Goal: Information Seeking & Learning: Learn about a topic

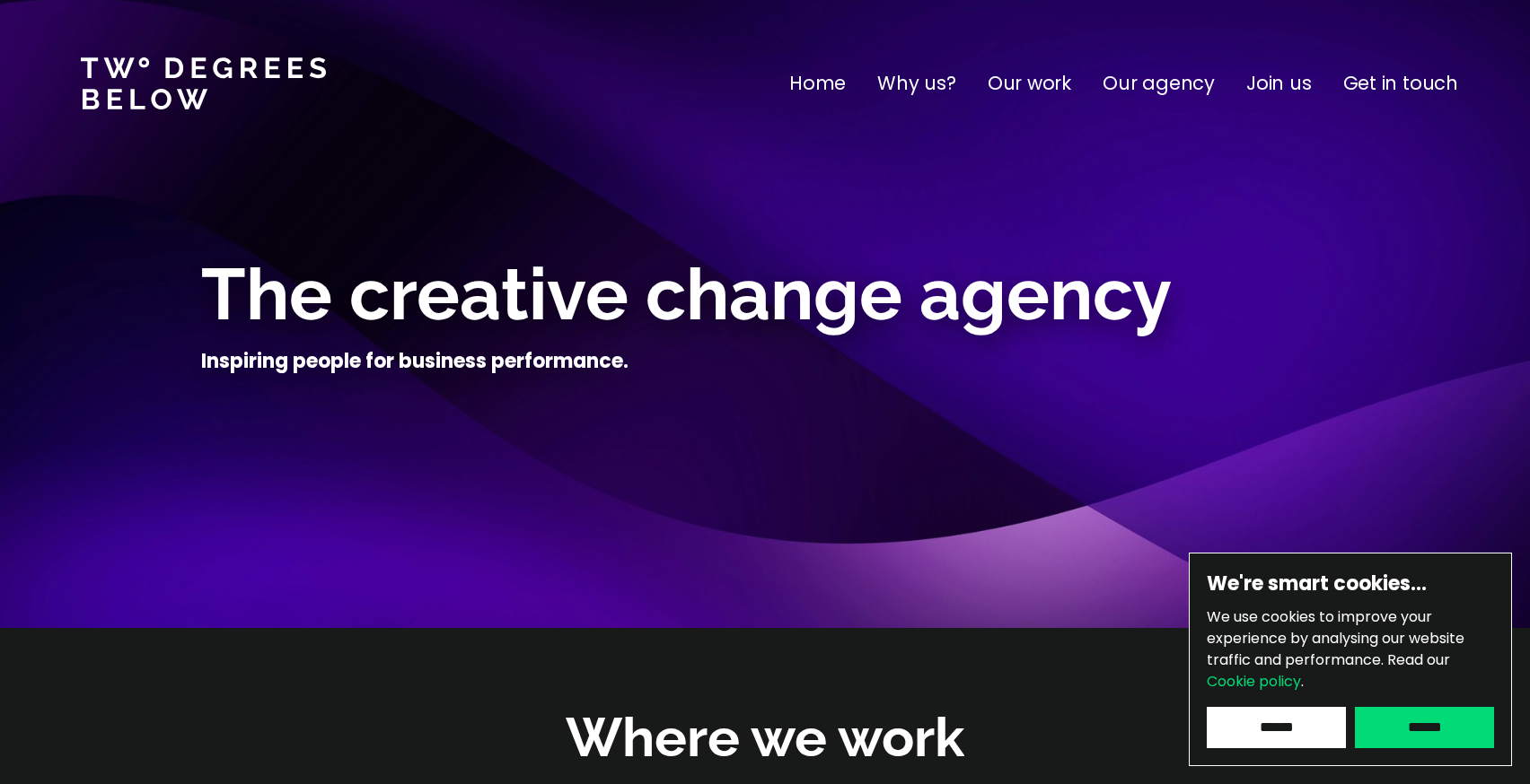
click at [1026, 92] on p "Our work" at bounding box center [1030, 83] width 83 height 29
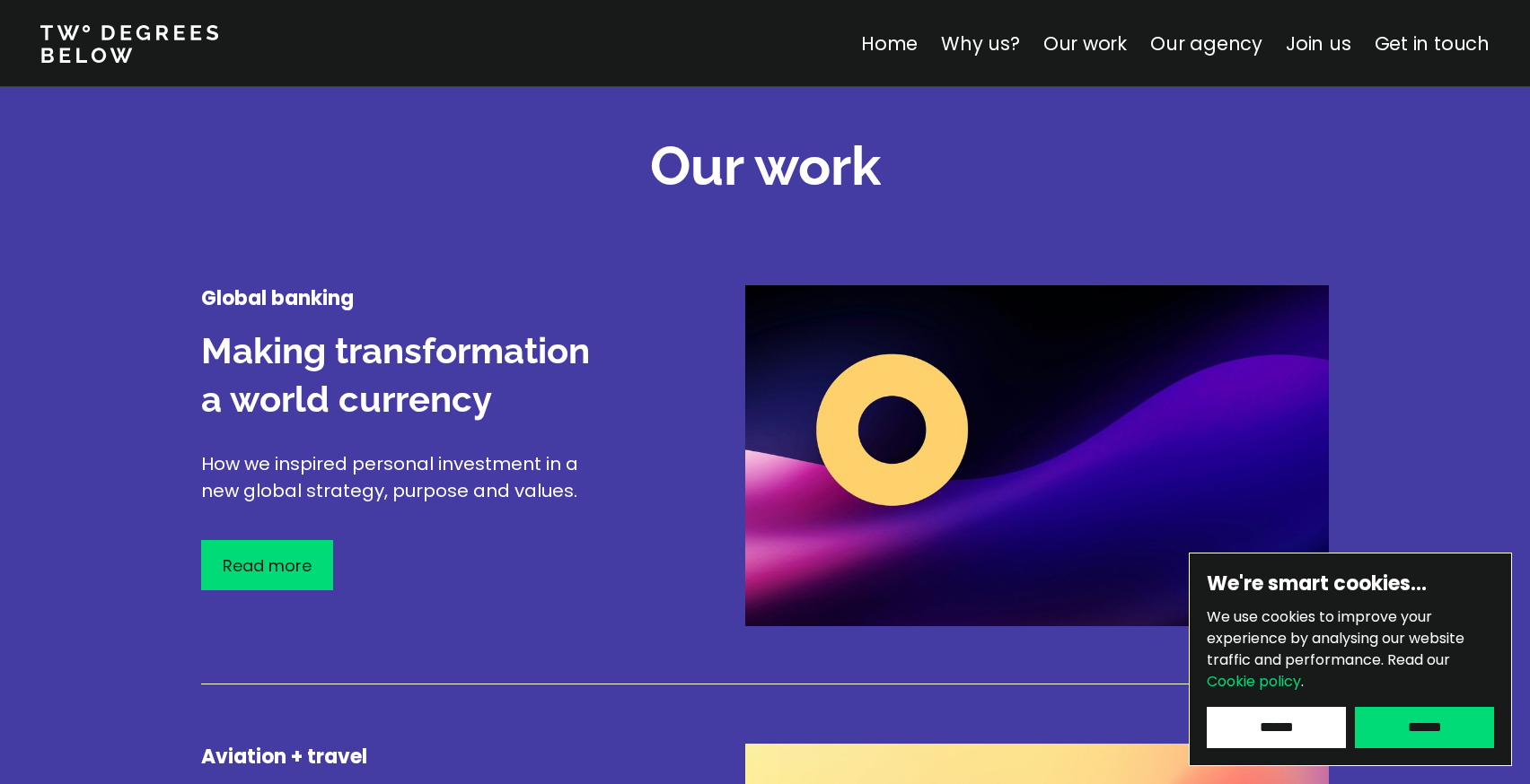
scroll to position [2103, 0]
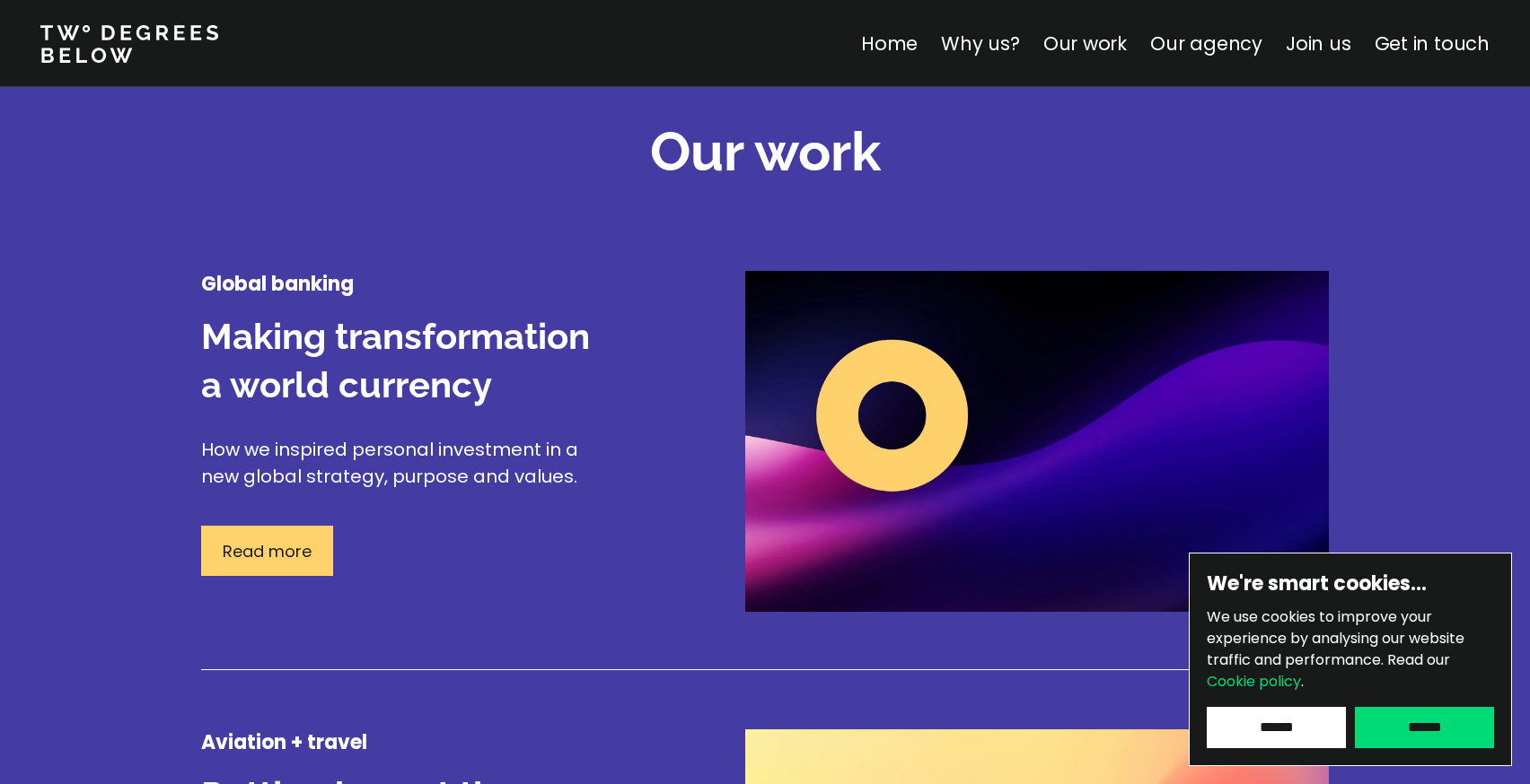
click at [294, 554] on p "Read more" at bounding box center [267, 551] width 89 height 24
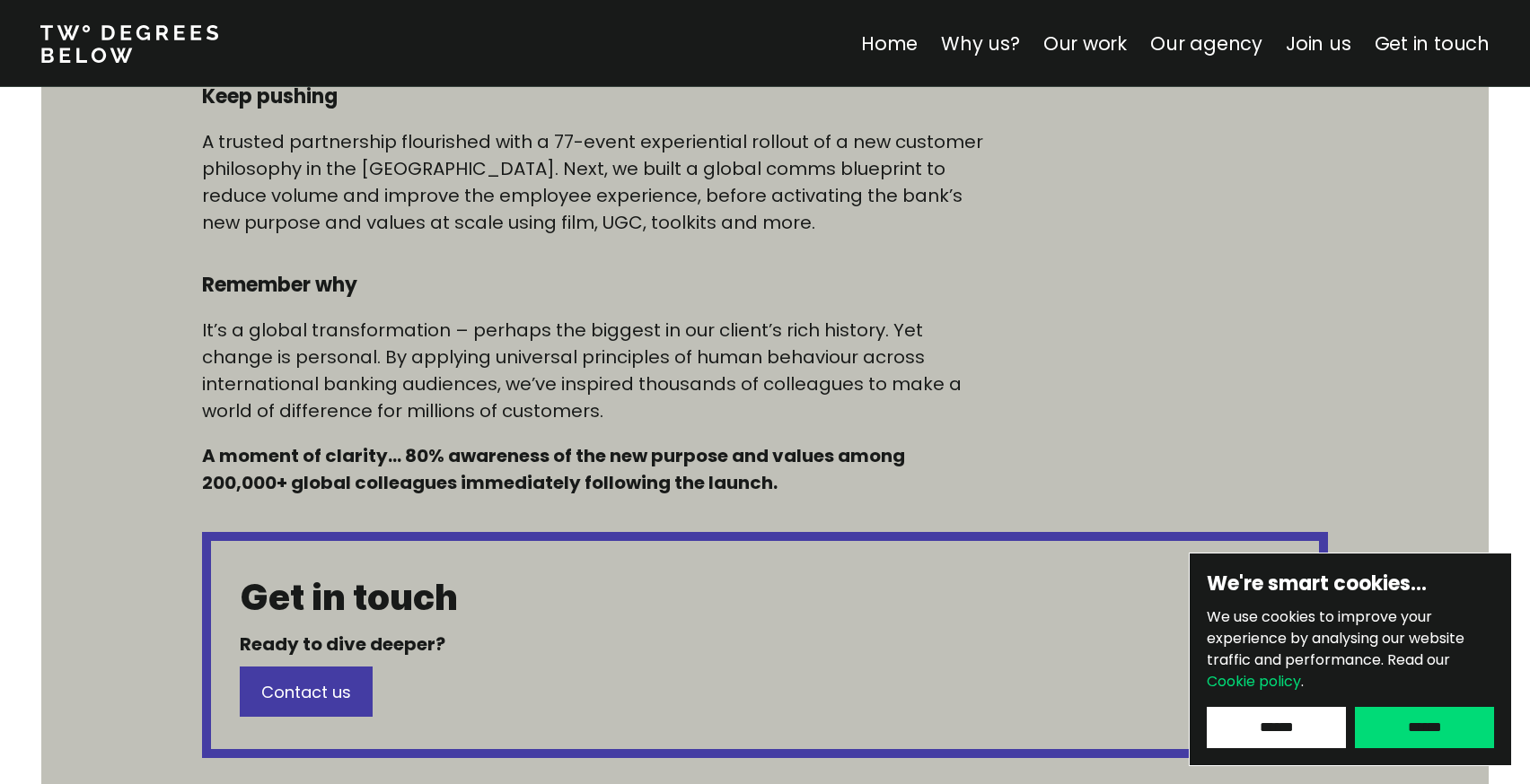
scroll to position [1197, 0]
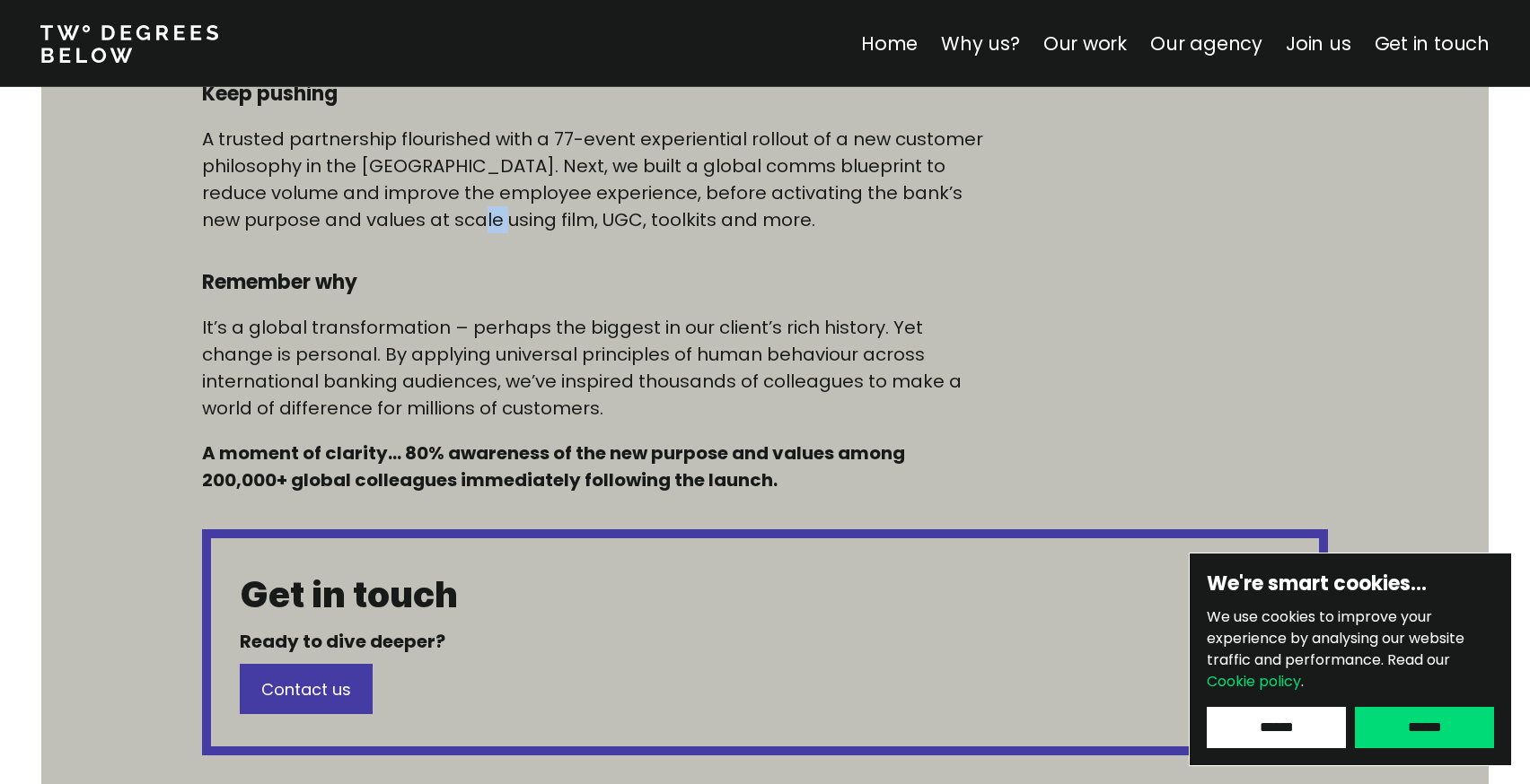
drag, startPoint x: 473, startPoint y: 223, endPoint x: 437, endPoint y: 224, distance: 36.0
click at [437, 224] on p "A trusted partnership flourished with a 77-event experiential rollout of a new …" at bounding box center [596, 180] width 789 height 108
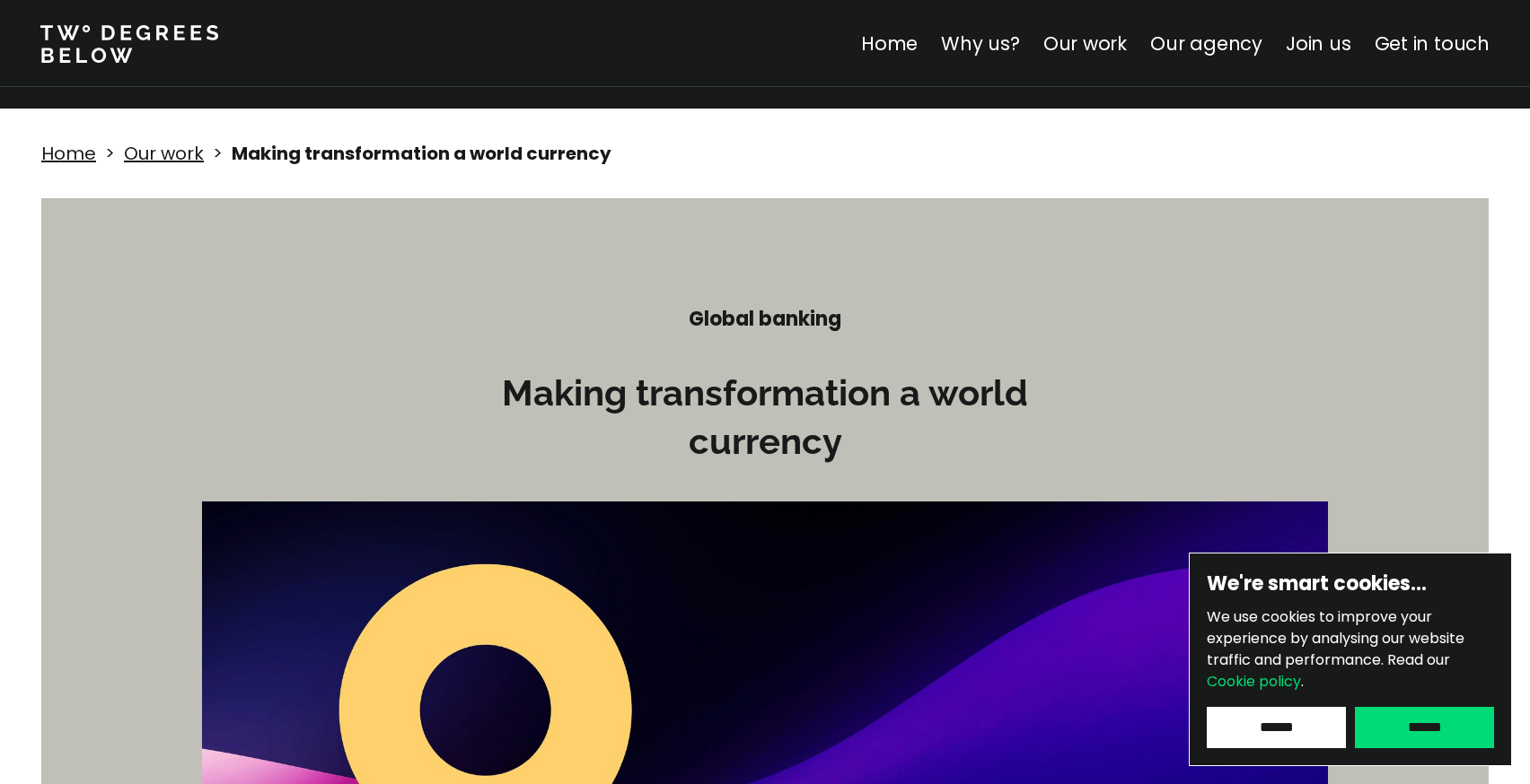
scroll to position [0, 0]
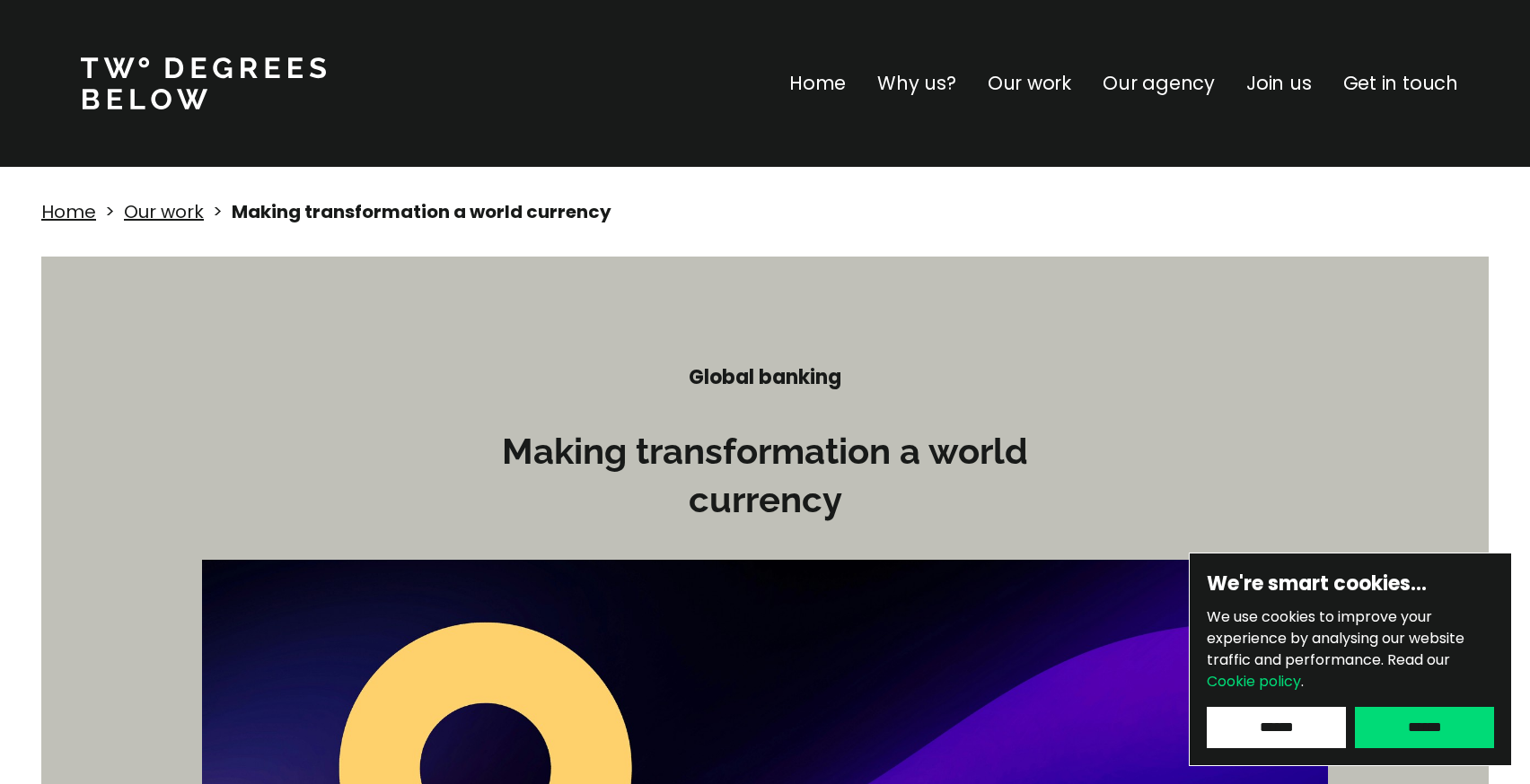
click at [1058, 87] on p "Our work" at bounding box center [1030, 83] width 83 height 29
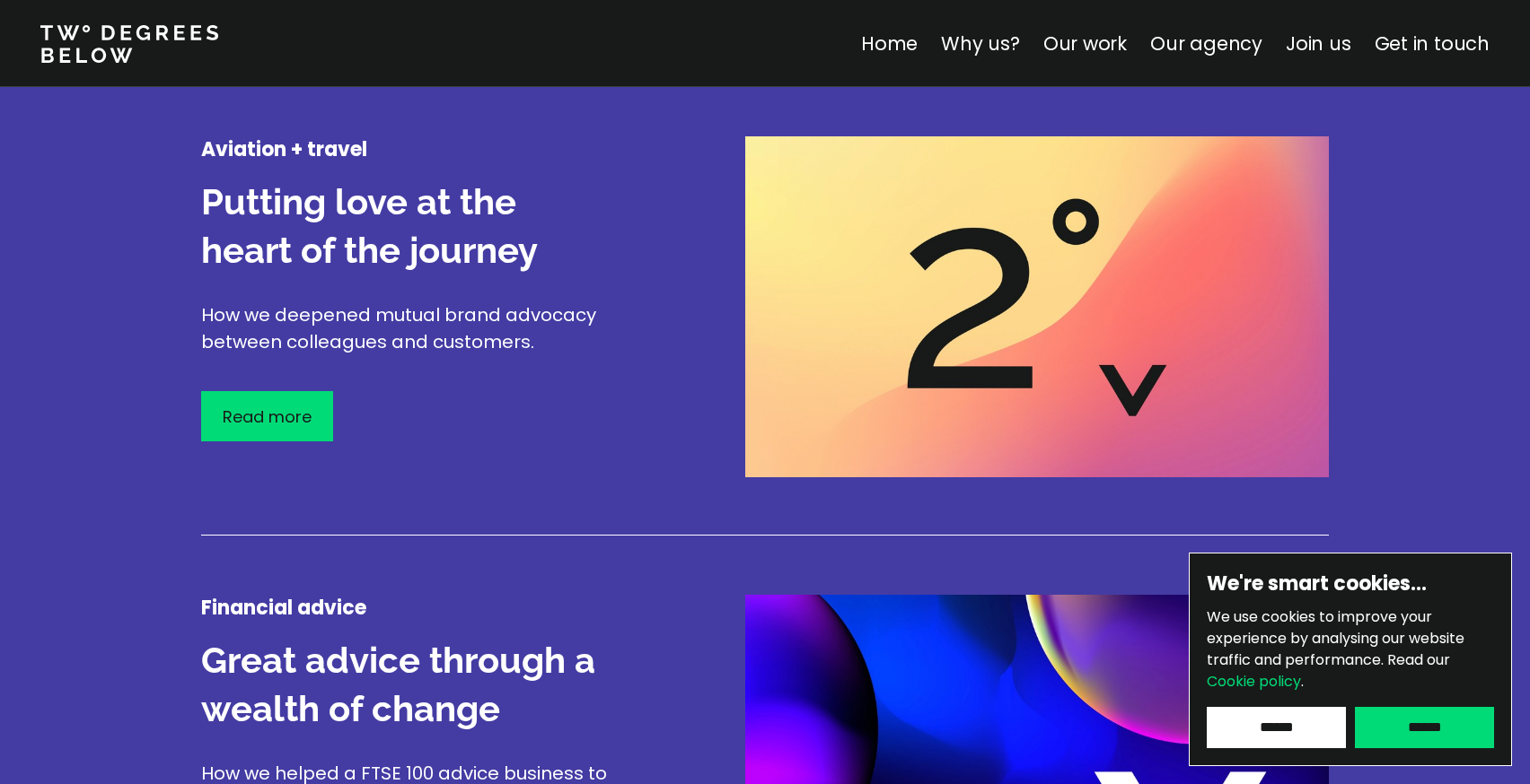
scroll to position [2742, 0]
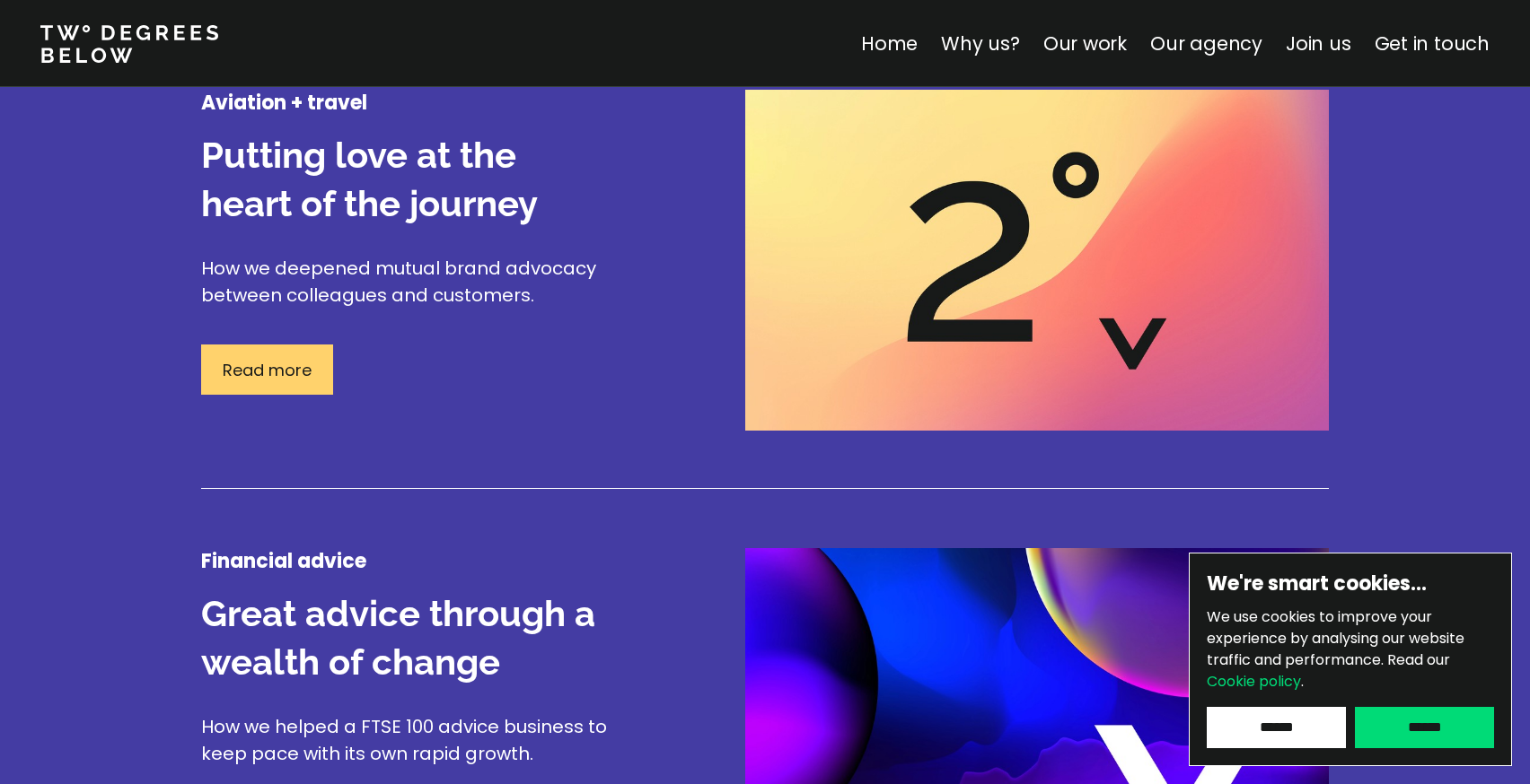
click at [308, 373] on p "Read more" at bounding box center [267, 370] width 89 height 24
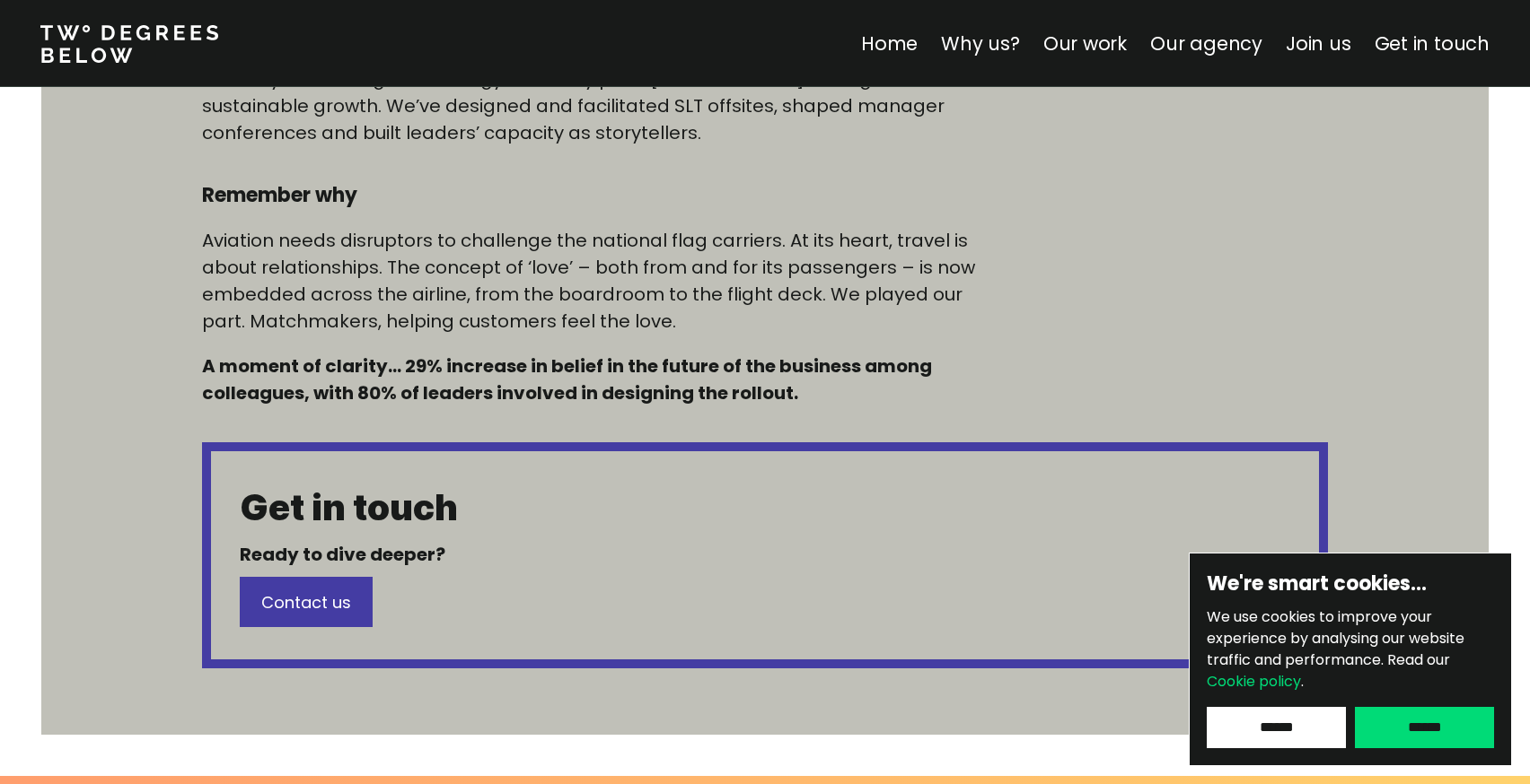
scroll to position [1285, 0]
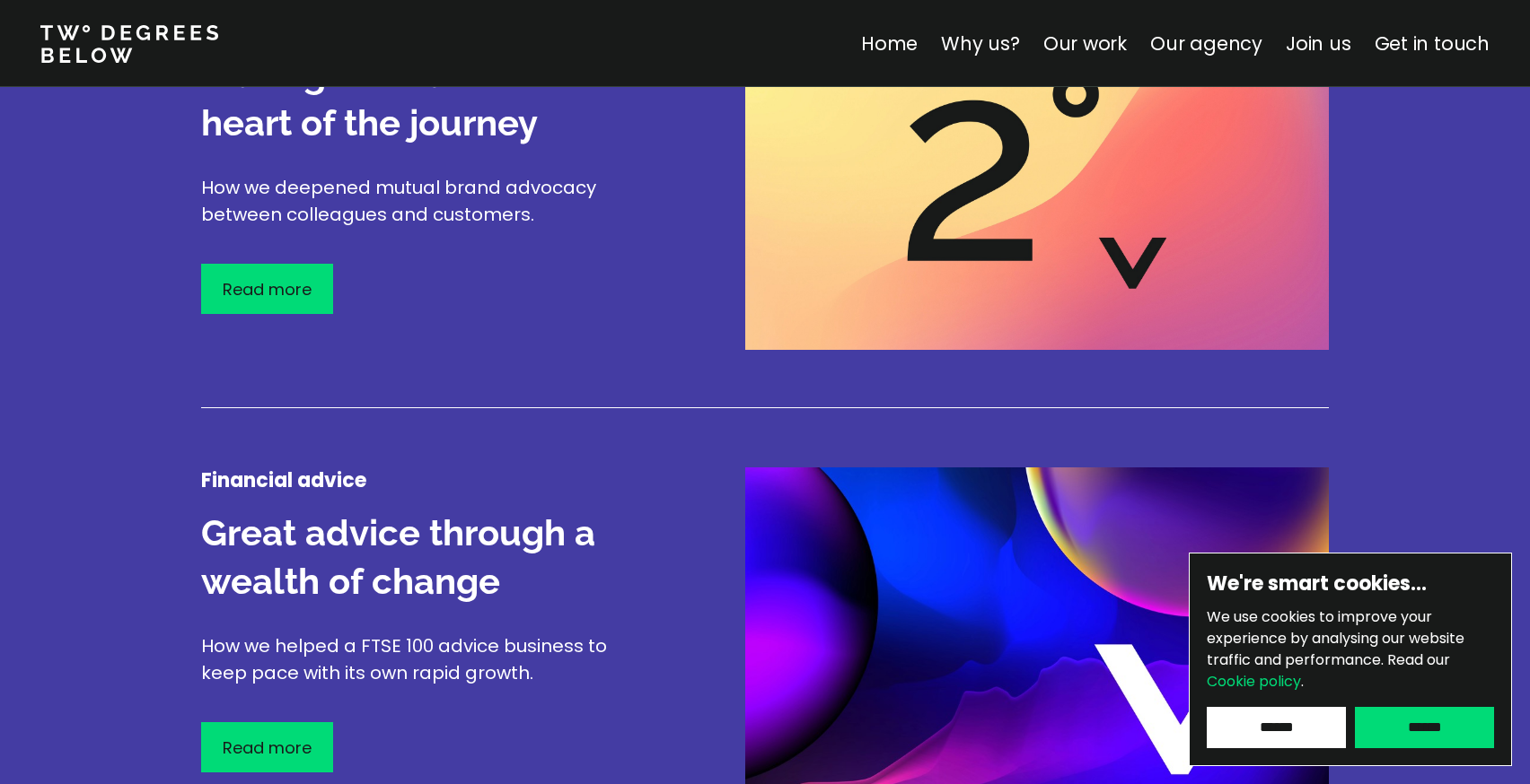
scroll to position [2831, 0]
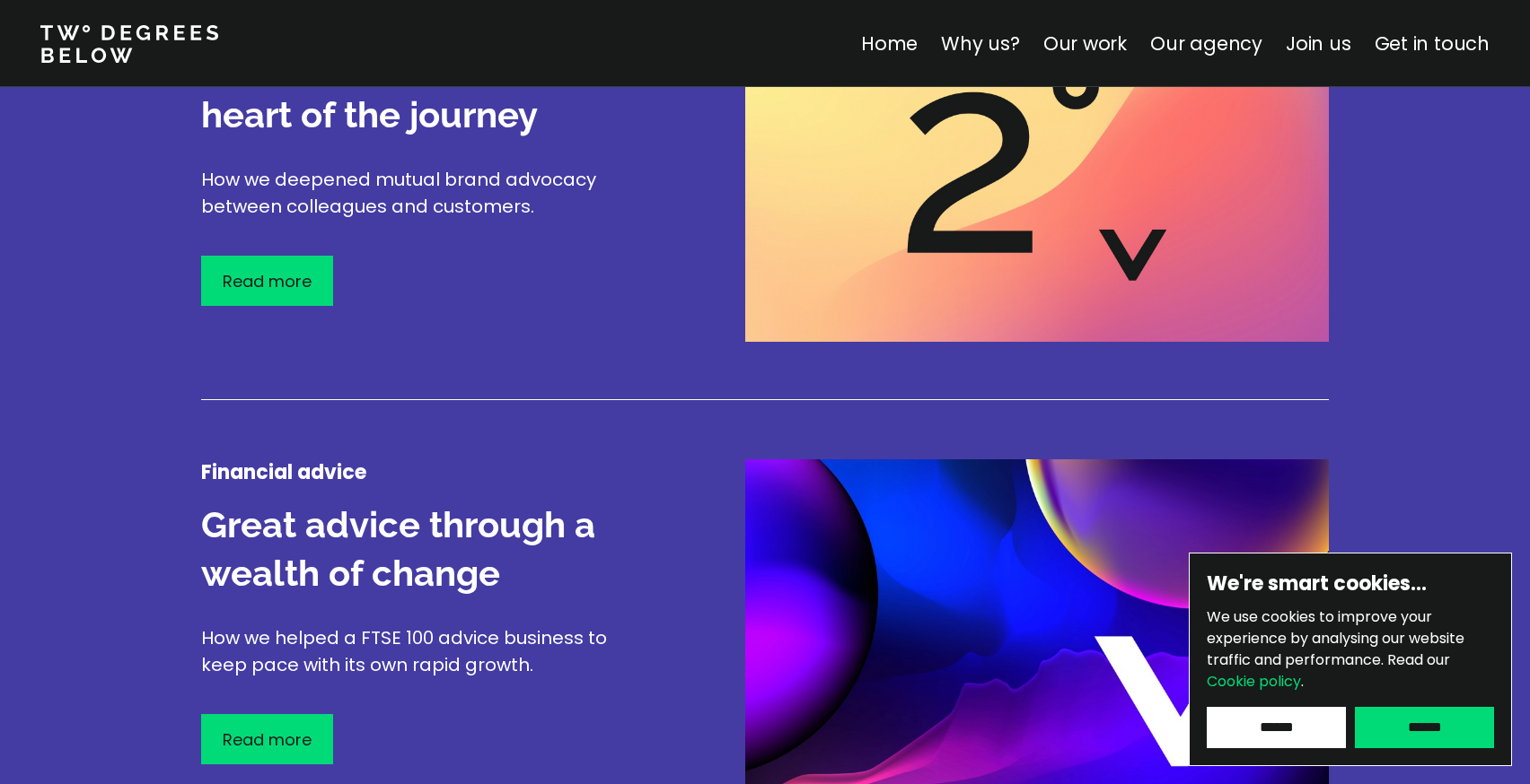
click at [524, 540] on h3 "Great advice through a wealth of change" at bounding box center [408, 550] width 413 height 97
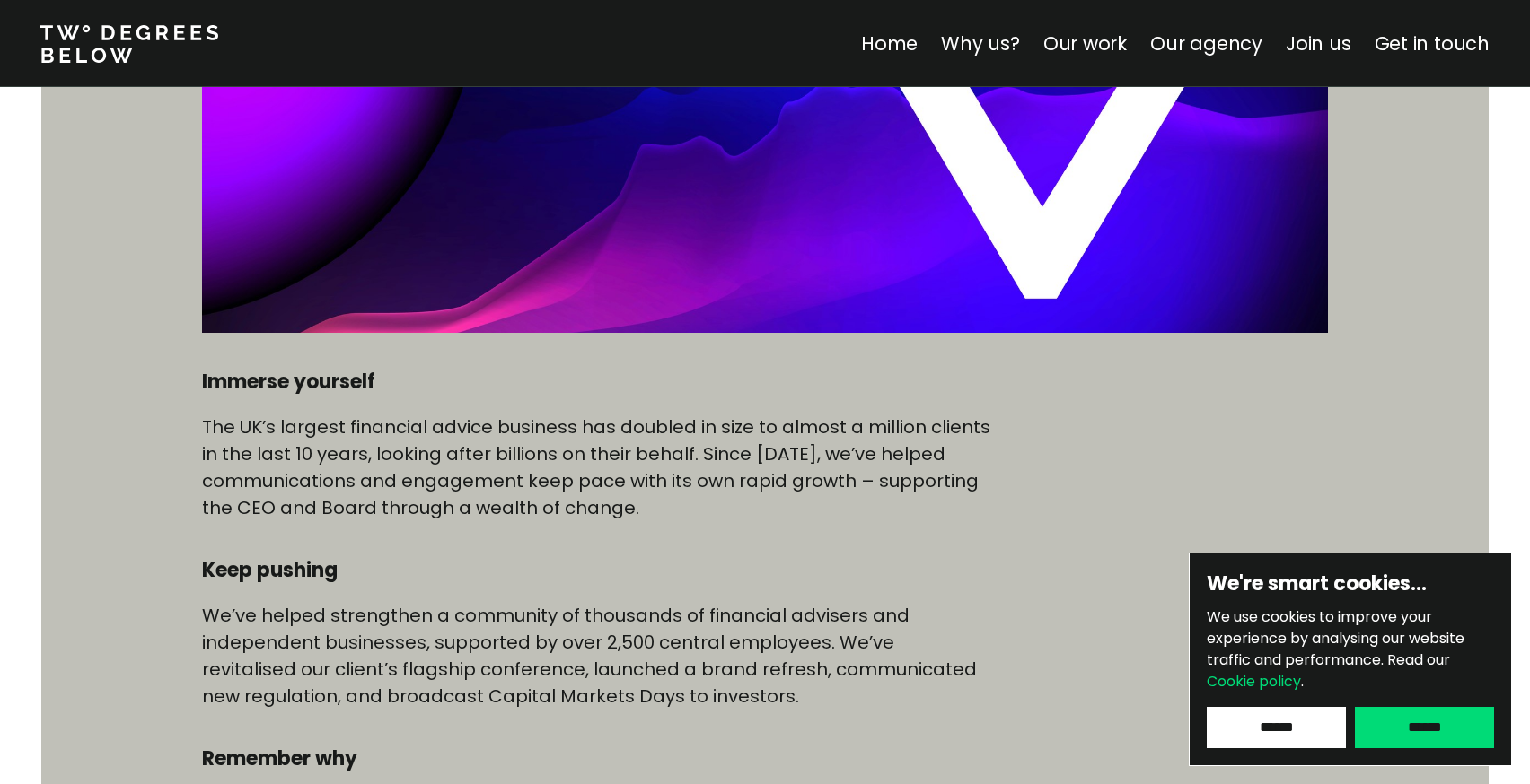
scroll to position [723, 0]
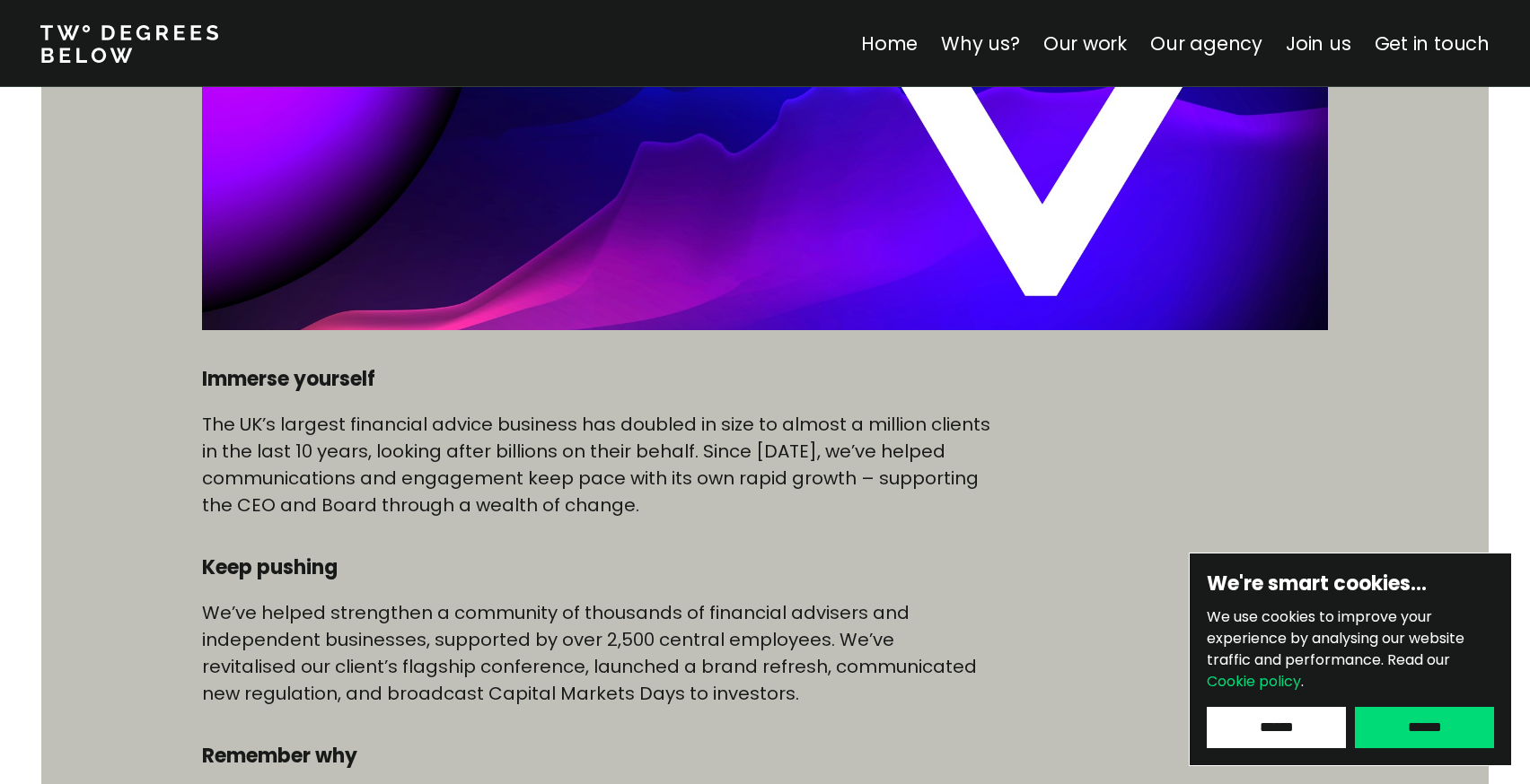
click at [1447, 728] on input "******" at bounding box center [1424, 728] width 139 height 42
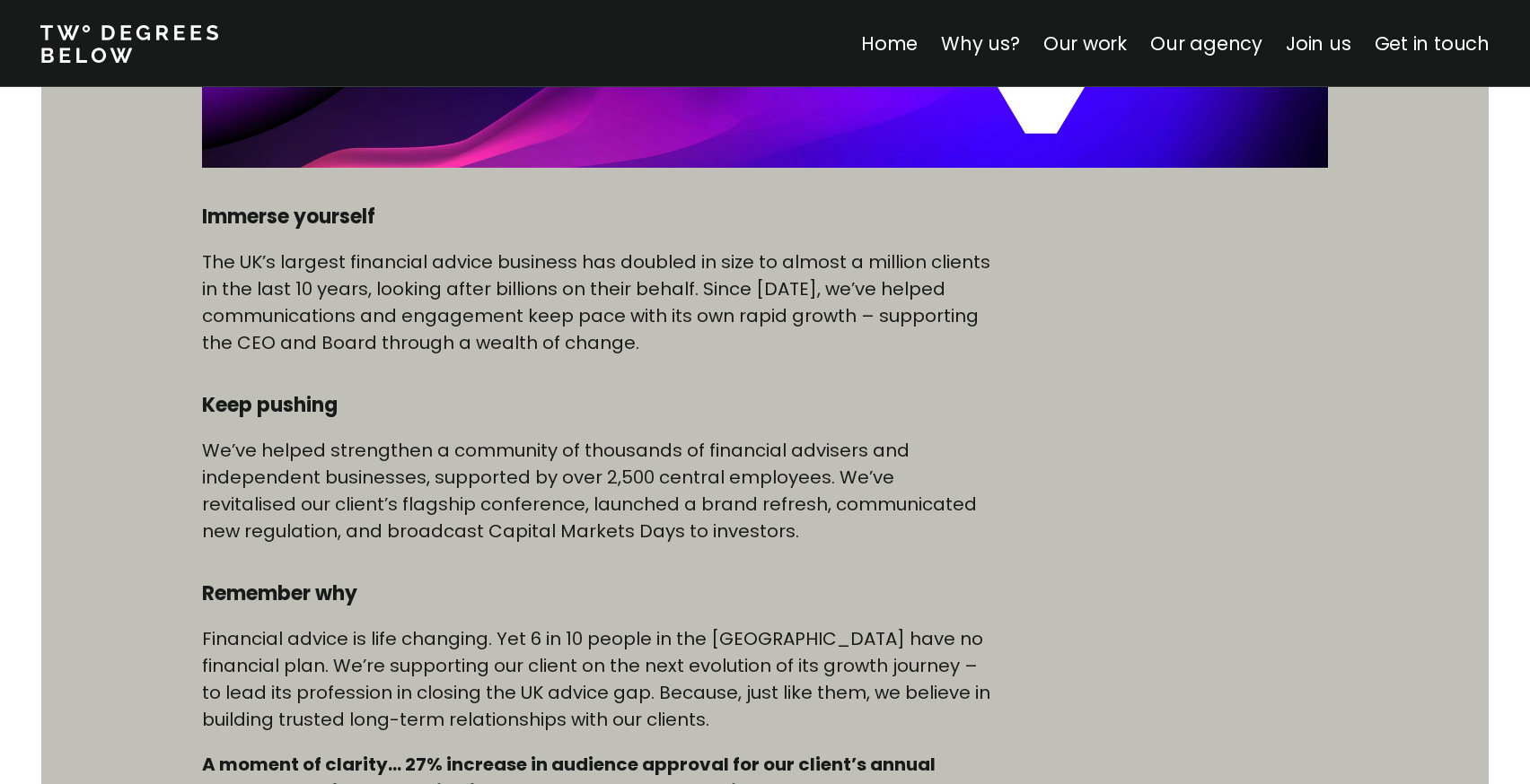
scroll to position [885, 0]
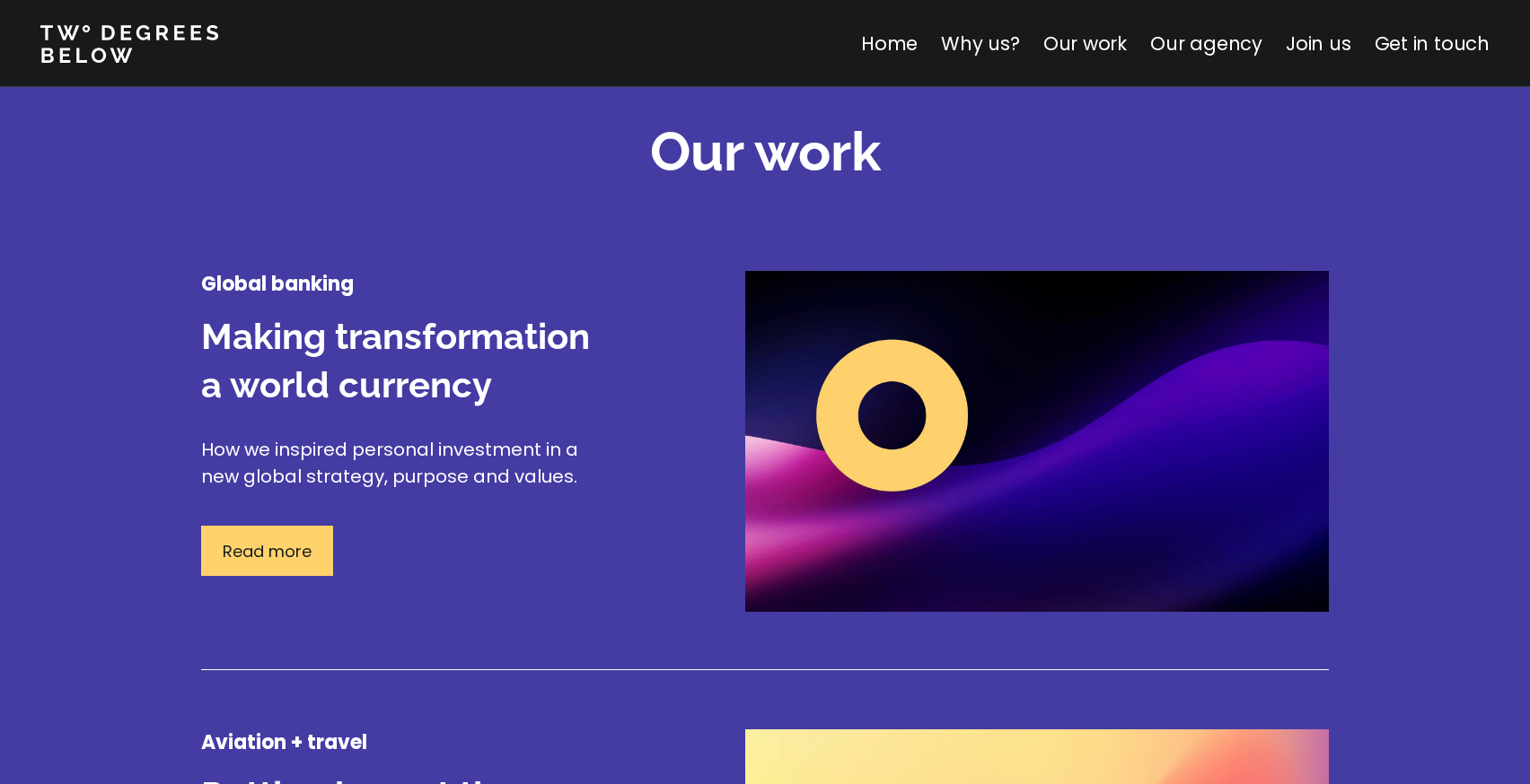
click at [314, 548] on div "Read more" at bounding box center [267, 551] width 132 height 51
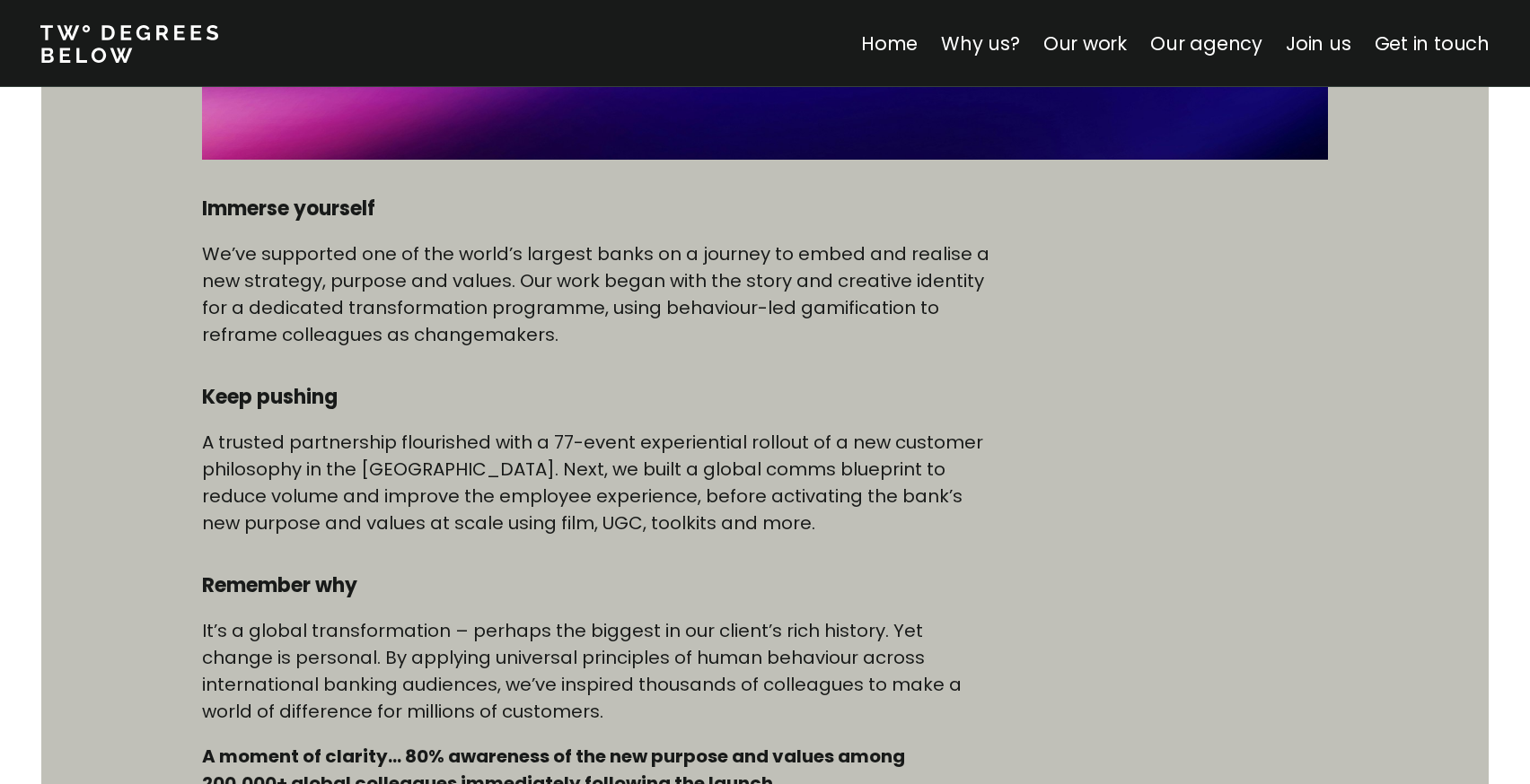
scroll to position [892, 0]
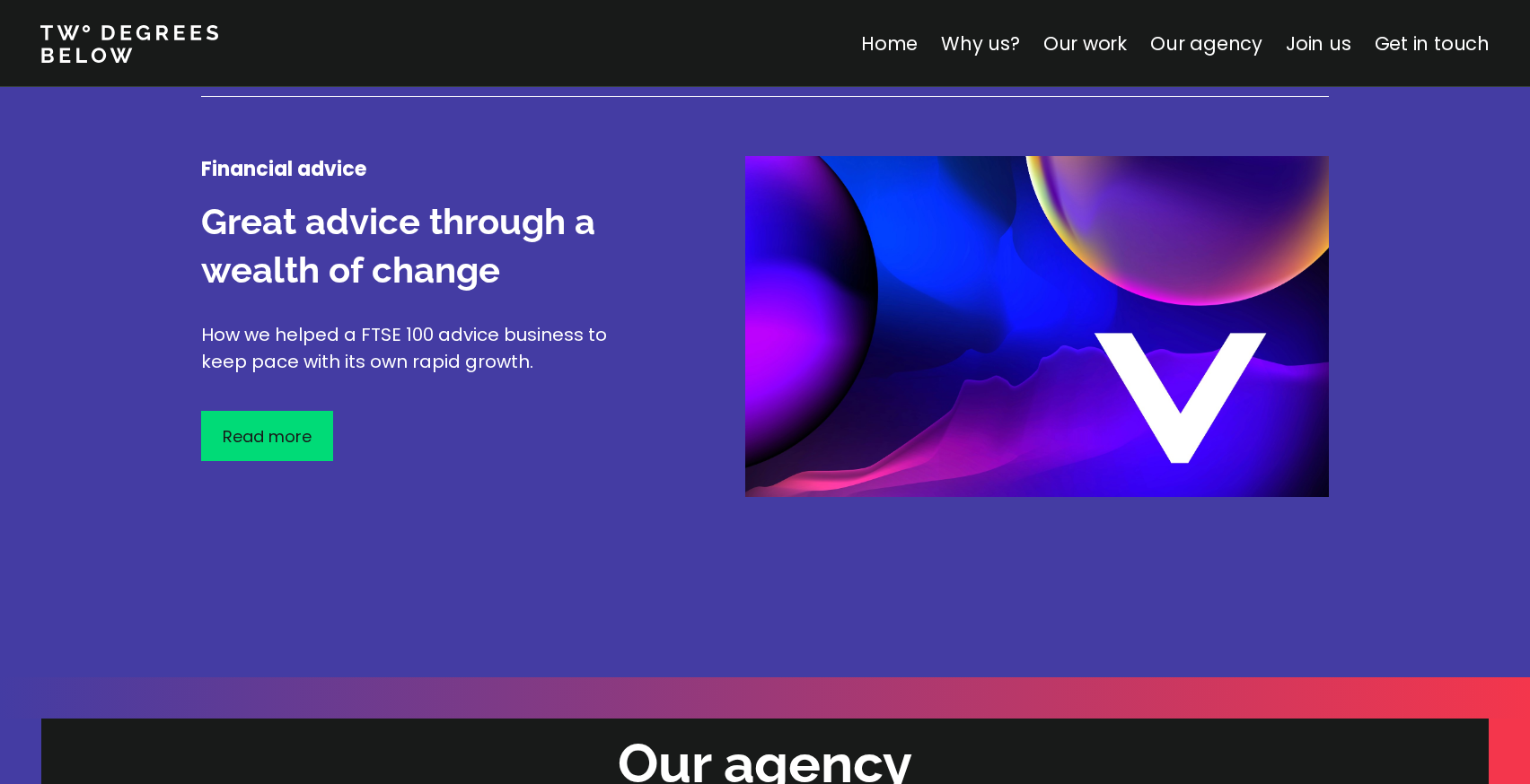
scroll to position [3144, 0]
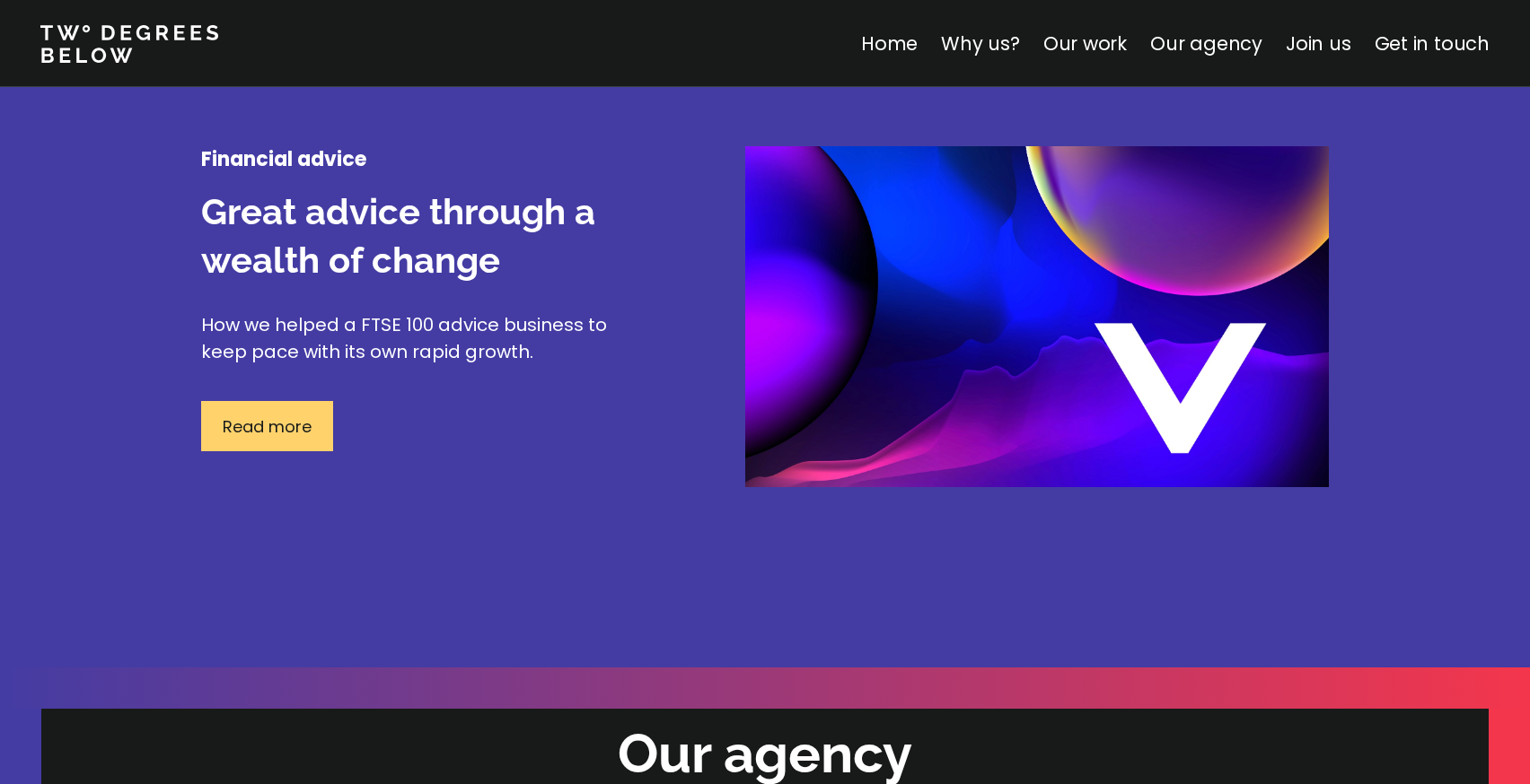
click at [309, 430] on p "Read more" at bounding box center [267, 427] width 89 height 24
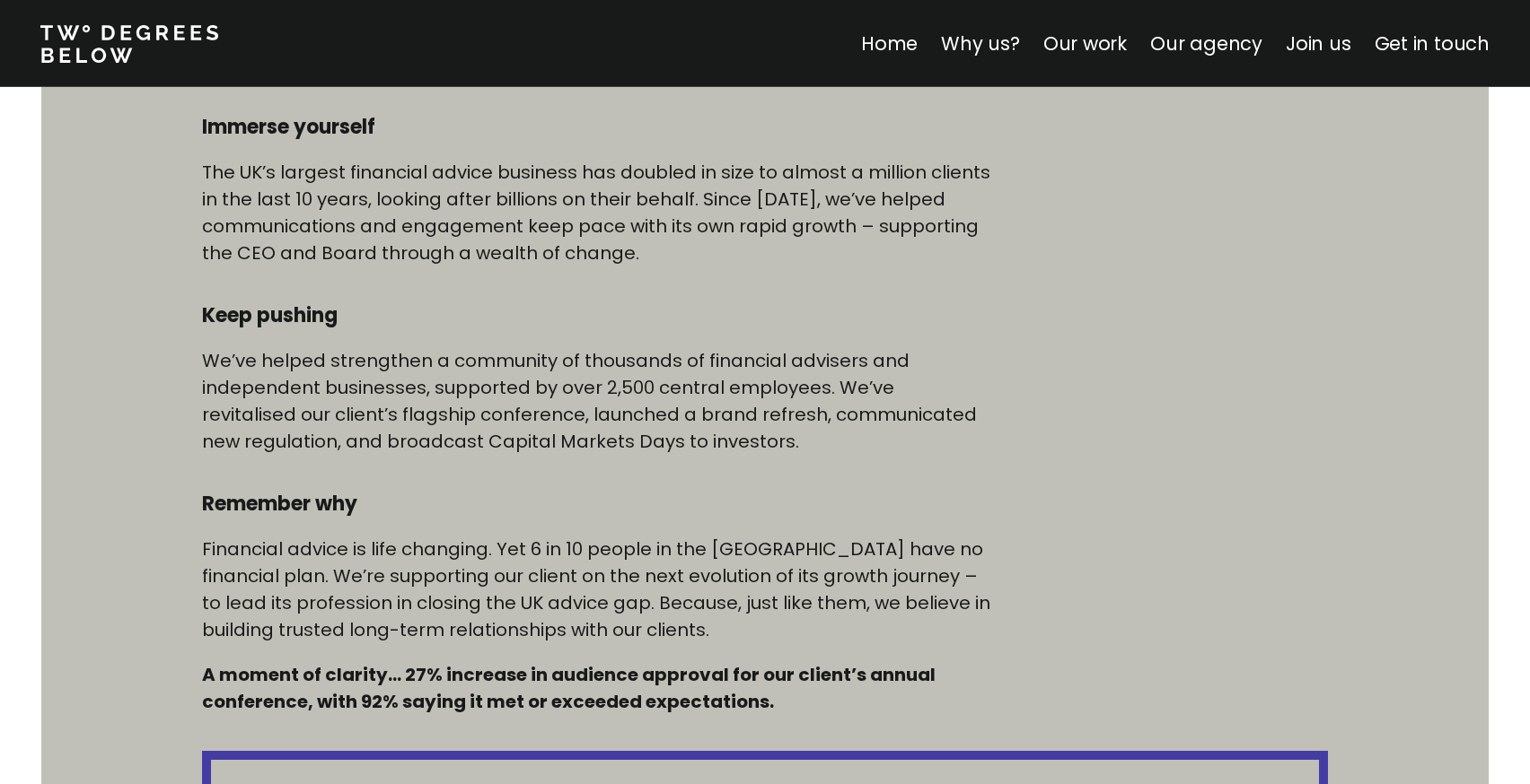
scroll to position [965, 0]
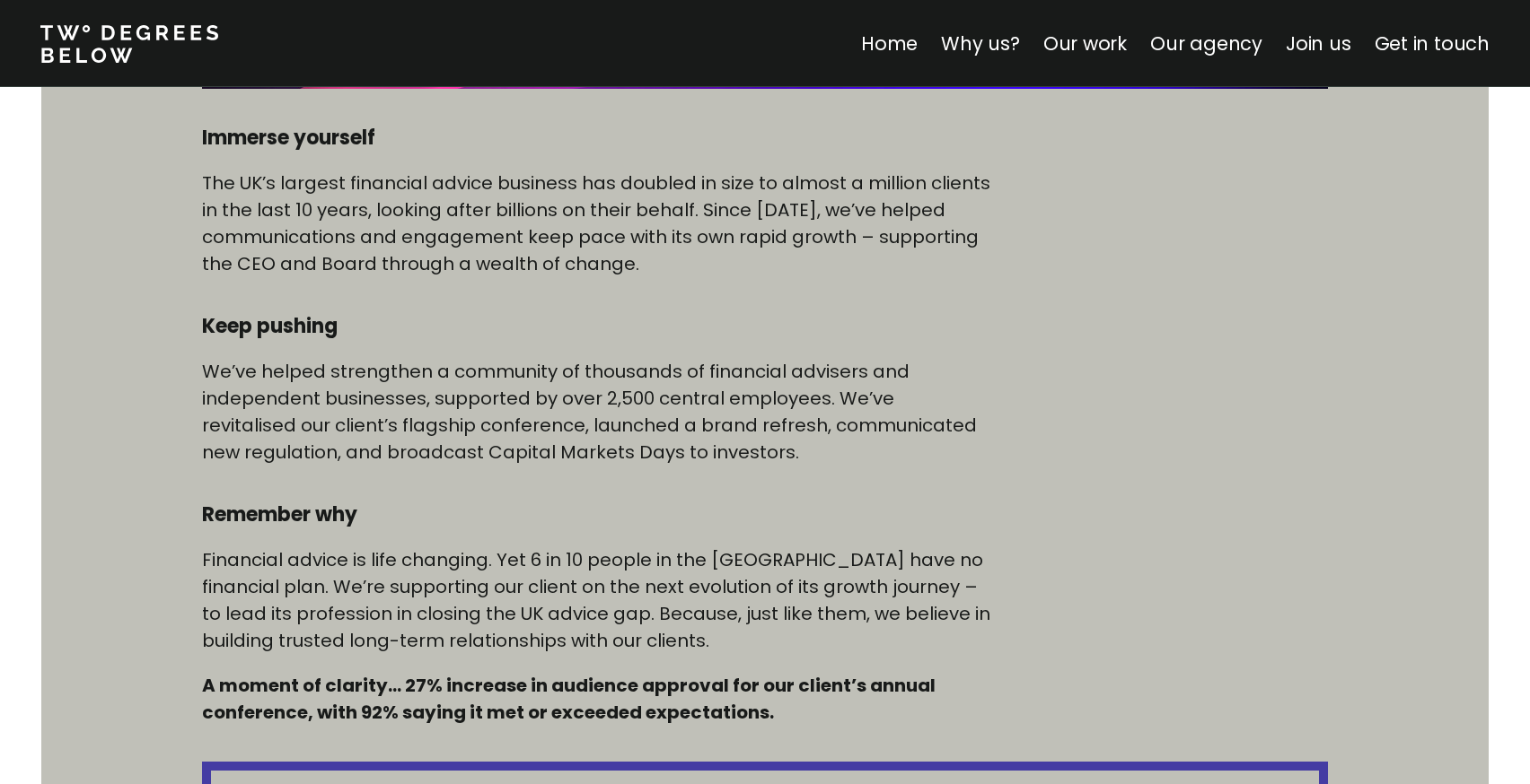
scroll to position [2103, 0]
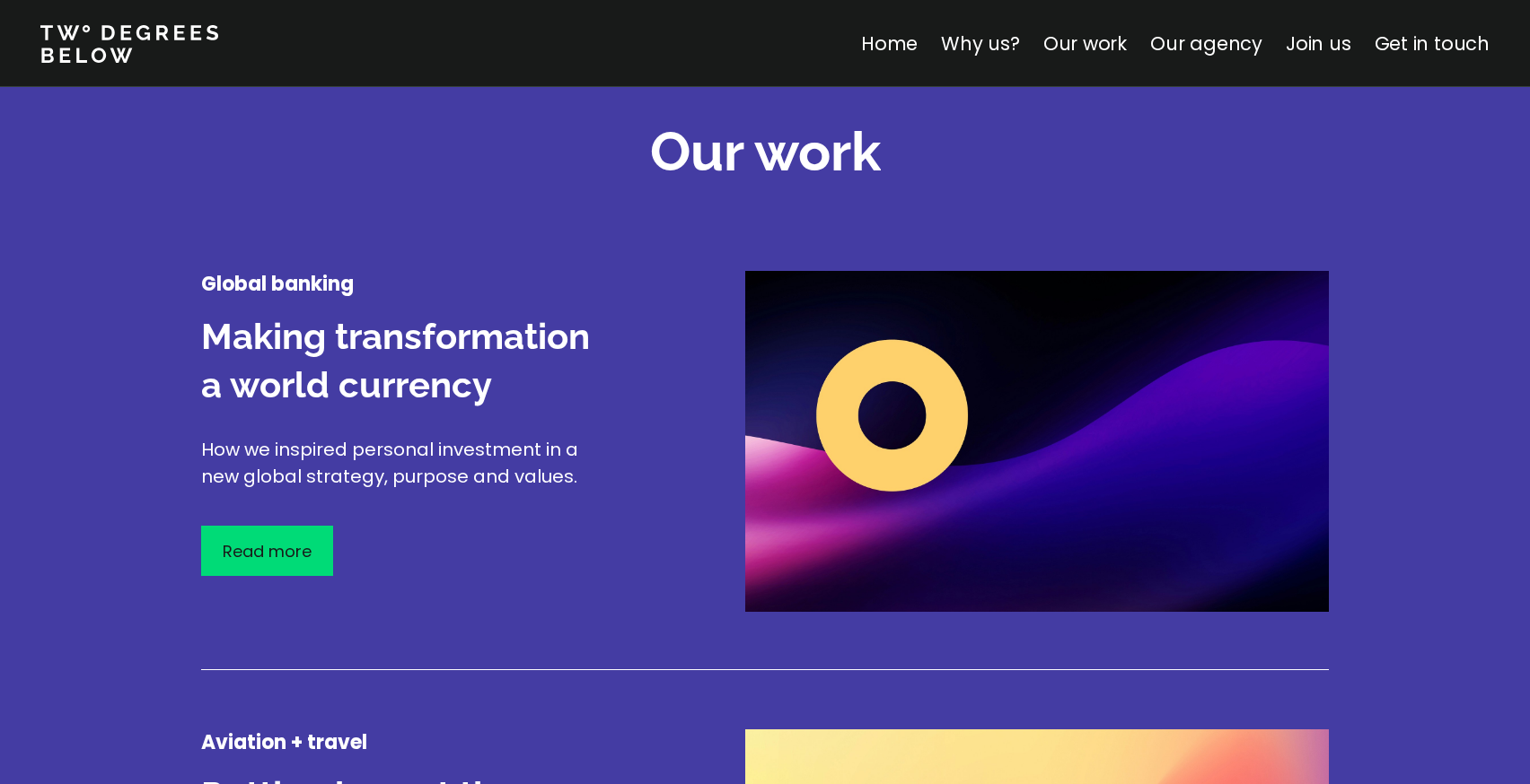
click at [442, 347] on h3 "Making transformation a world currency" at bounding box center [408, 361] width 413 height 97
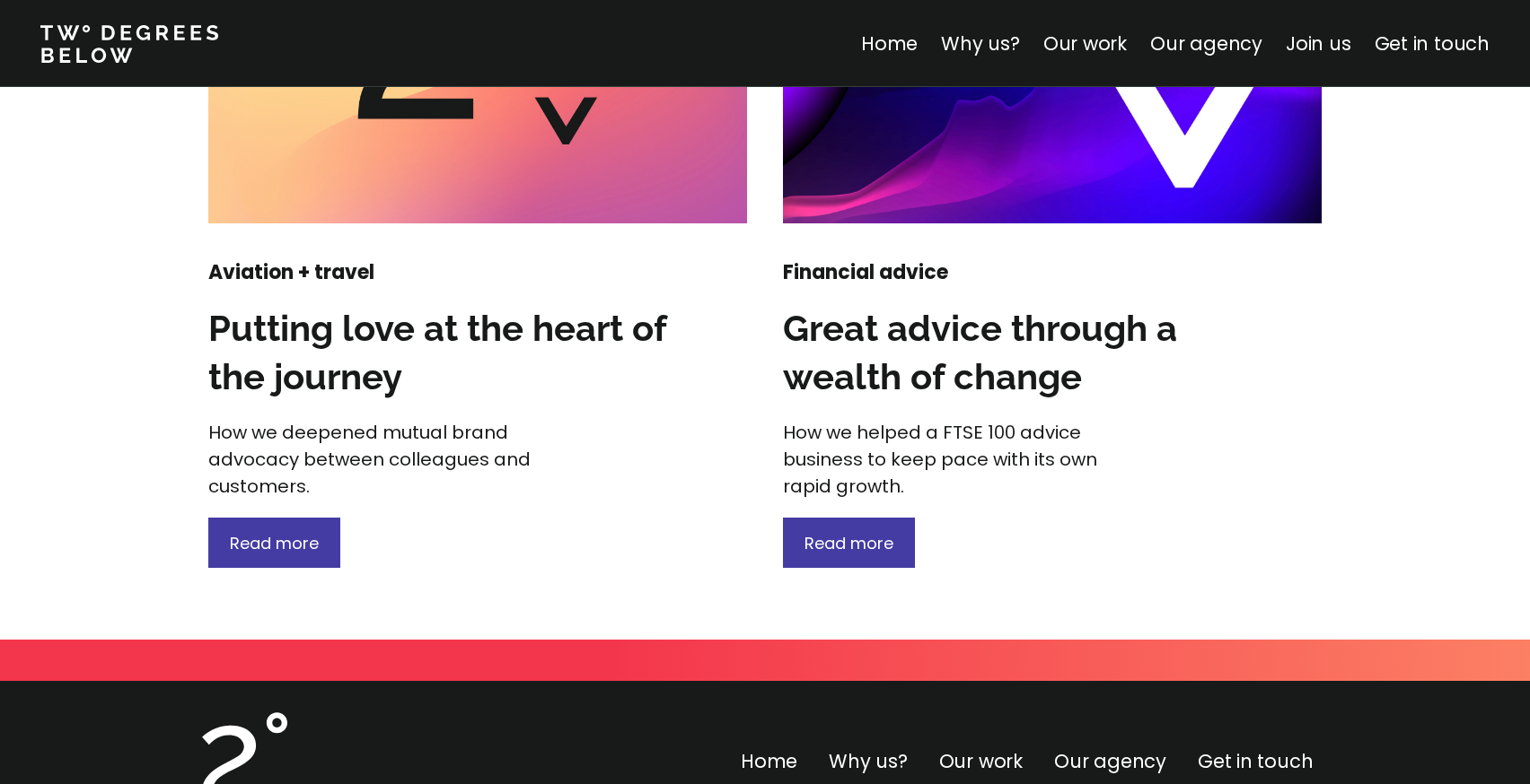
scroll to position [2688, 0]
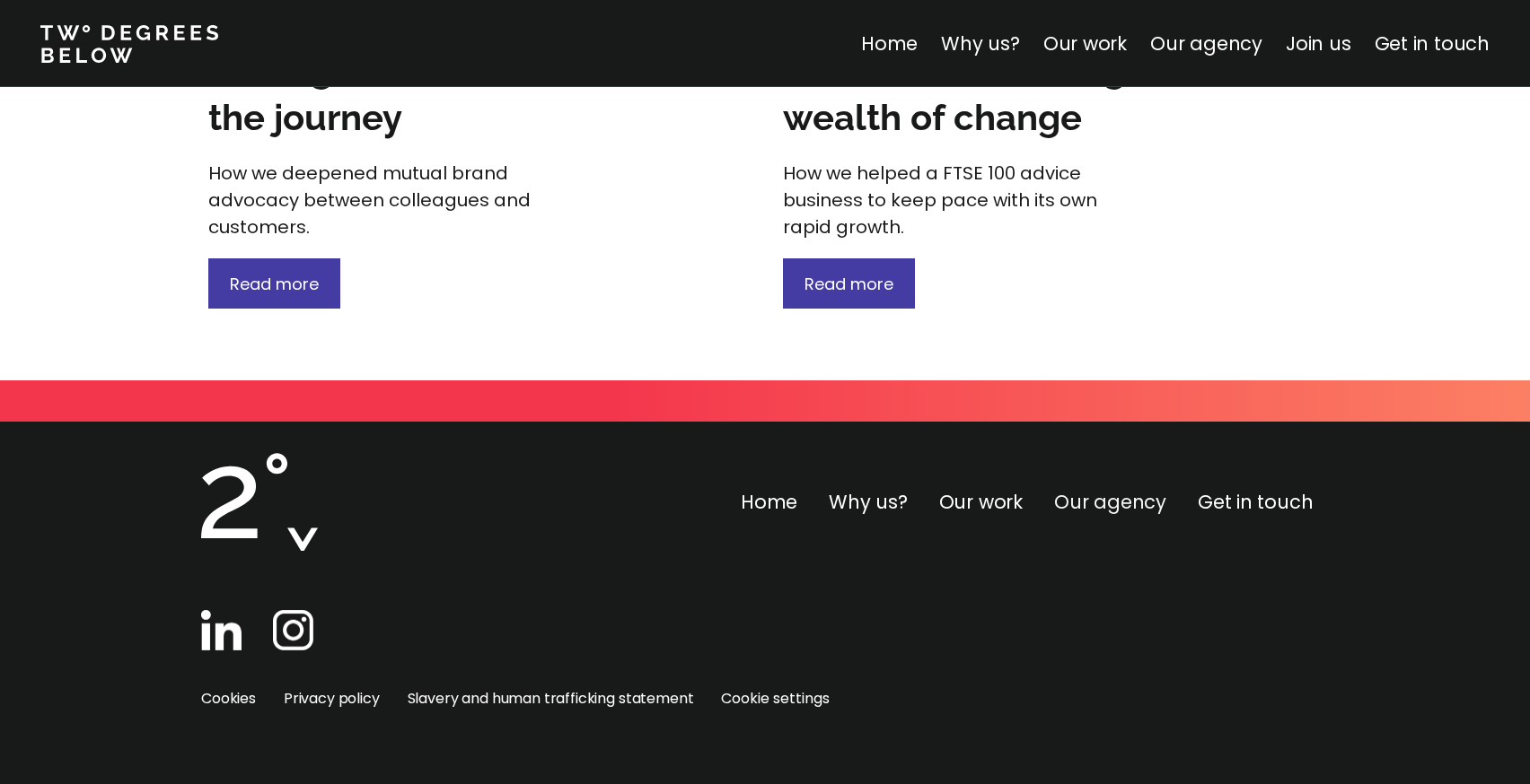
click at [1093, 502] on link "Our agency" at bounding box center [1110, 502] width 112 height 26
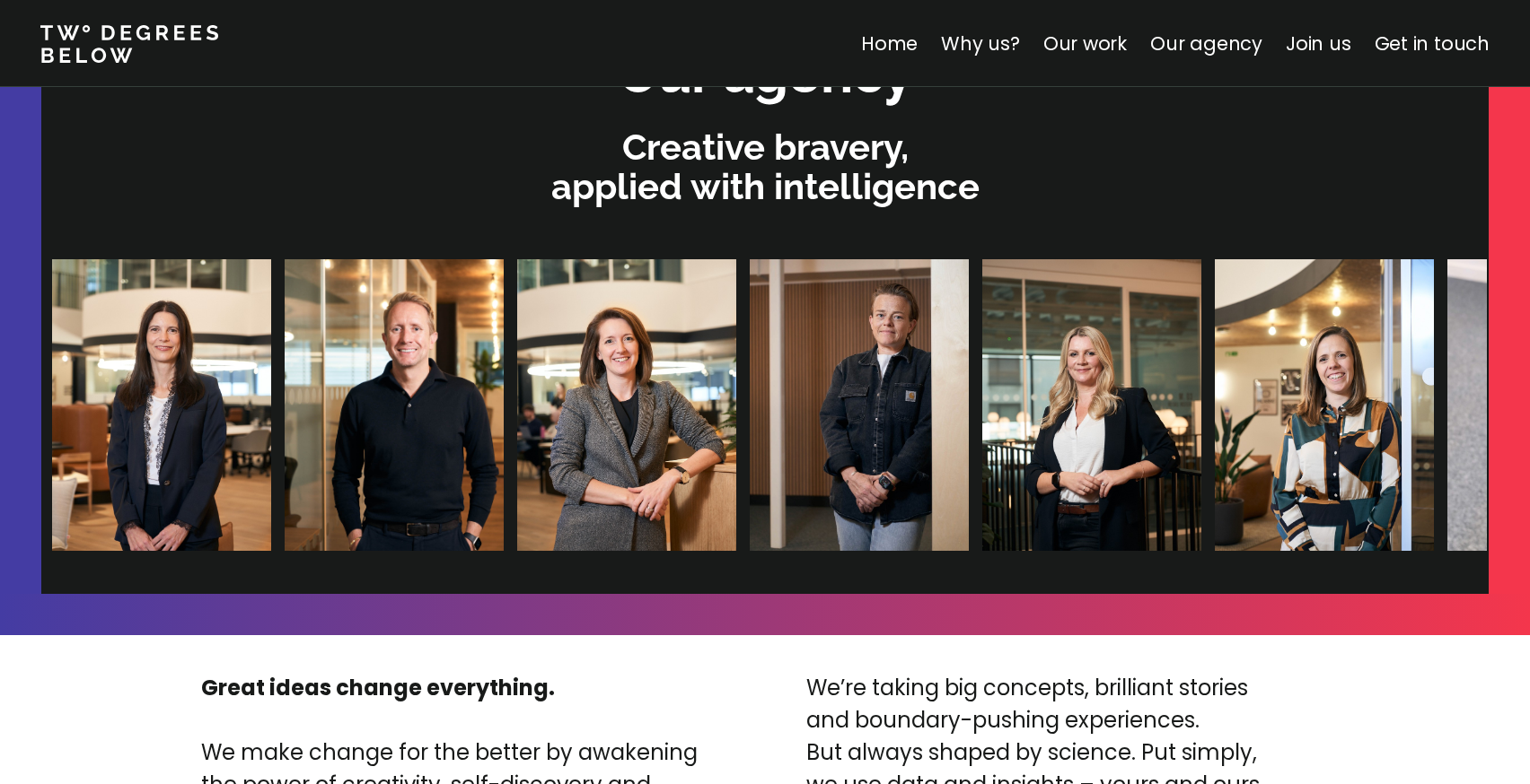
scroll to position [3824, 0]
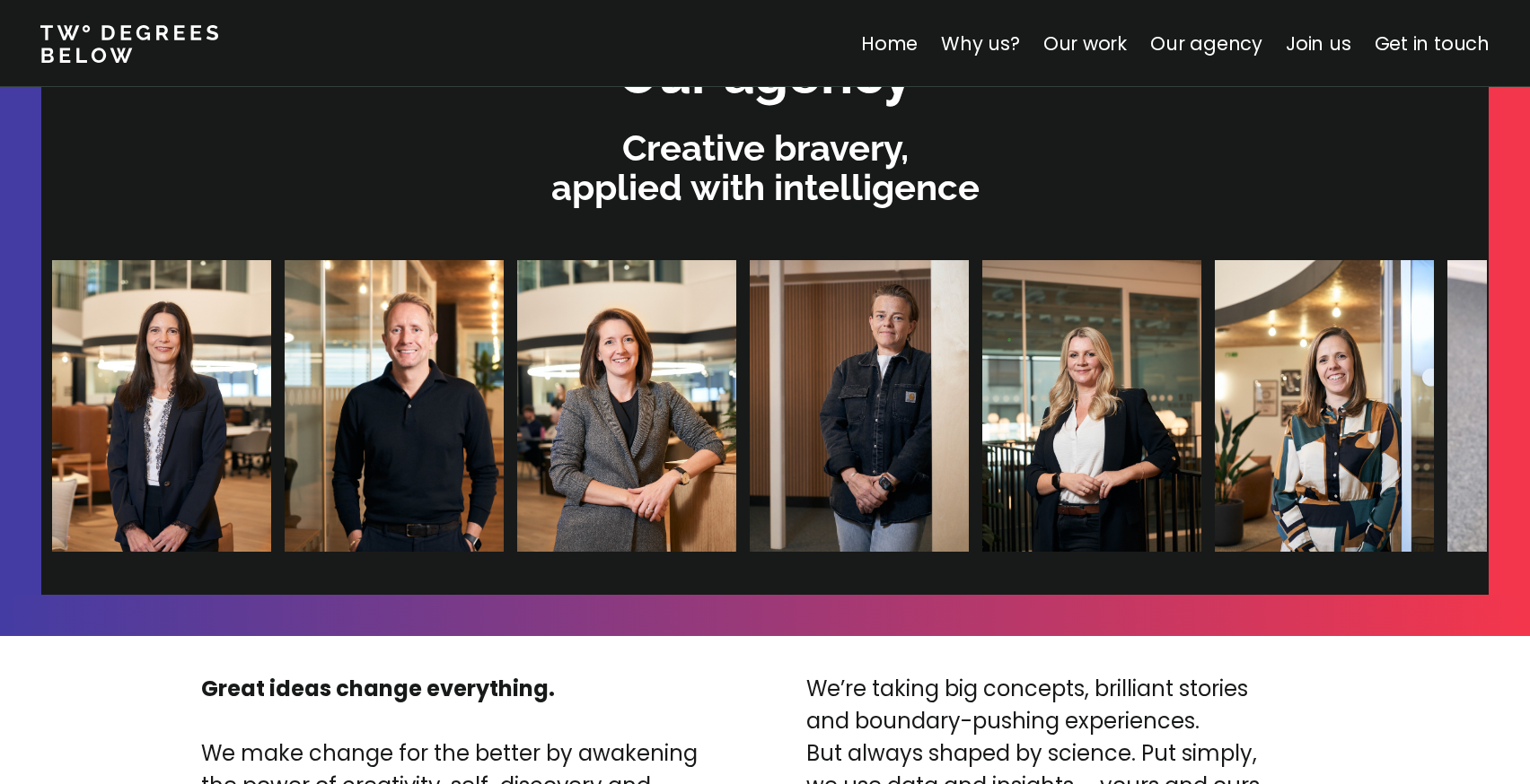
scroll to position [2688, 0]
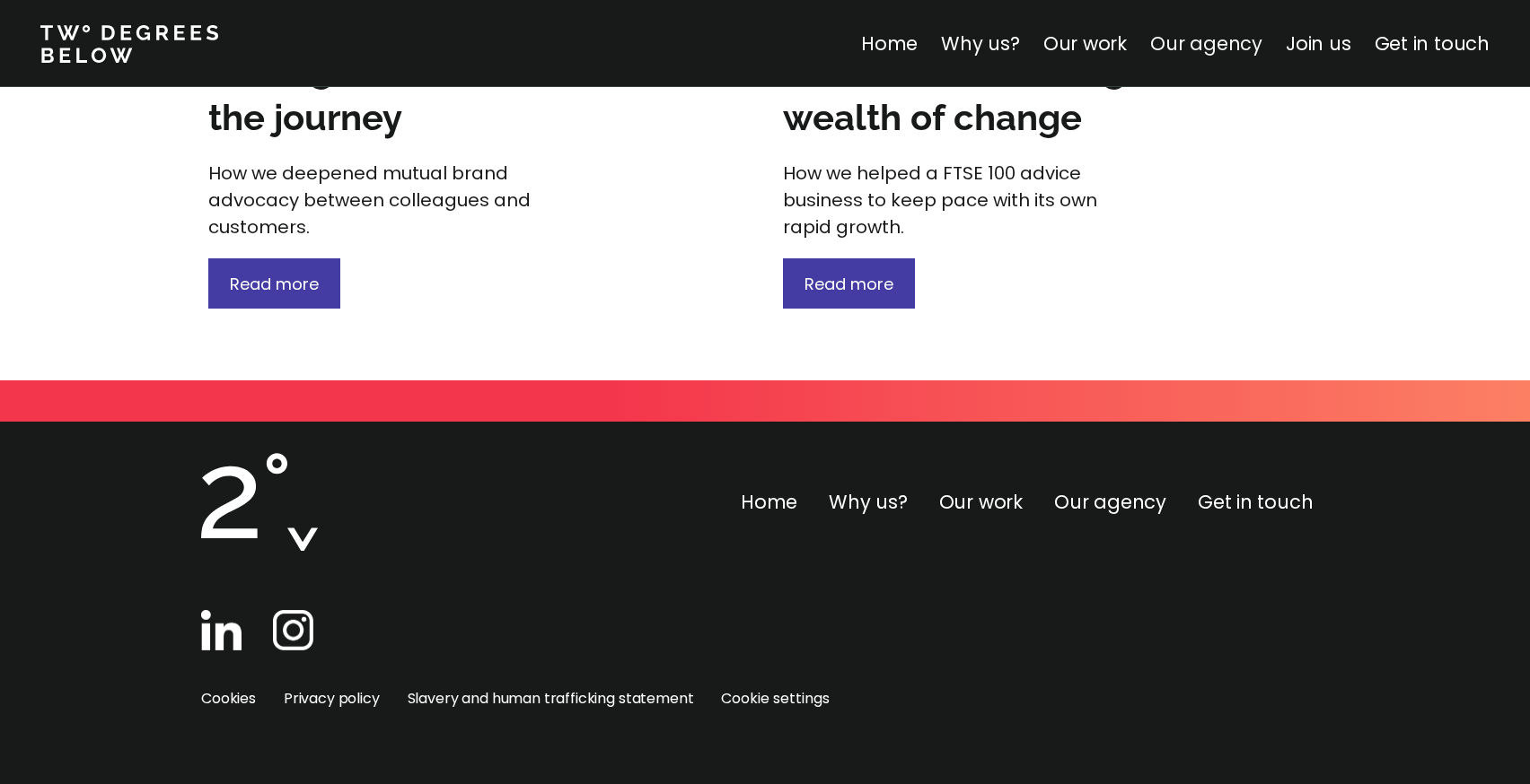
click at [1245, 42] on link "Our agency" at bounding box center [1205, 44] width 112 height 26
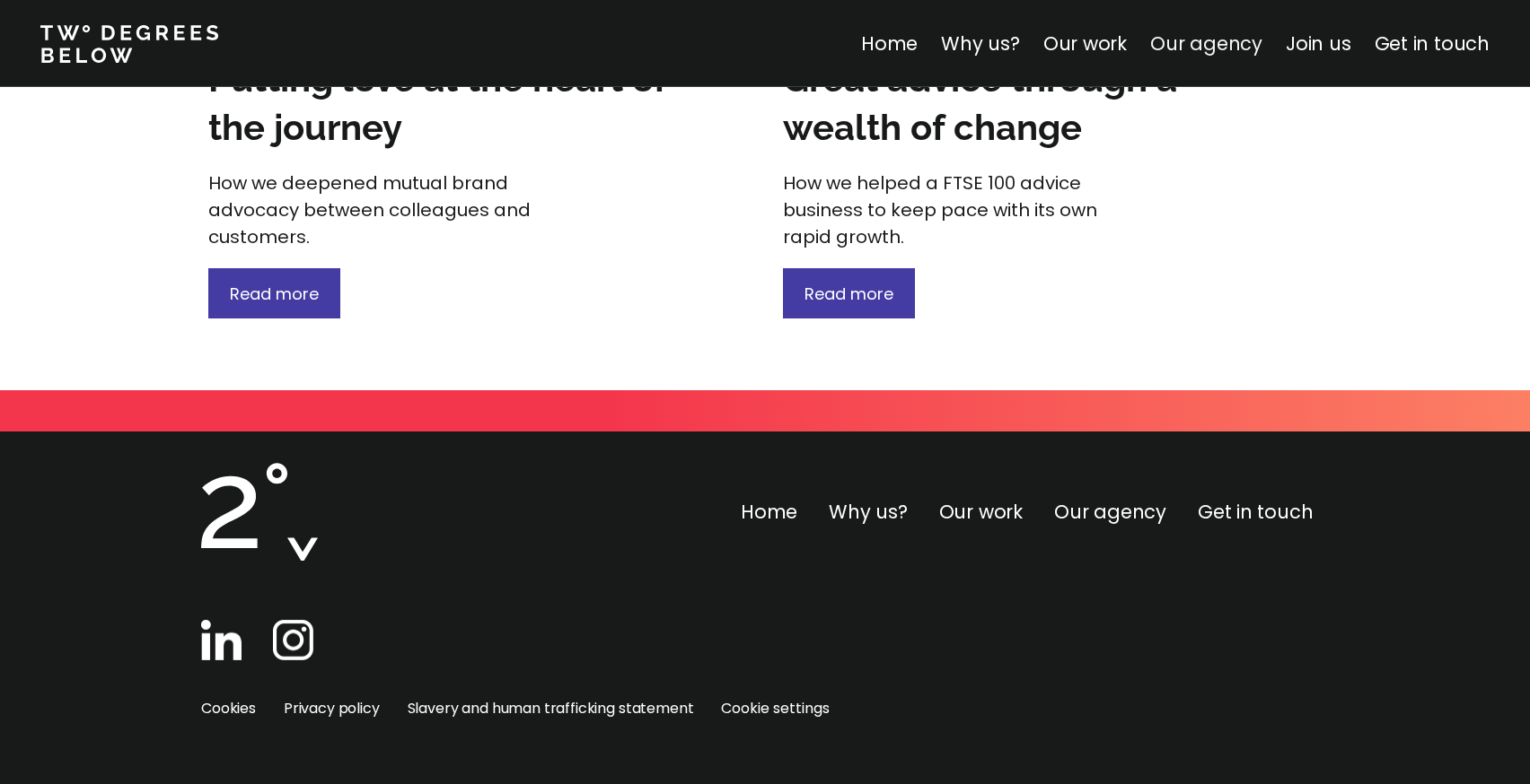
click at [1243, 49] on link "Our agency" at bounding box center [1205, 44] width 112 height 26
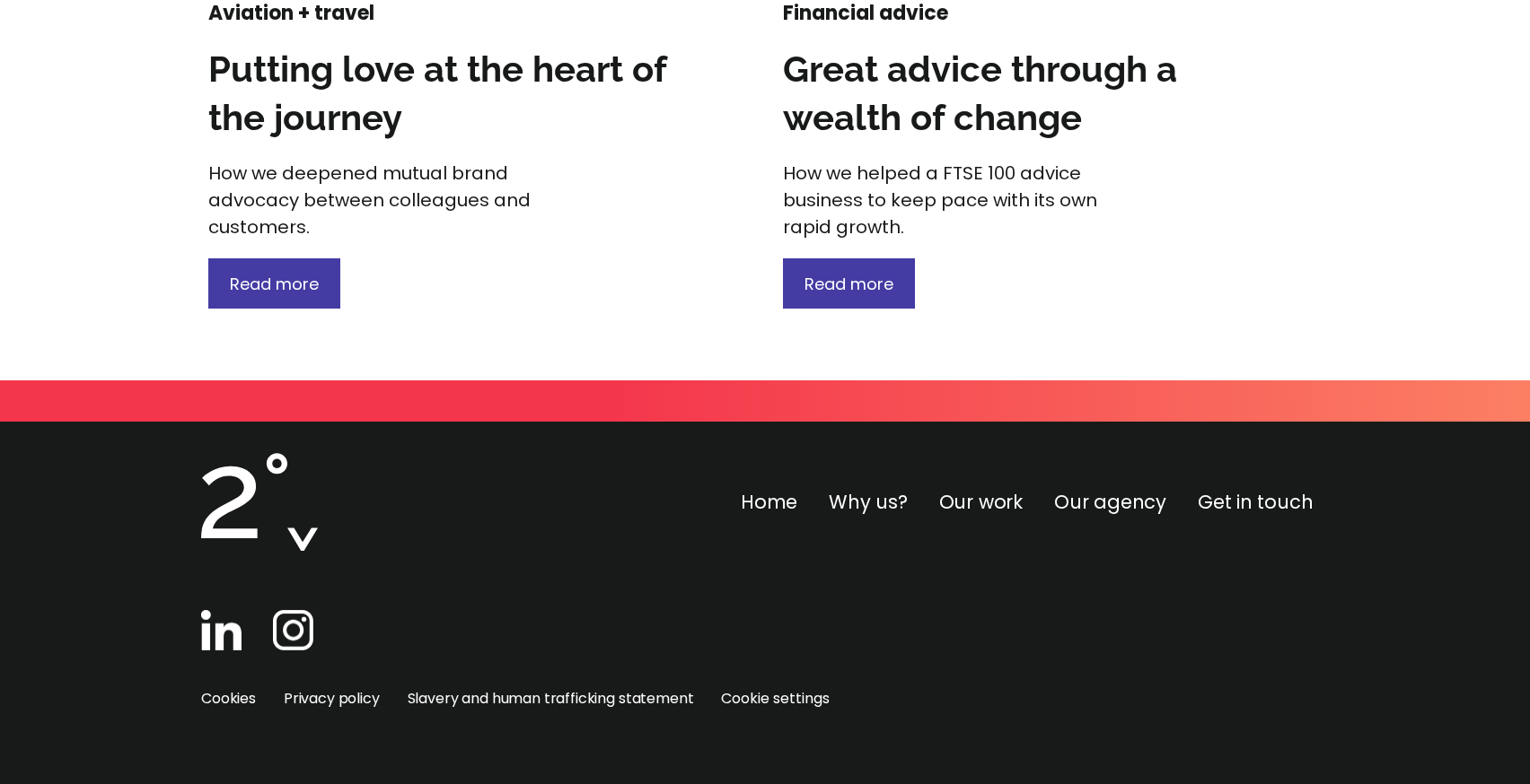
scroll to position [2679, 0]
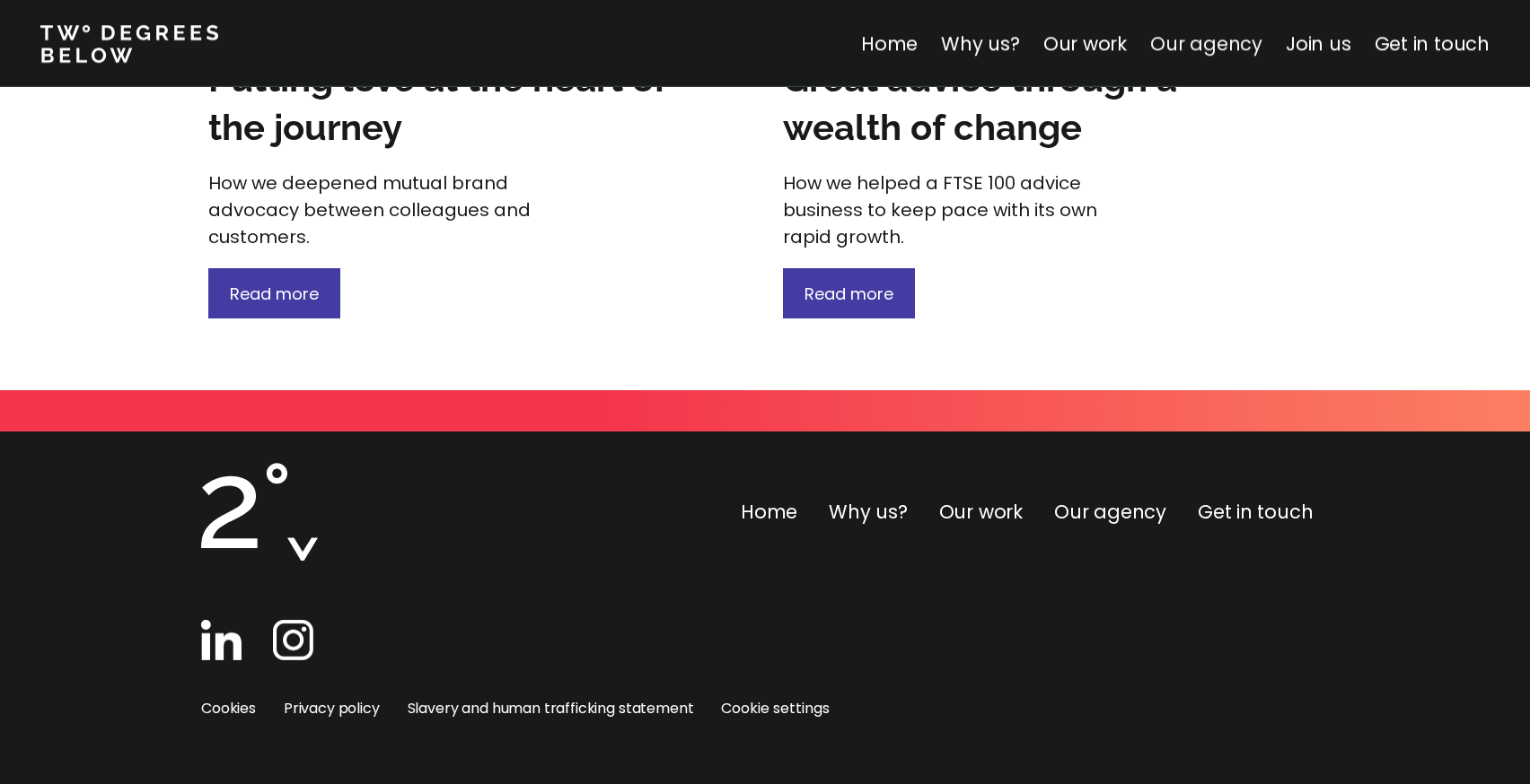
click at [1196, 37] on link "Our agency" at bounding box center [1205, 44] width 112 height 26
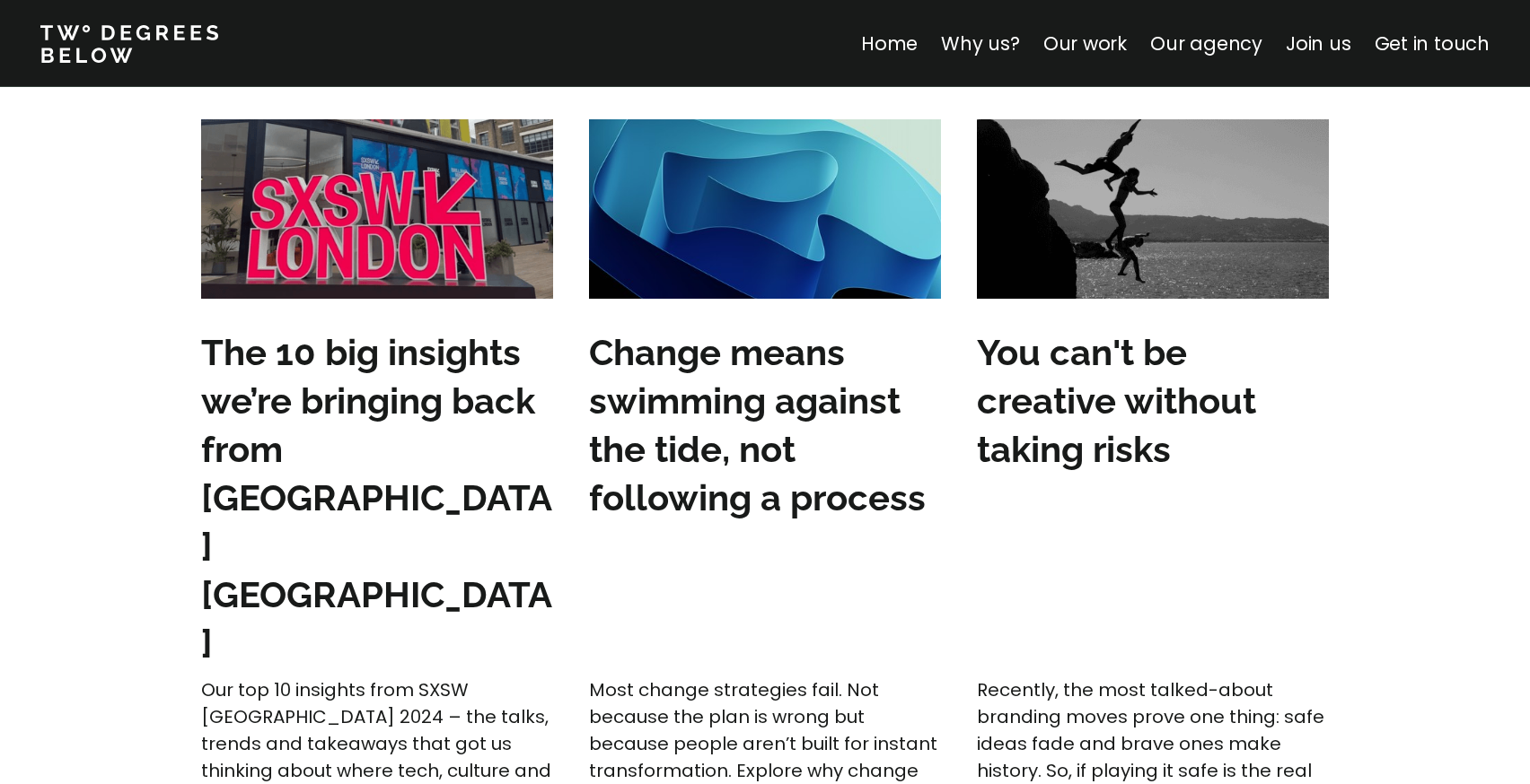
scroll to position [5448, 0]
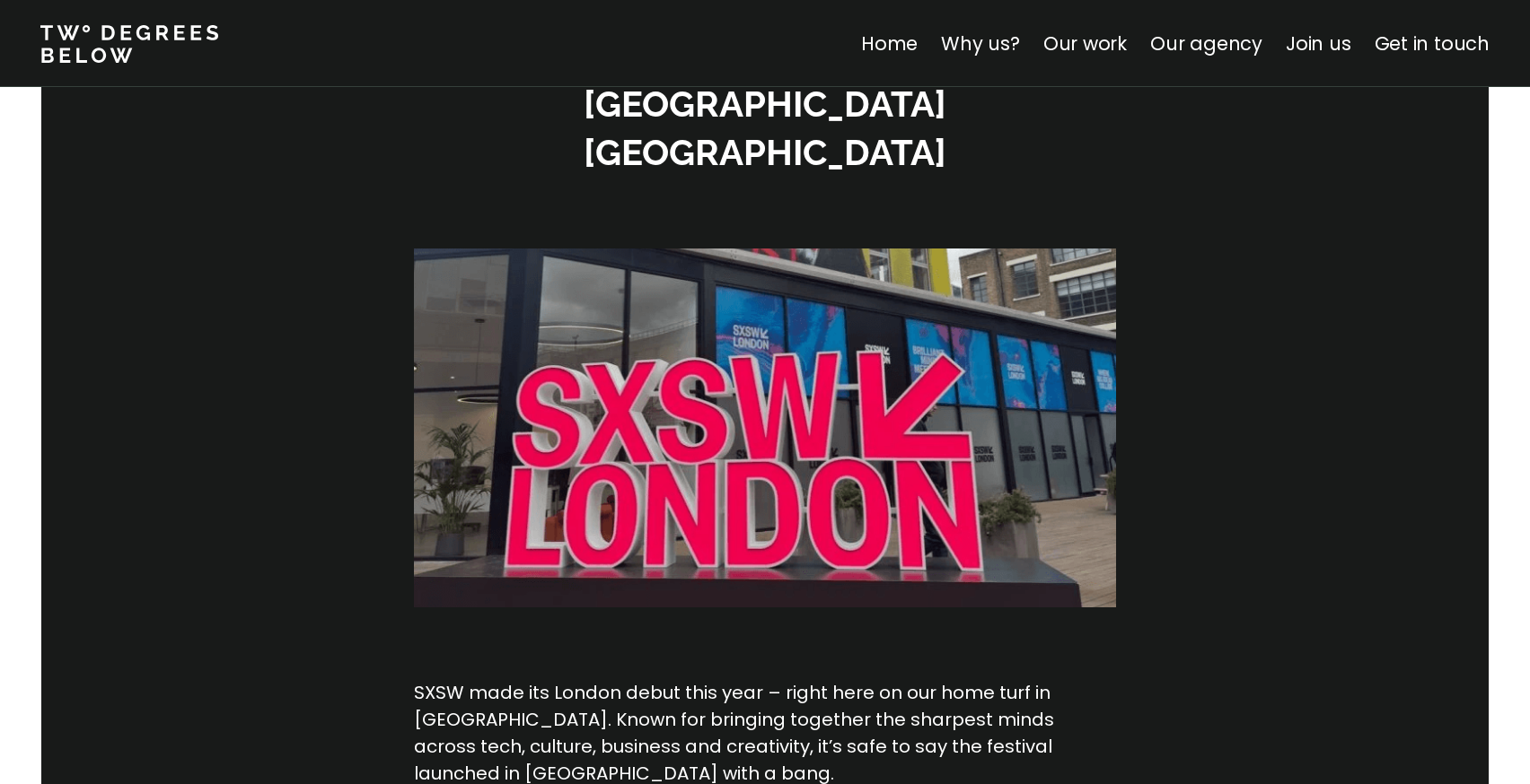
scroll to position [376, 0]
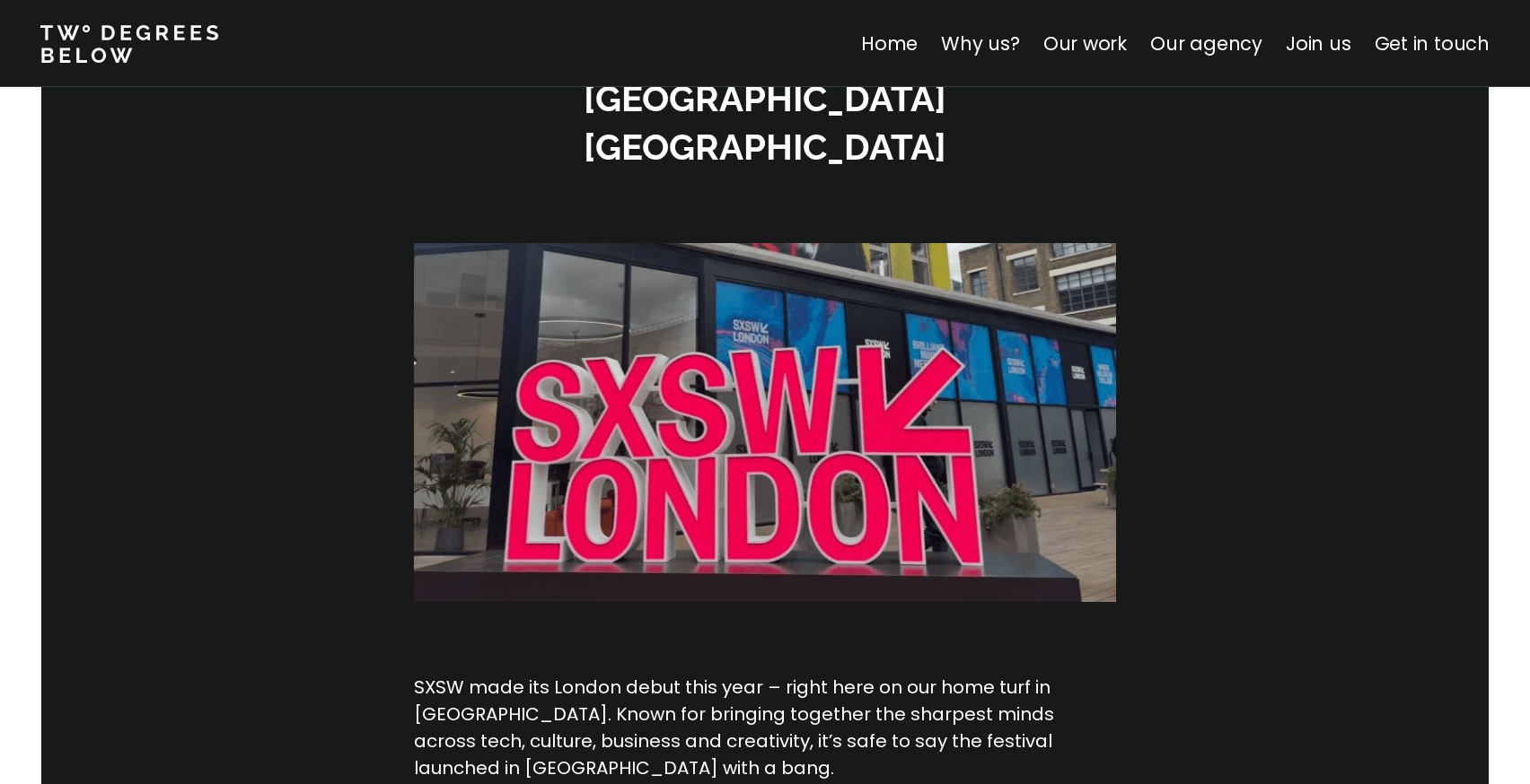
click at [1431, 55] on link "Get in touch" at bounding box center [1432, 44] width 115 height 26
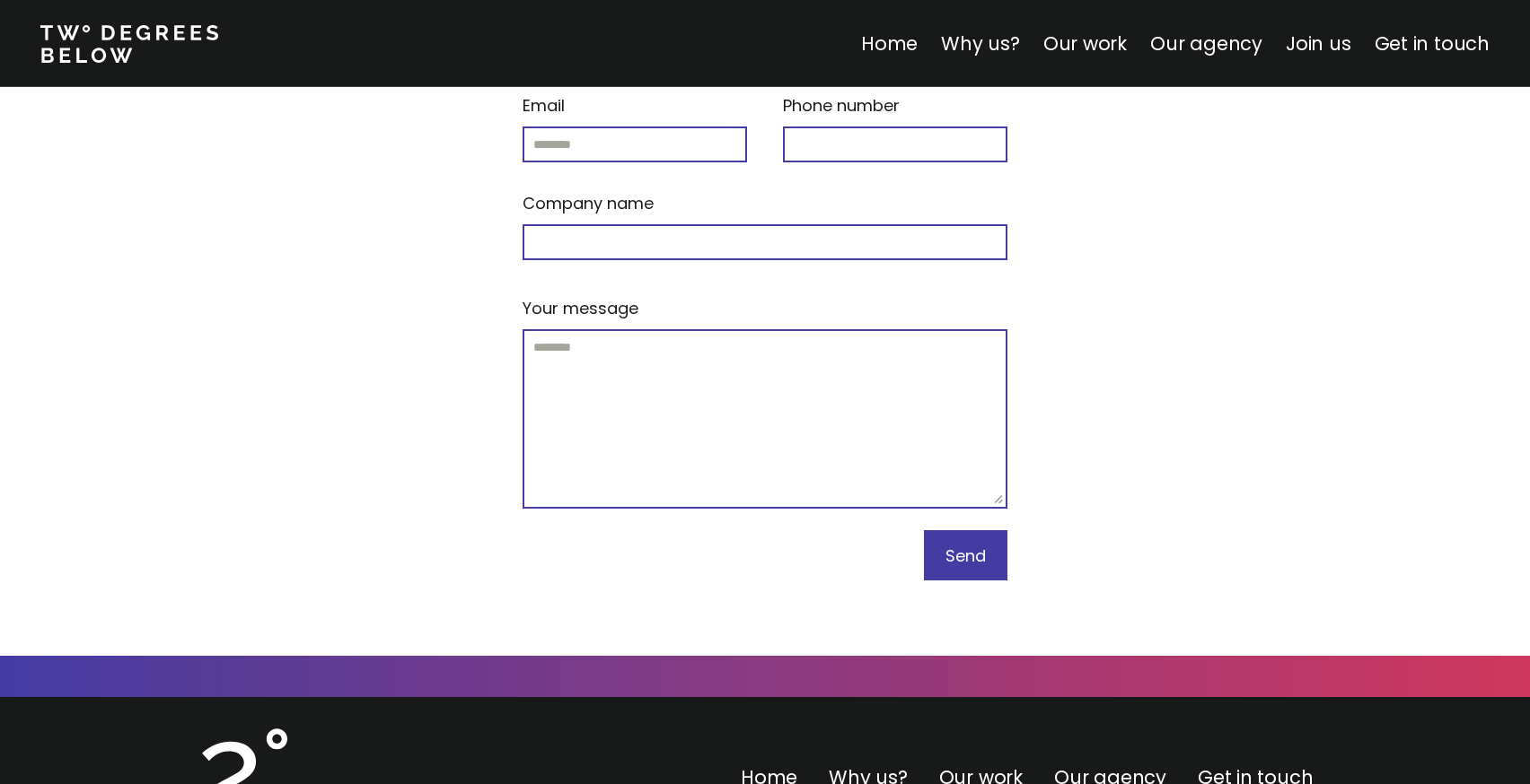
scroll to position [7705, 0]
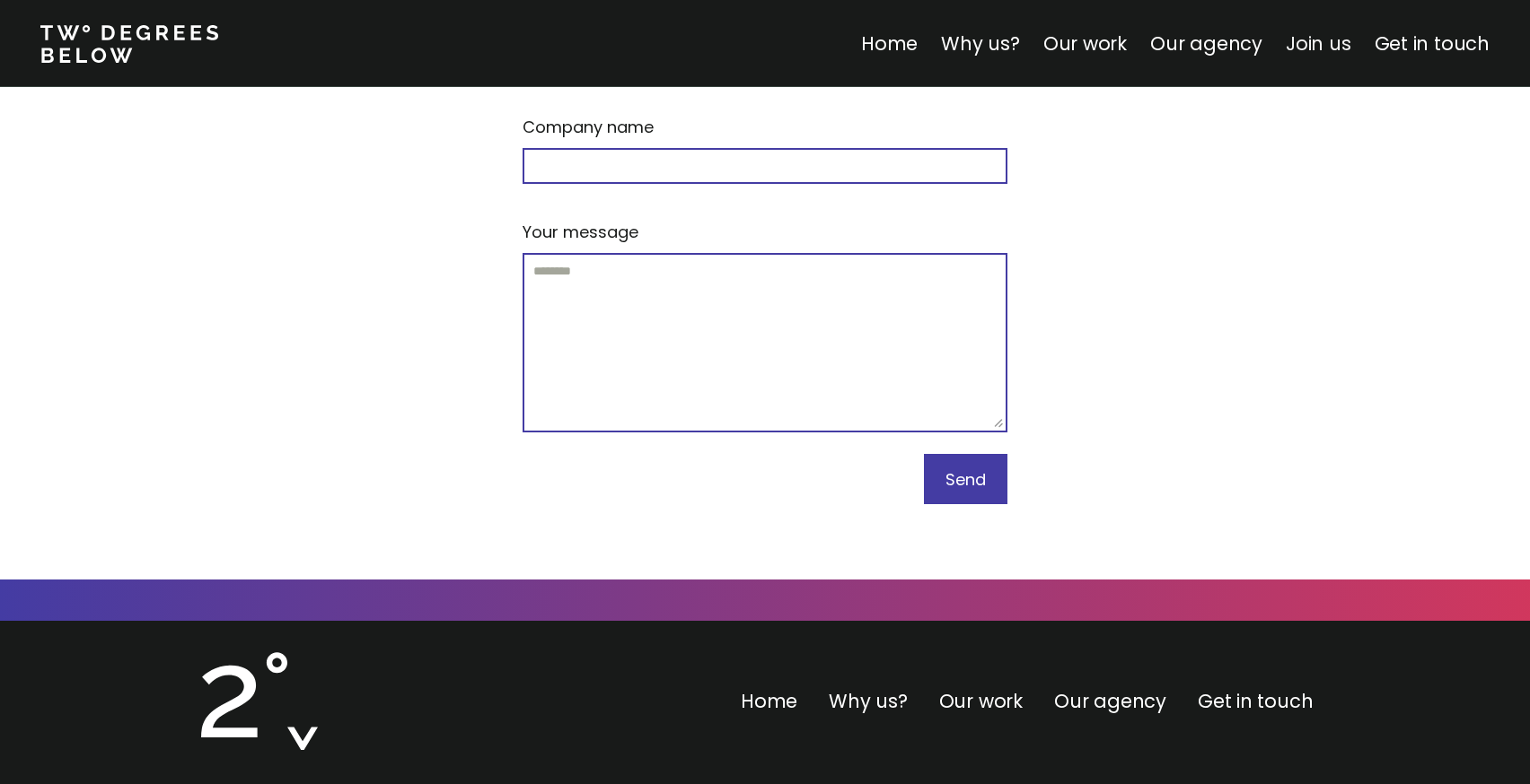
click at [1307, 50] on link "Join us" at bounding box center [1319, 44] width 66 height 26
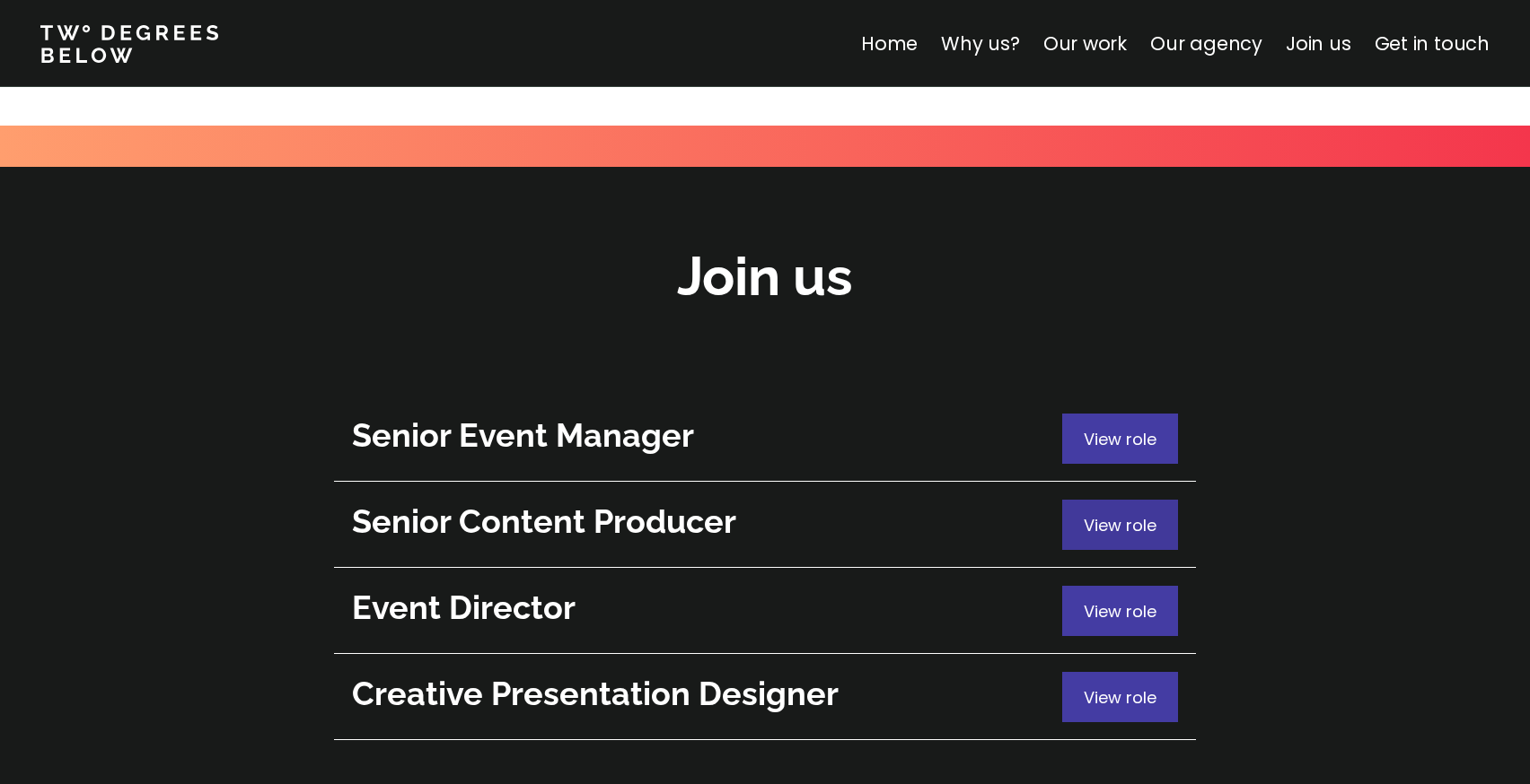
scroll to position [6368, 0]
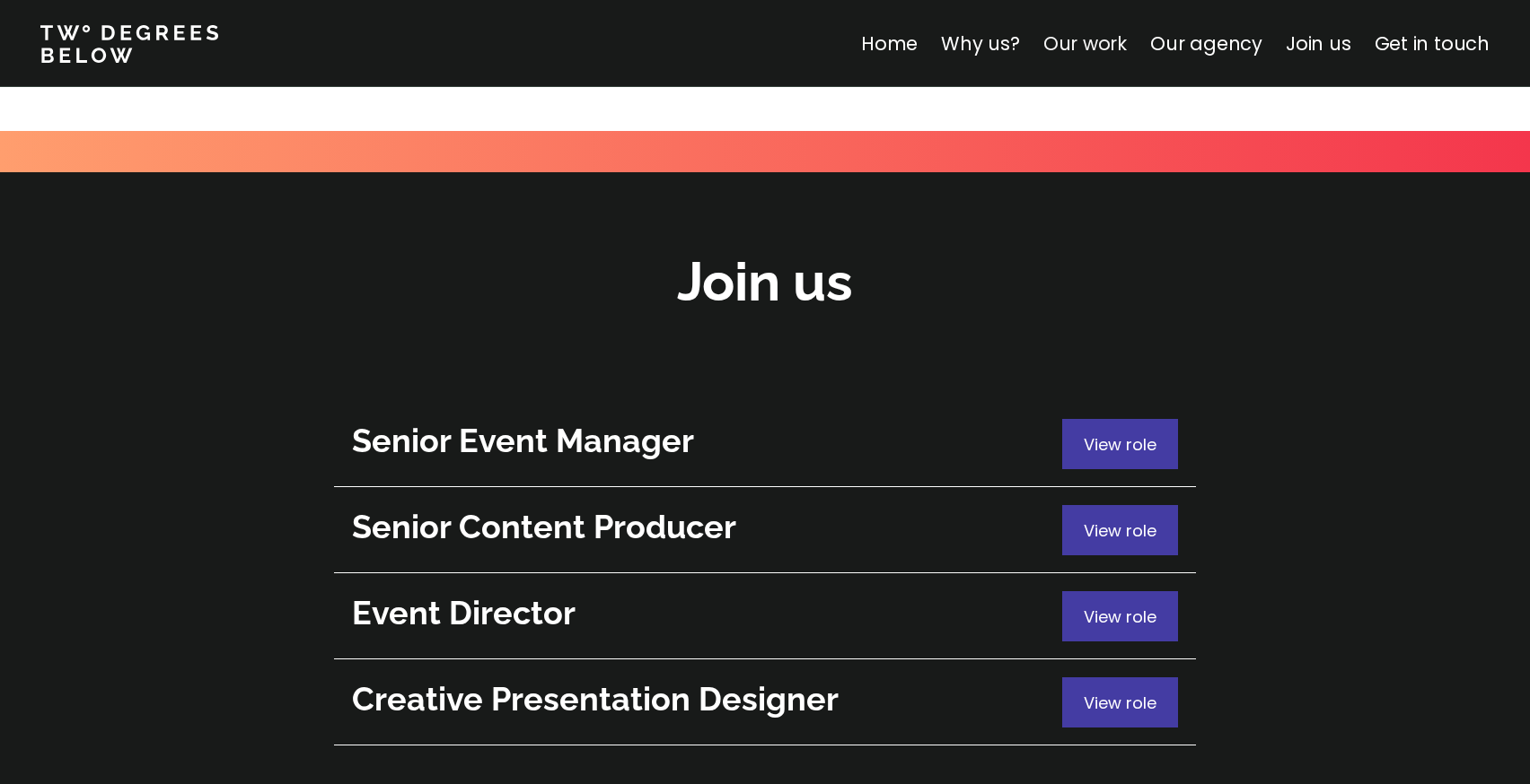
click at [1086, 49] on link "Our work" at bounding box center [1085, 44] width 83 height 26
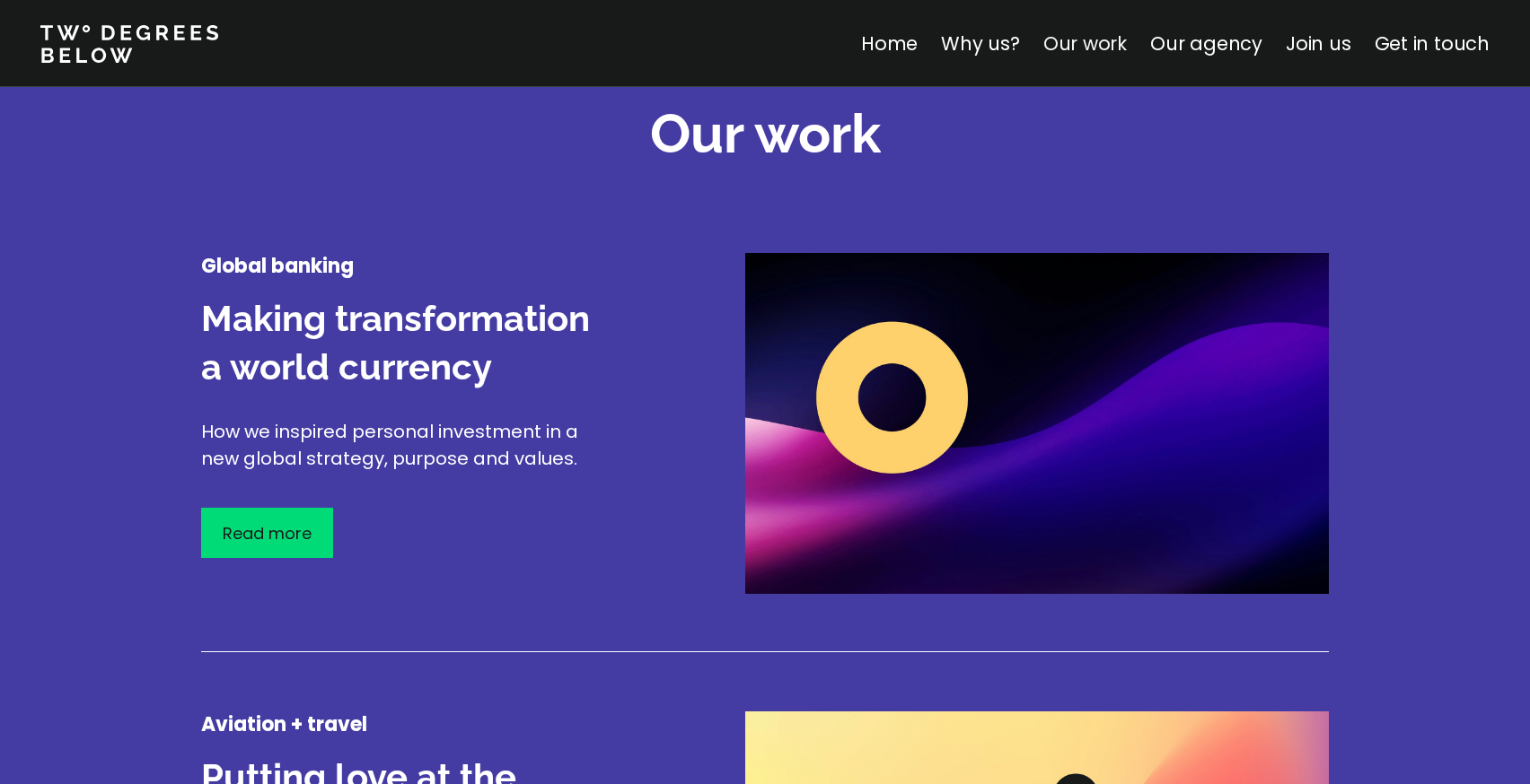
scroll to position [2103, 0]
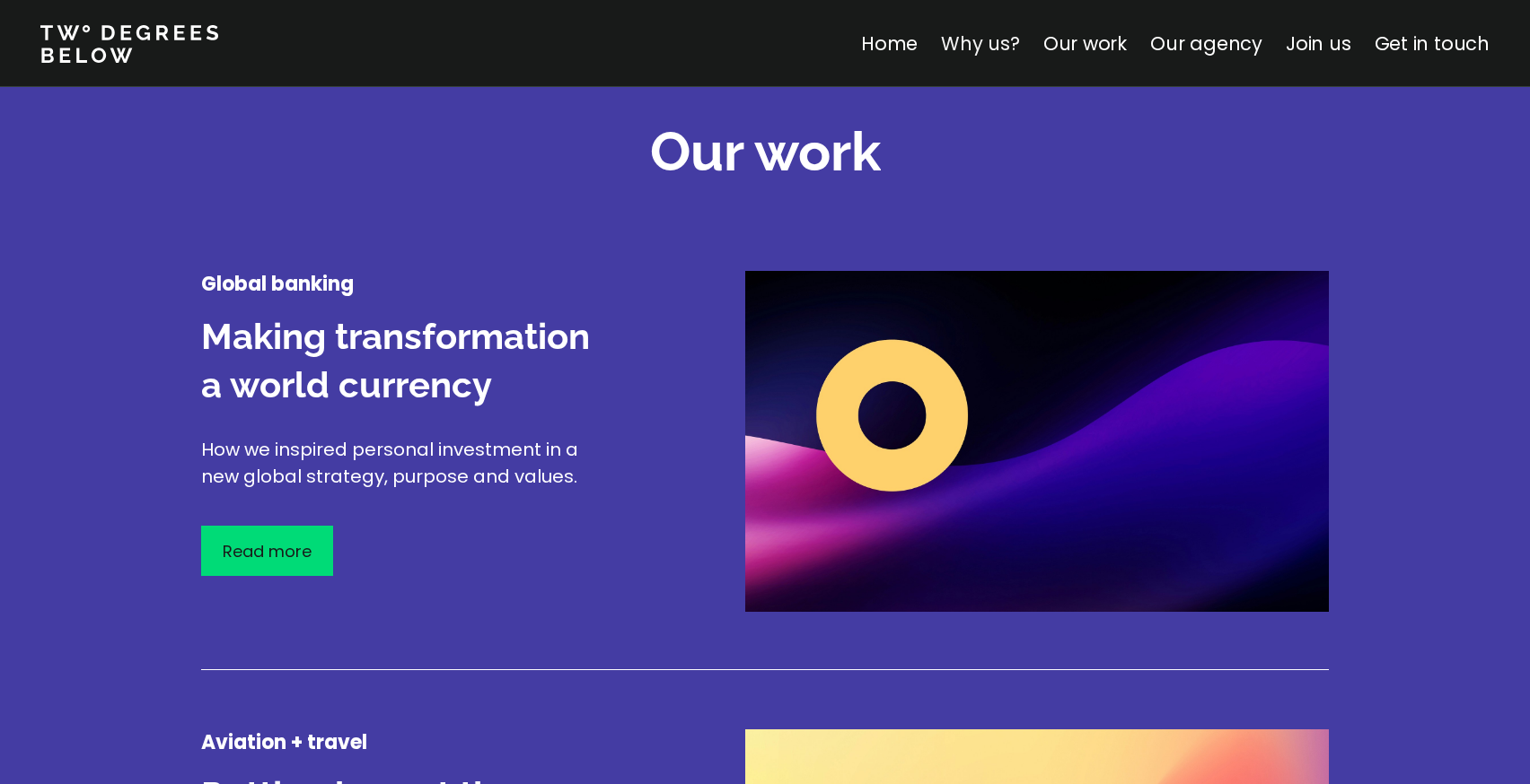
click at [989, 41] on link "Why us?" at bounding box center [981, 44] width 79 height 26
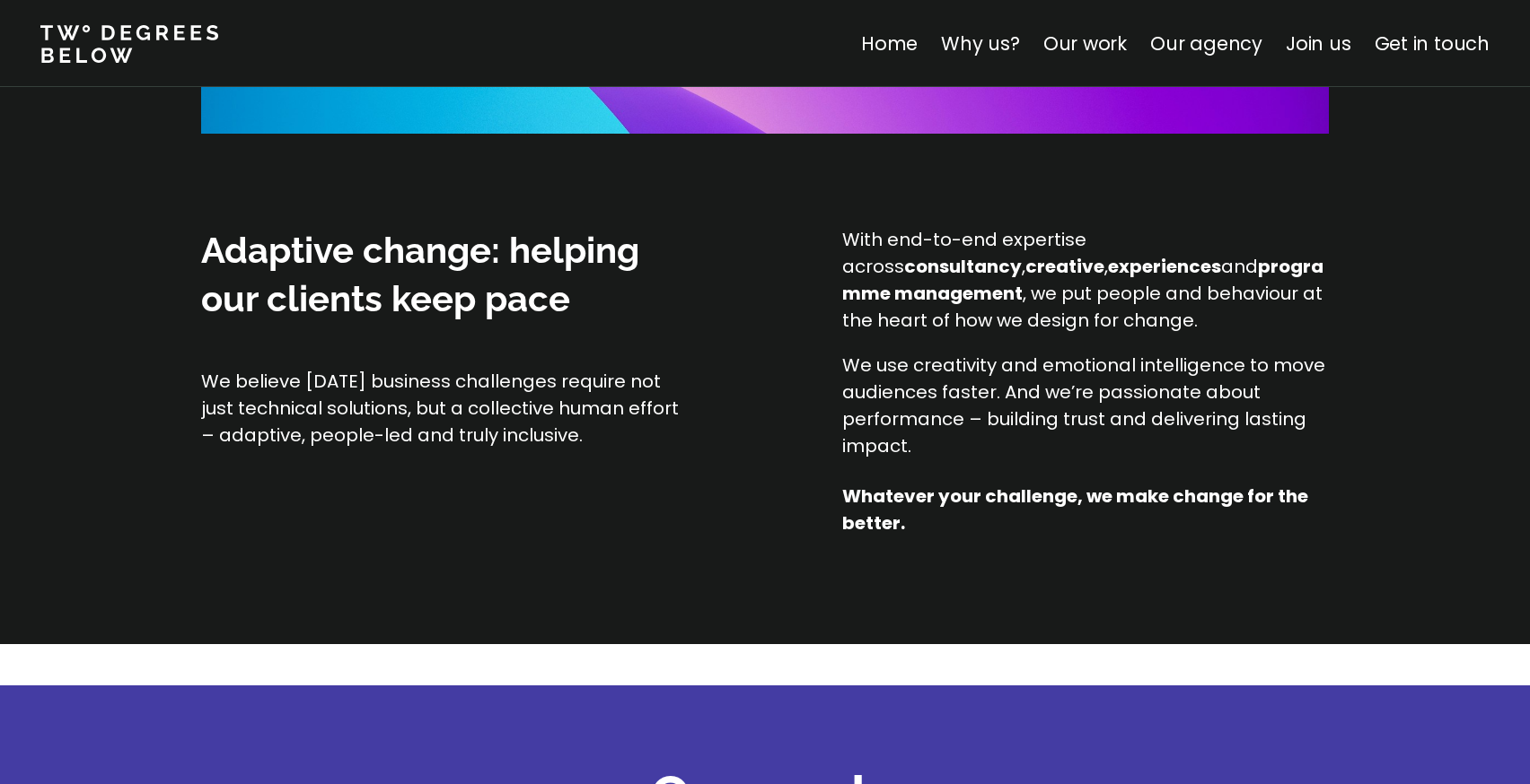
scroll to position [1467, 0]
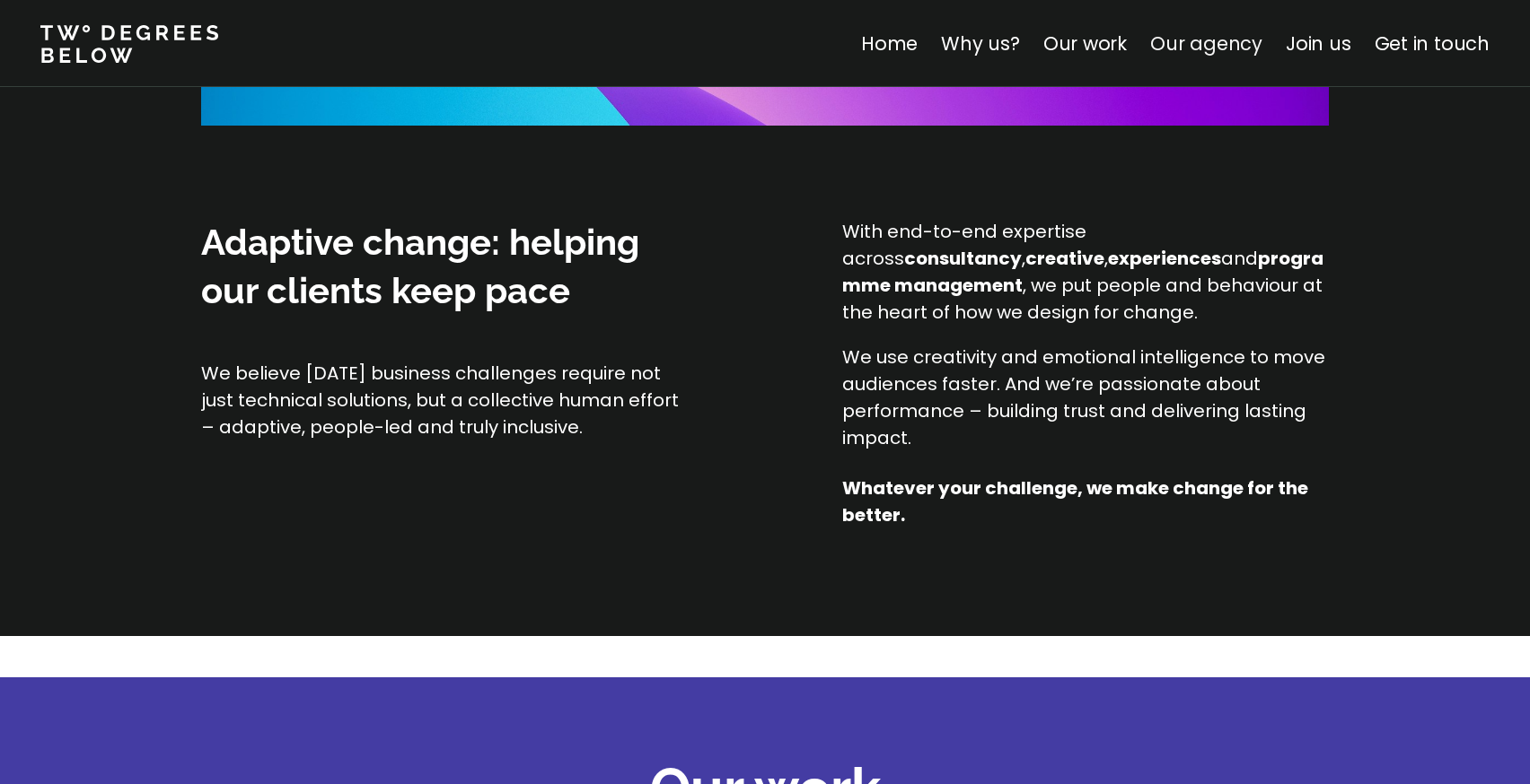
click at [1227, 46] on link "Our agency" at bounding box center [1205, 44] width 112 height 26
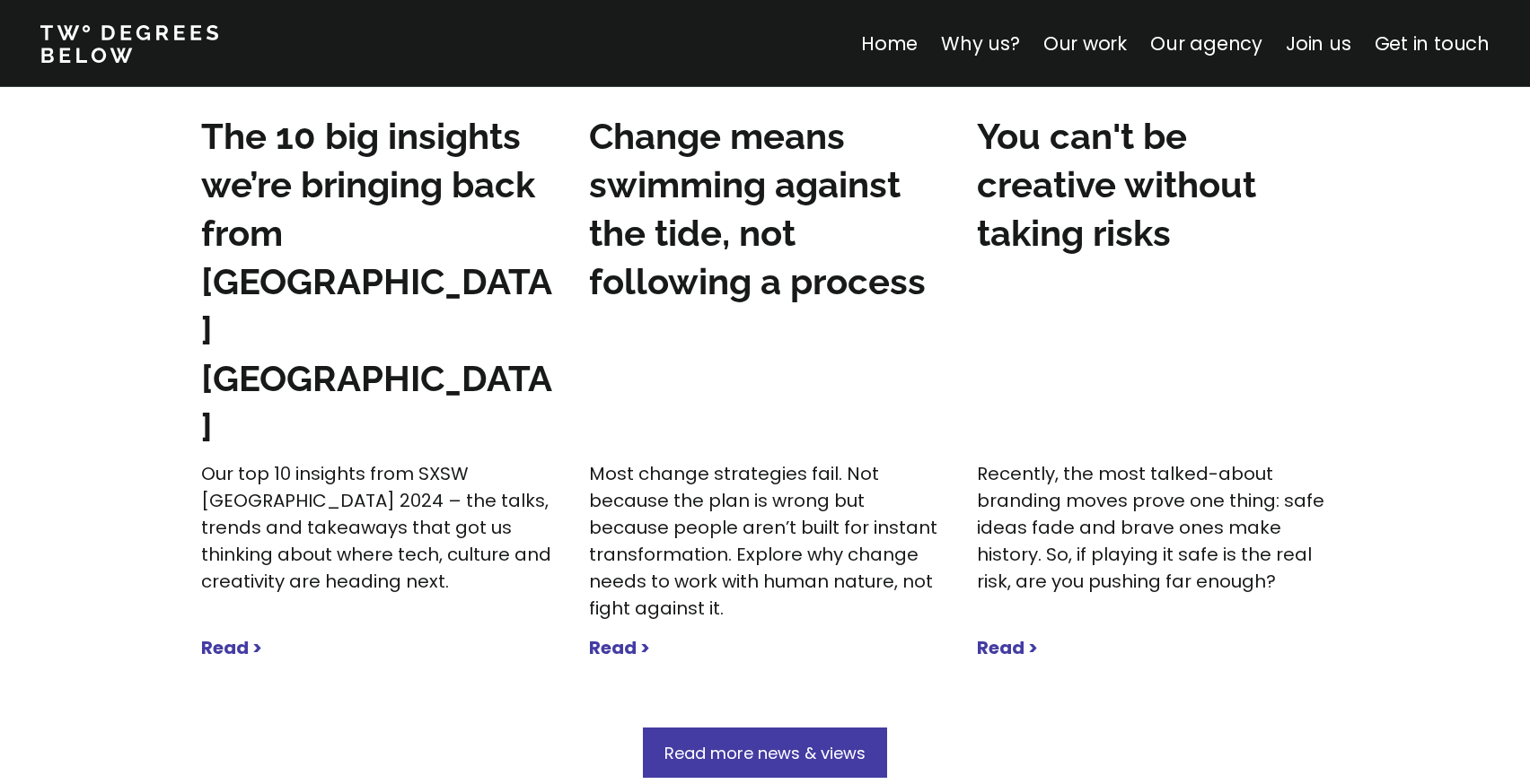
scroll to position [5665, 0]
click at [631, 634] on strong "Read >" at bounding box center [619, 646] width 61 height 25
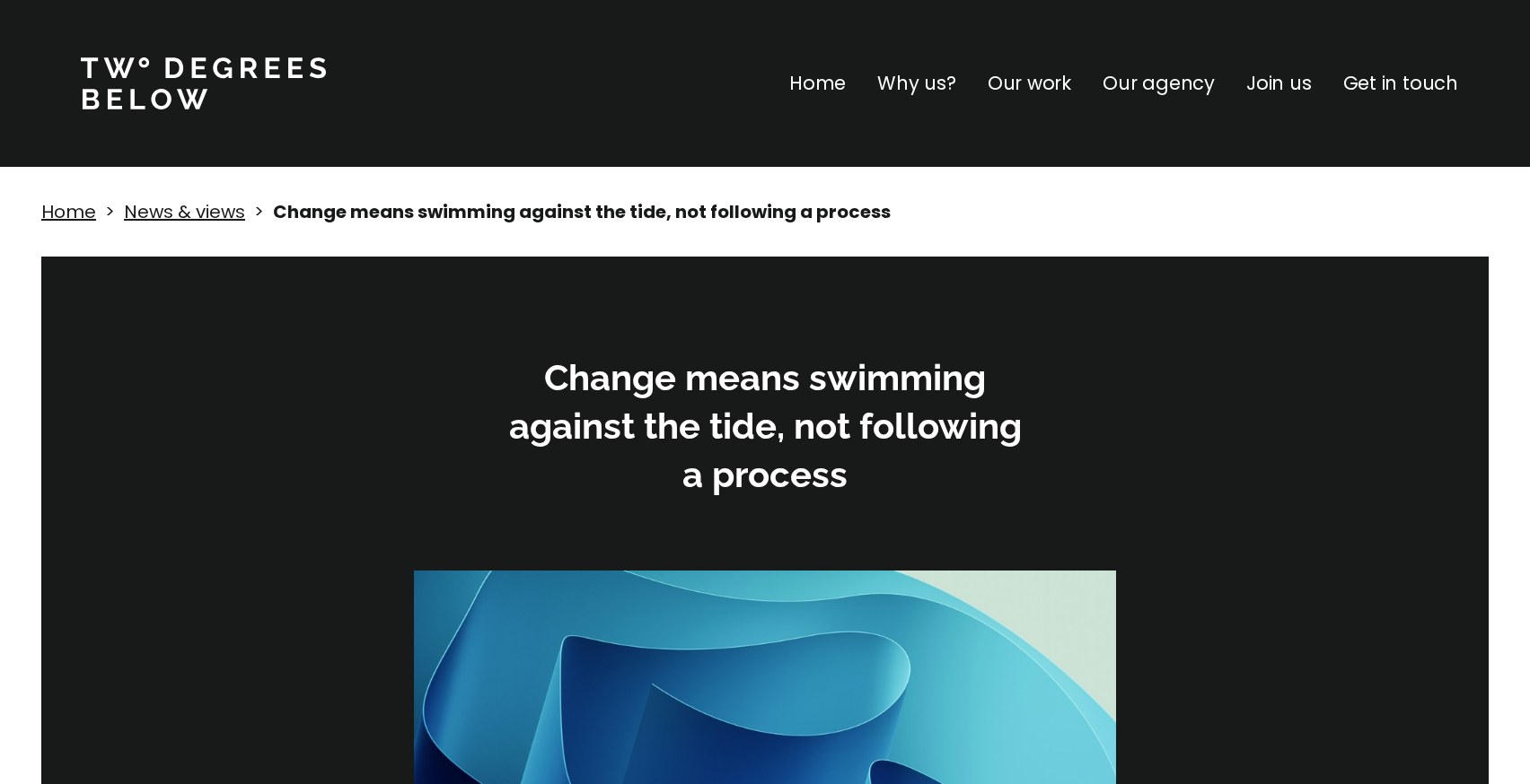
click at [941, 85] on p "Why us?" at bounding box center [916, 83] width 79 height 29
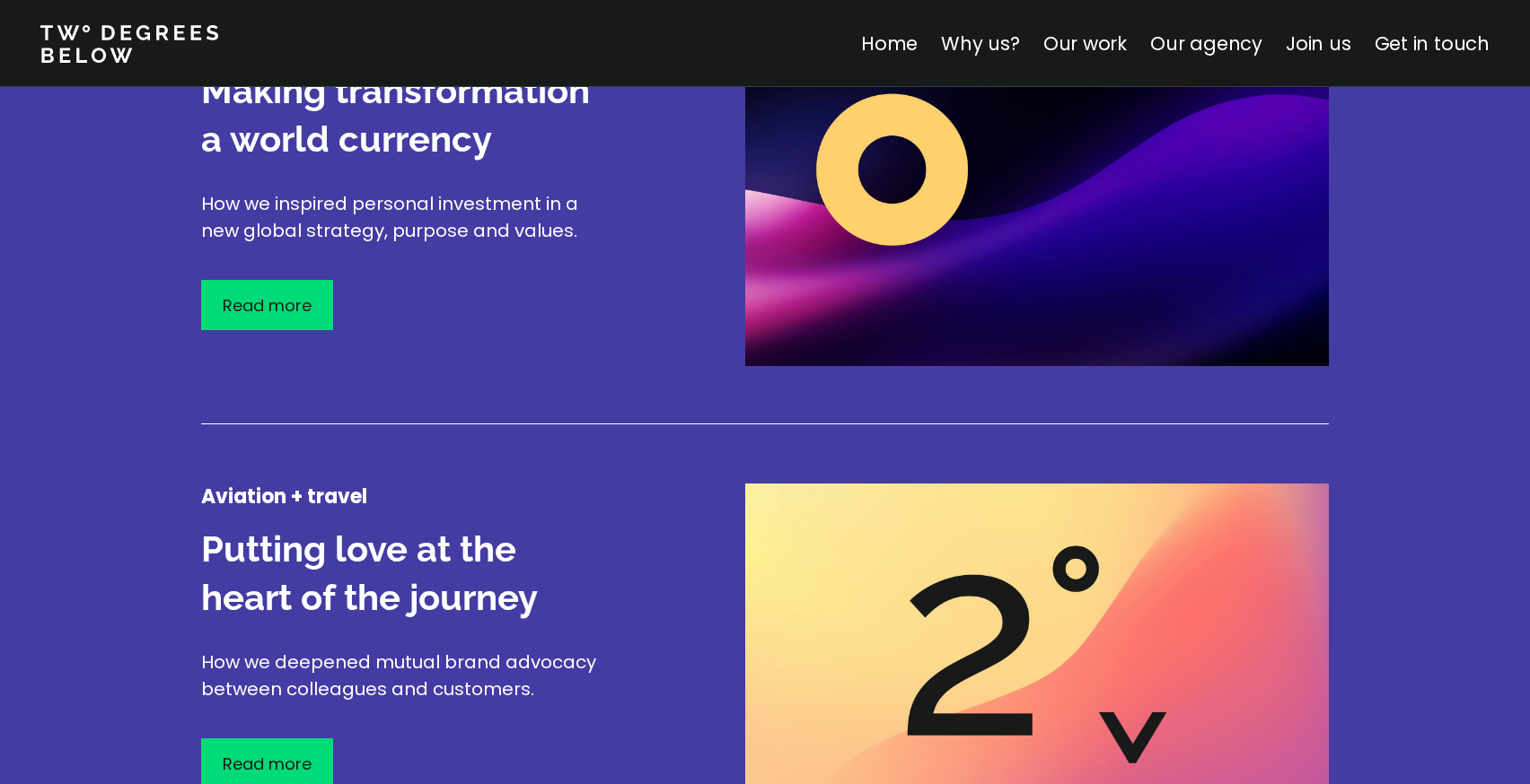
scroll to position [2349, 0]
click at [1248, 46] on link "Our agency" at bounding box center [1205, 44] width 112 height 26
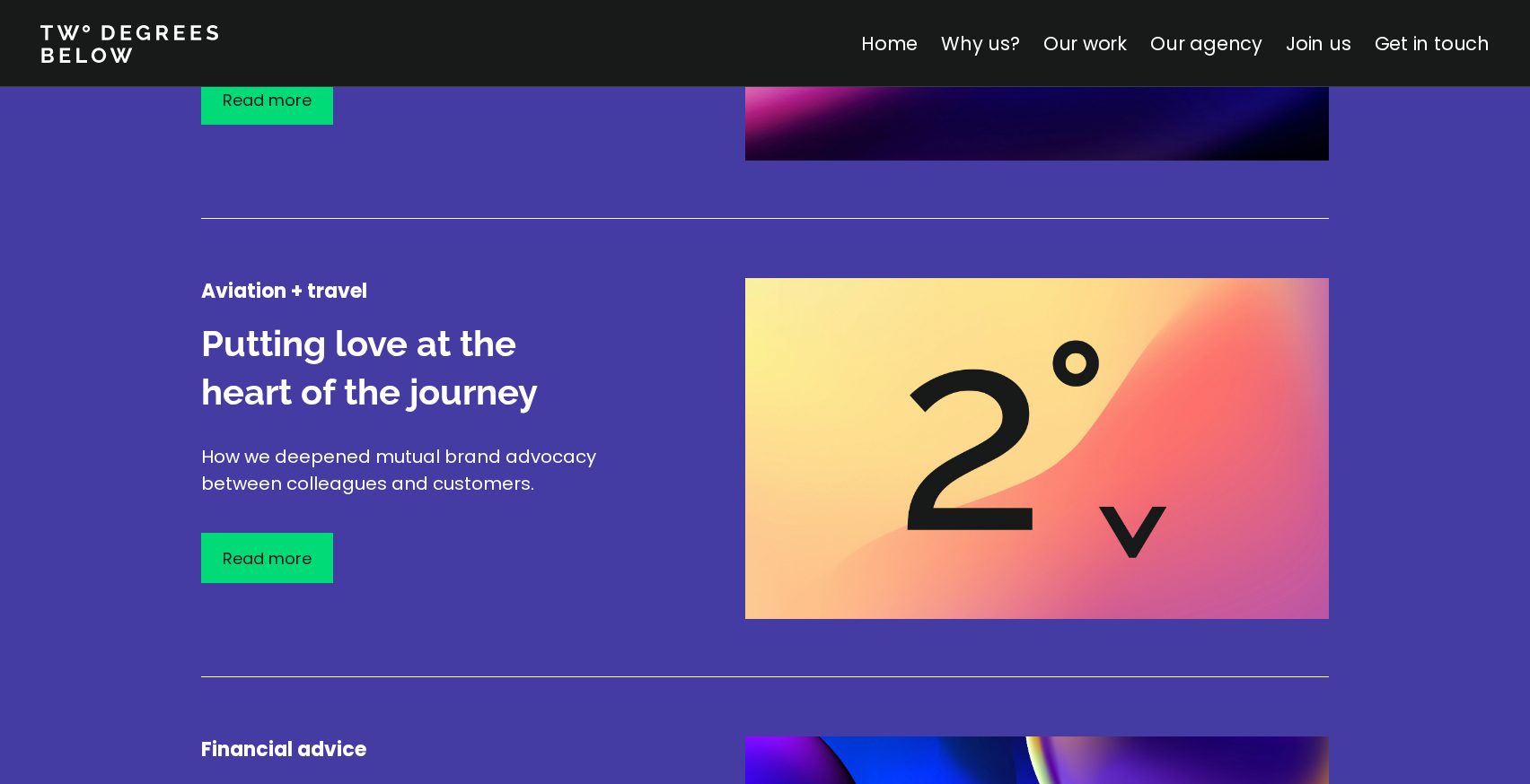
scroll to position [2557, 0]
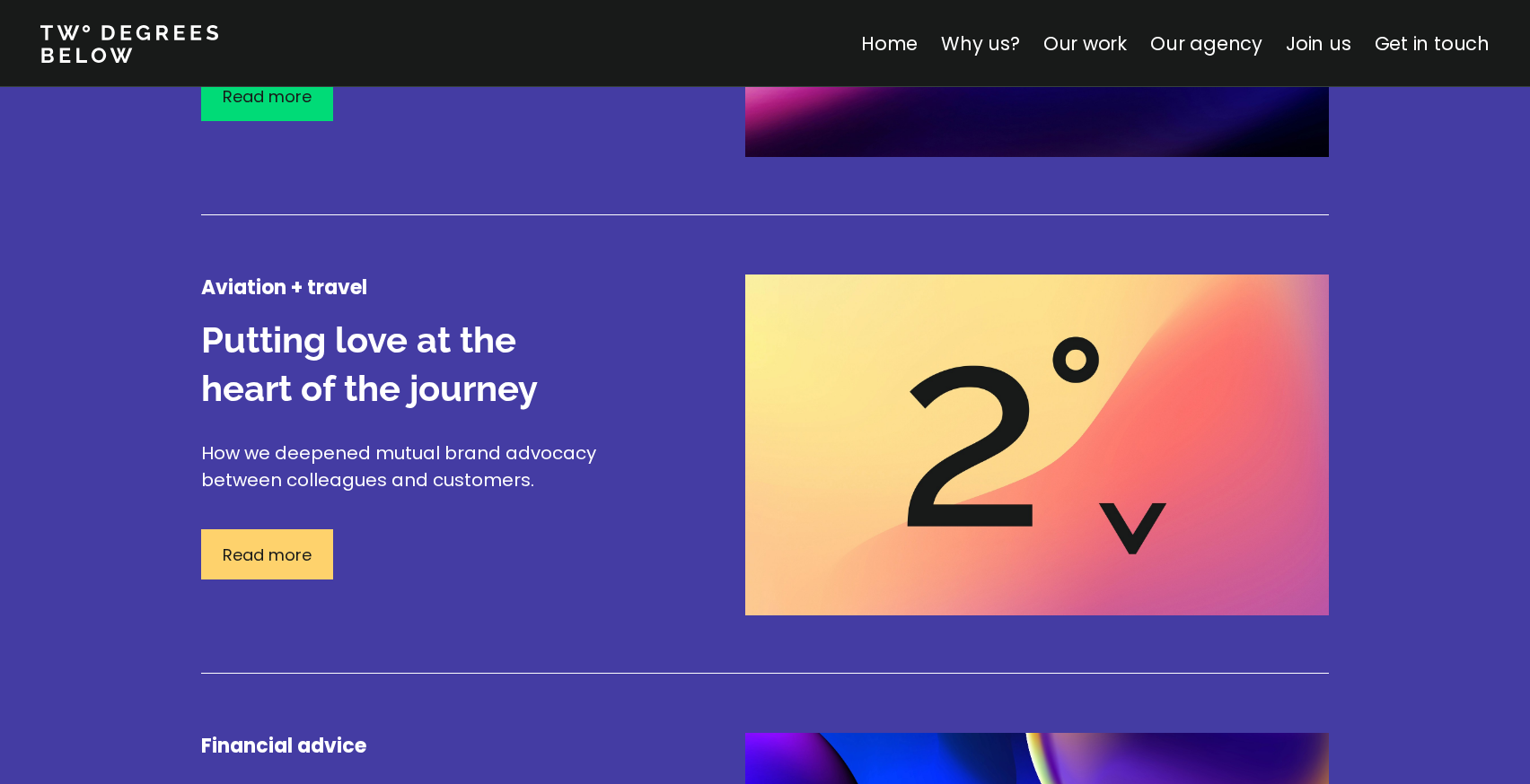
click at [324, 555] on div "Read more" at bounding box center [267, 554] width 132 height 51
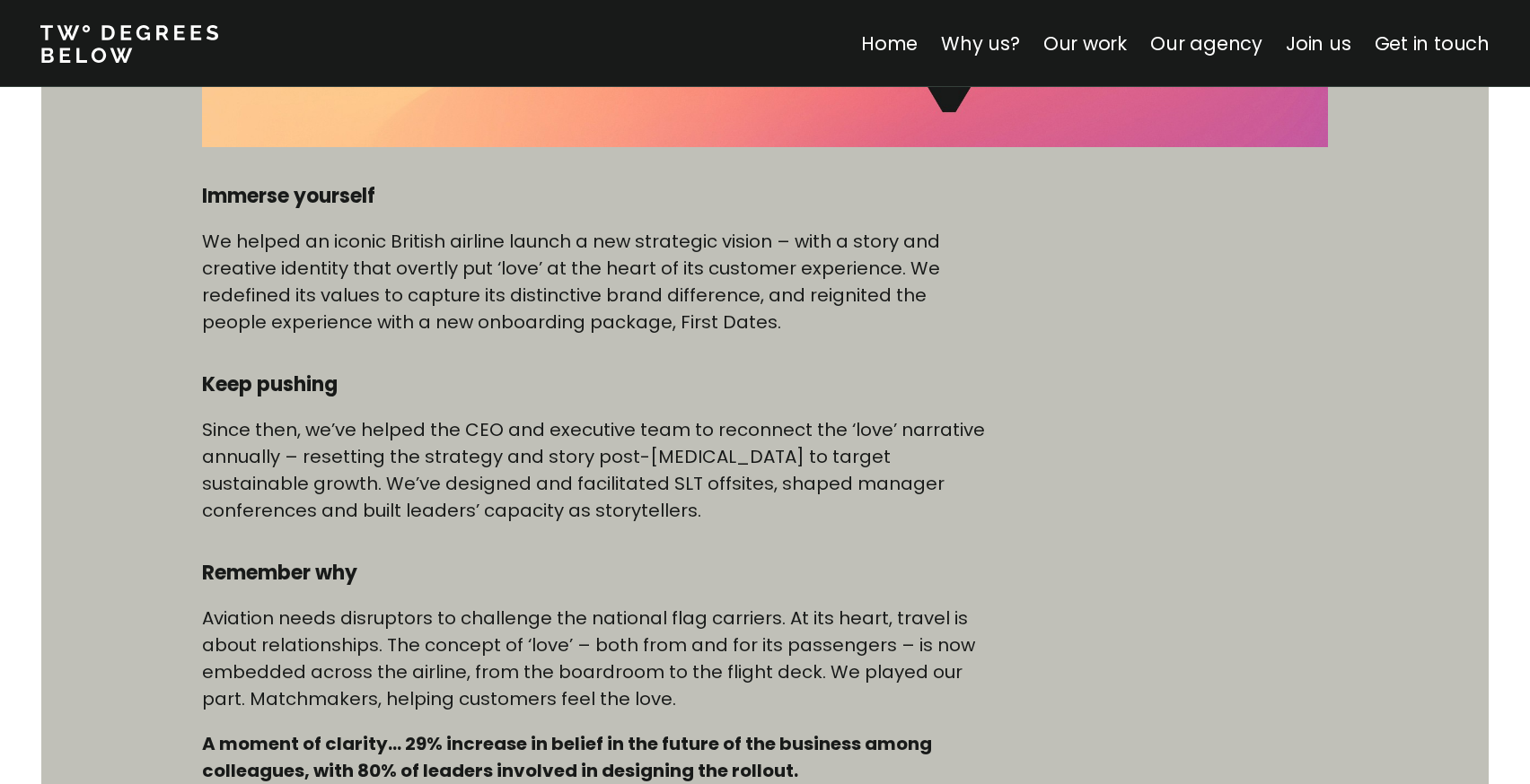
scroll to position [875, 0]
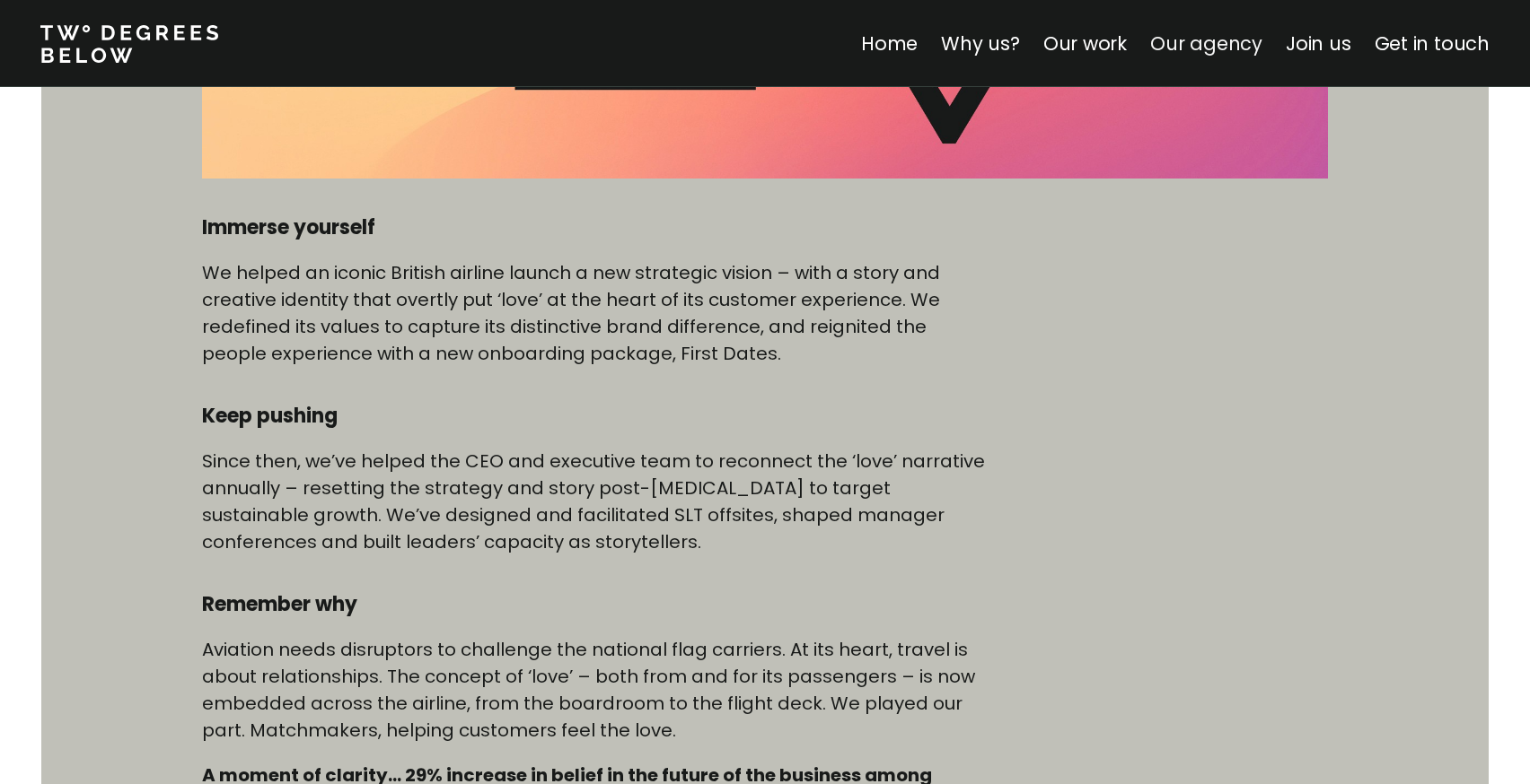
click at [1251, 49] on link "Our agency" at bounding box center [1205, 44] width 112 height 26
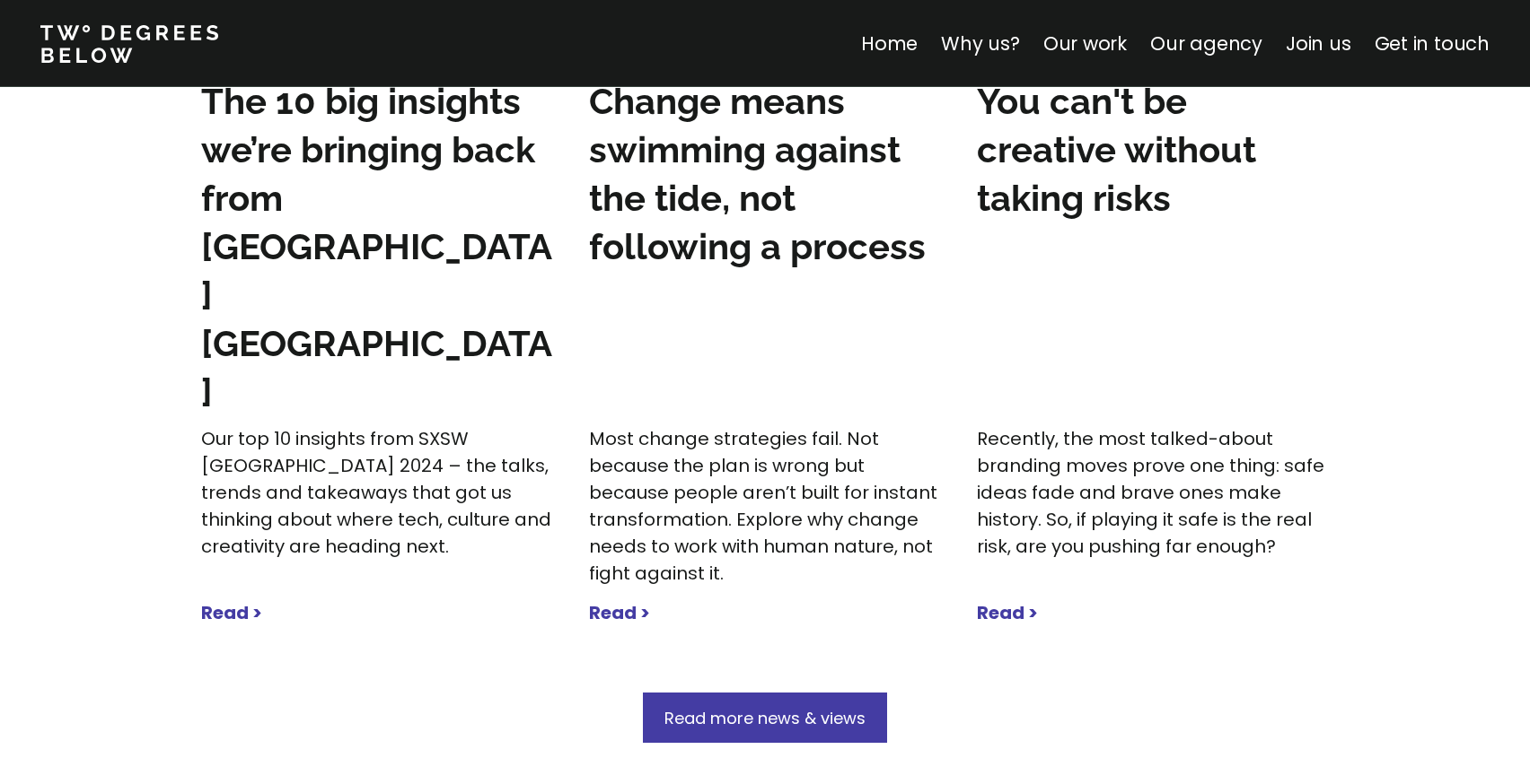
scroll to position [5695, 0]
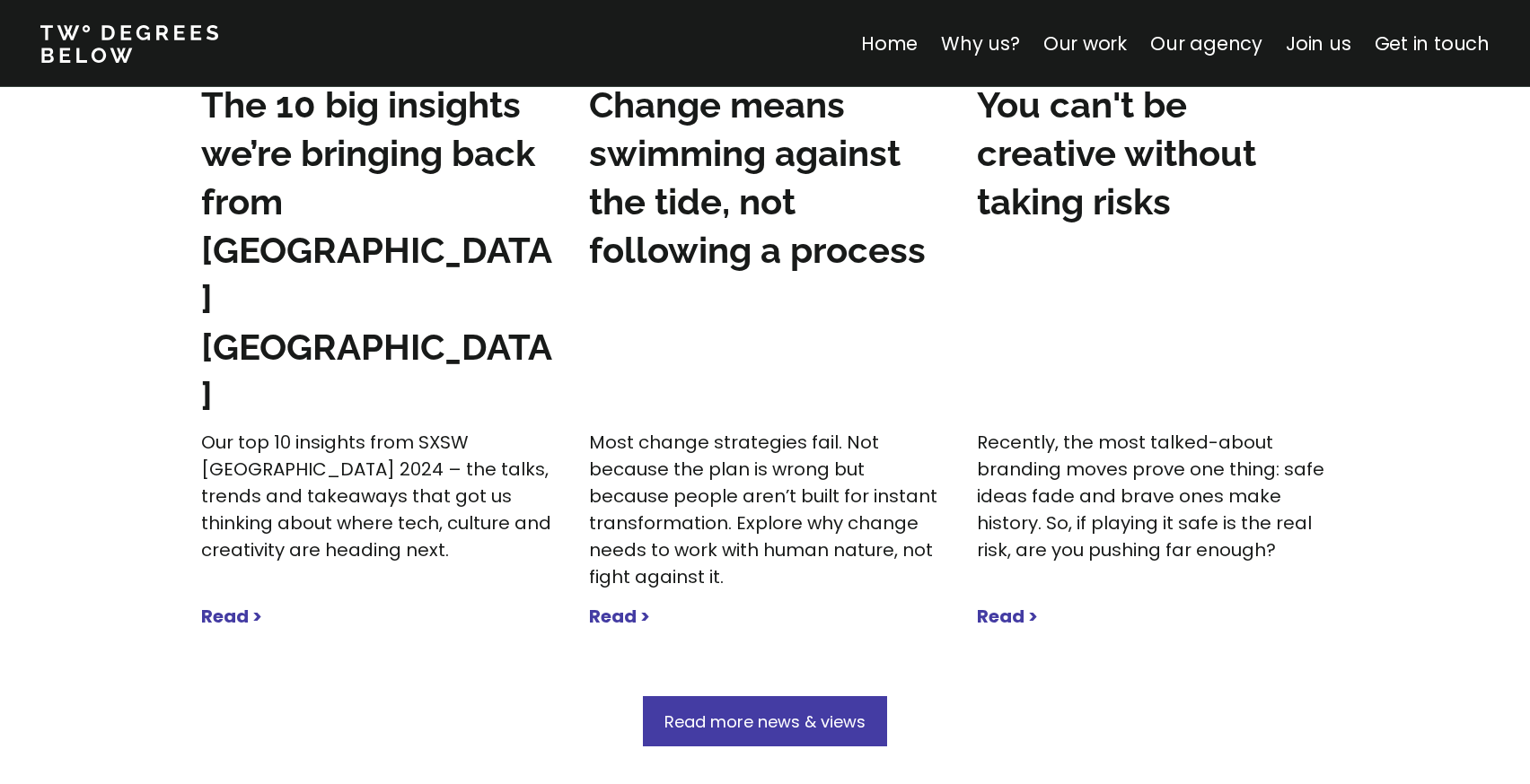
click at [239, 604] on strong "Read >" at bounding box center [231, 616] width 61 height 25
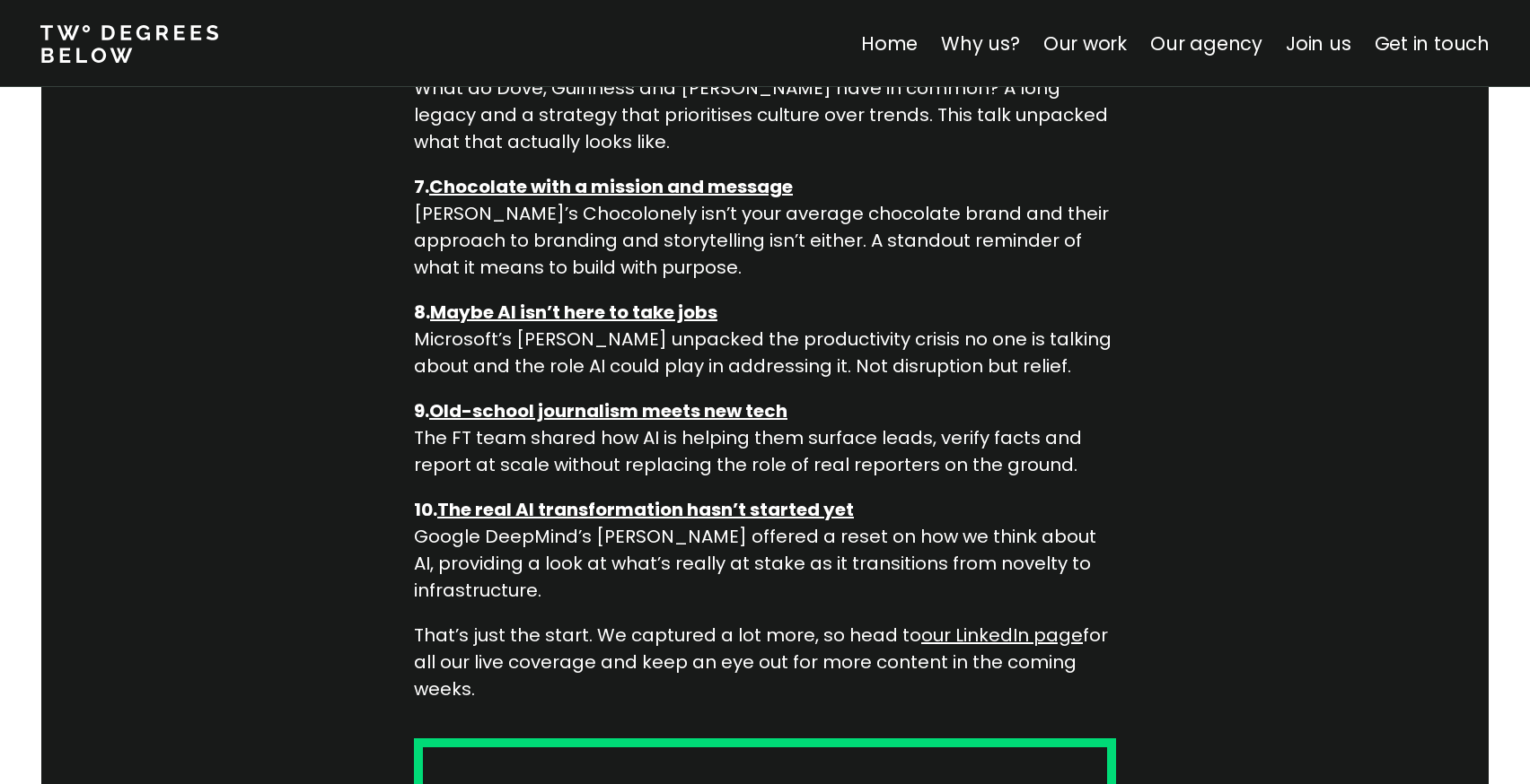
scroll to position [2110, 0]
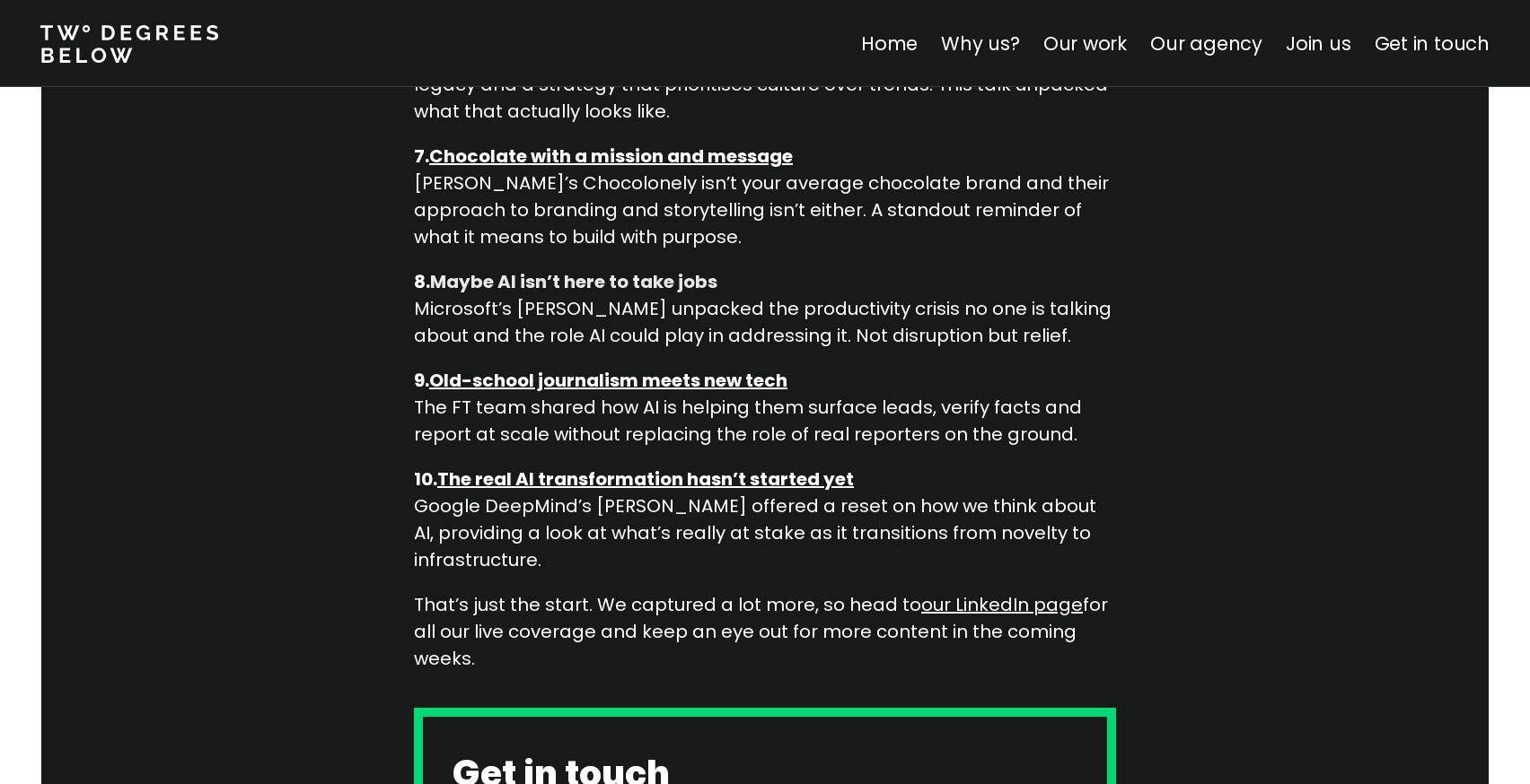
click at [551, 269] on strong "Maybe AI isn’t here to take jobs" at bounding box center [573, 281] width 287 height 25
click at [551, 368] on strong "Old-school journalism meets new tech" at bounding box center [608, 380] width 358 height 25
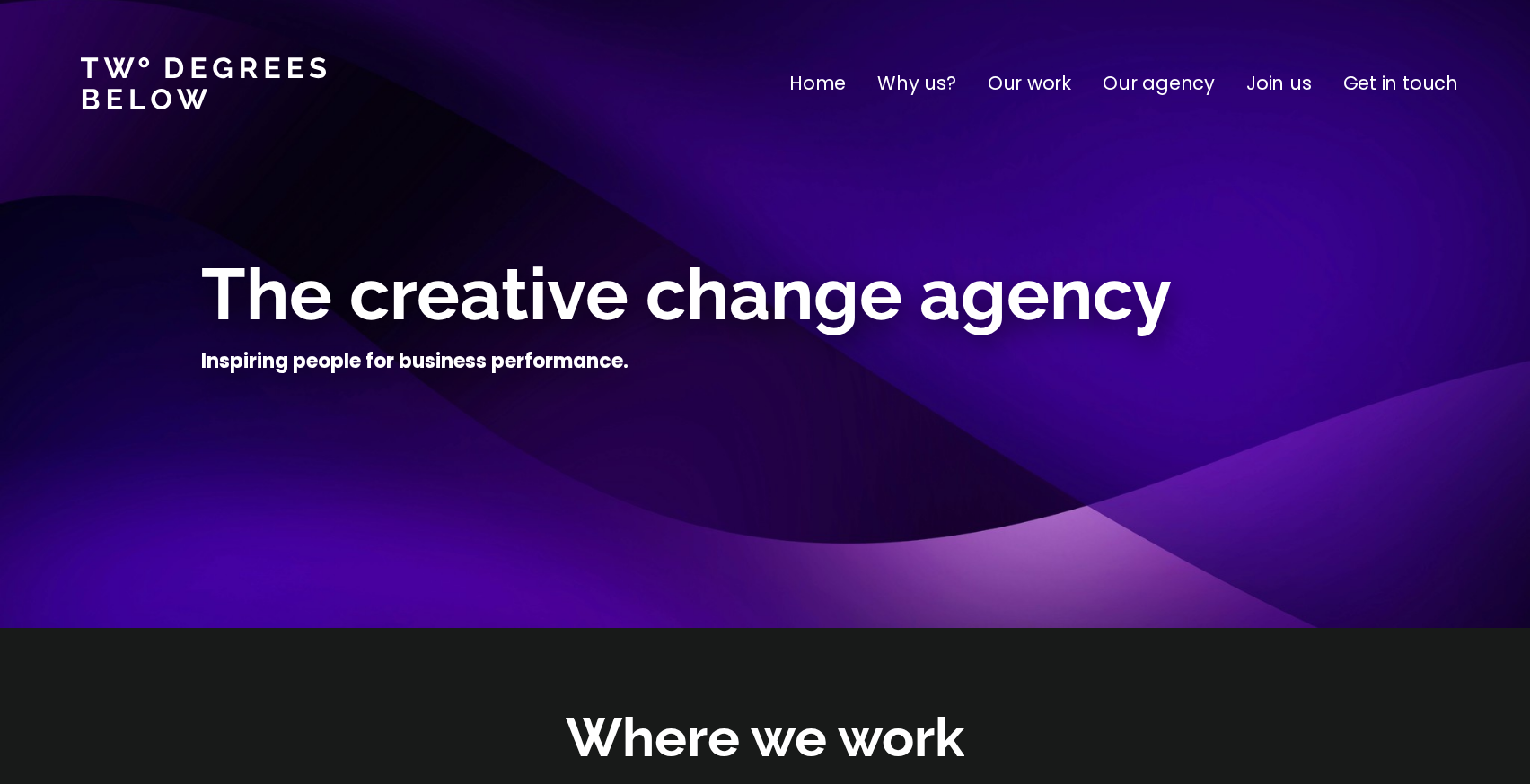
click at [1071, 86] on p "Our work" at bounding box center [1030, 83] width 83 height 29
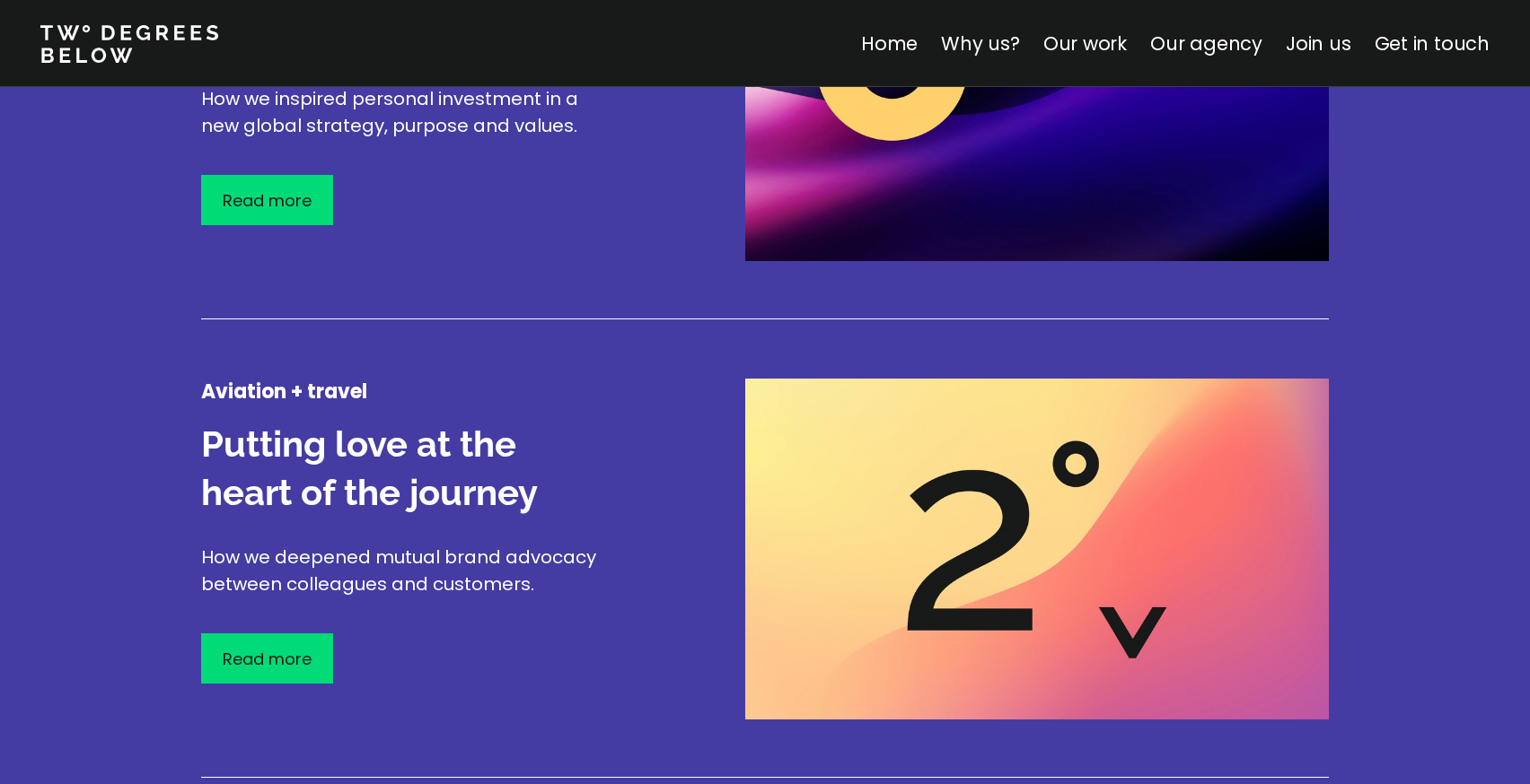
scroll to position [2433, 0]
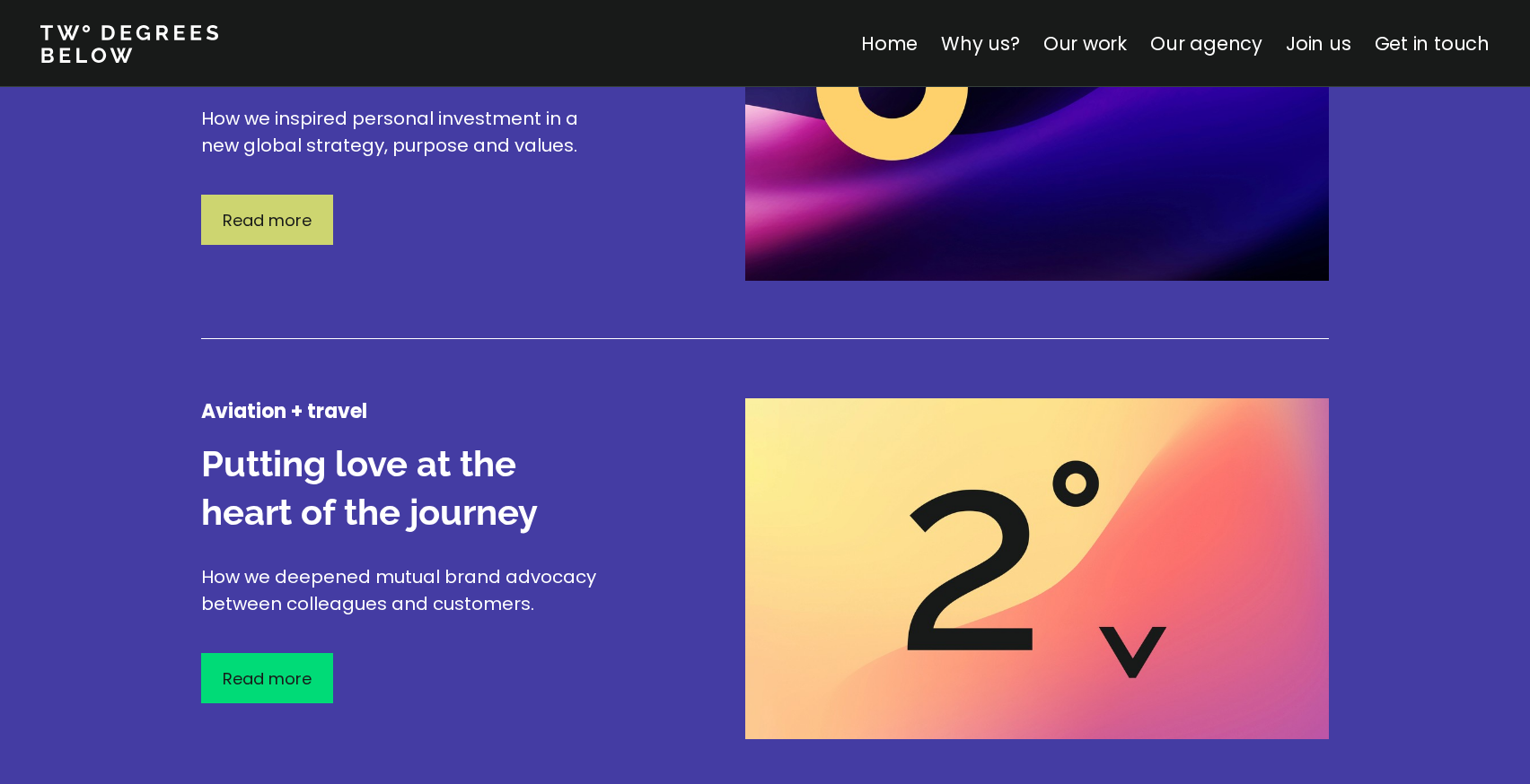
click at [305, 233] on div "Read more" at bounding box center [267, 219] width 132 height 51
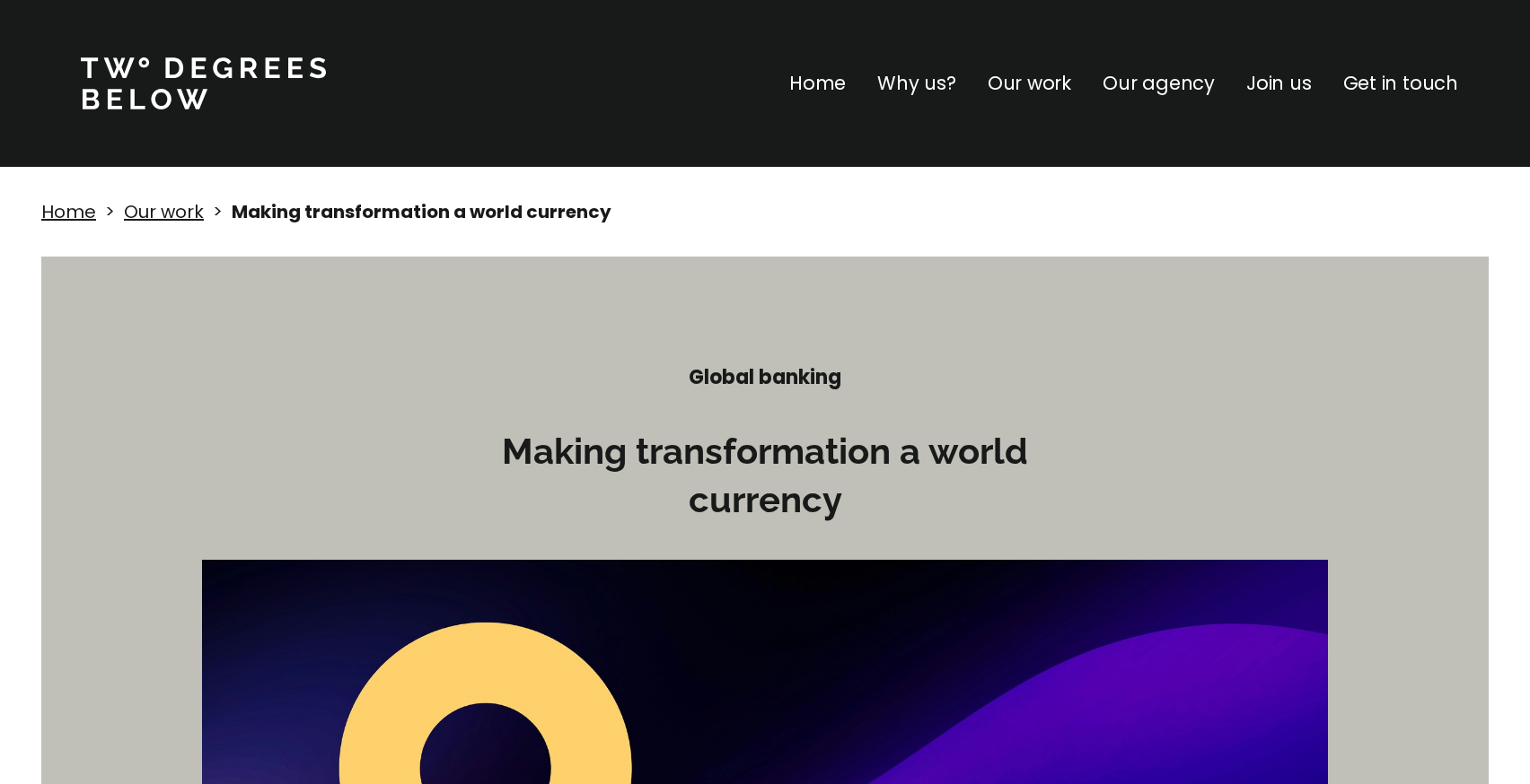
click at [169, 215] on link "Our work" at bounding box center [164, 211] width 79 height 25
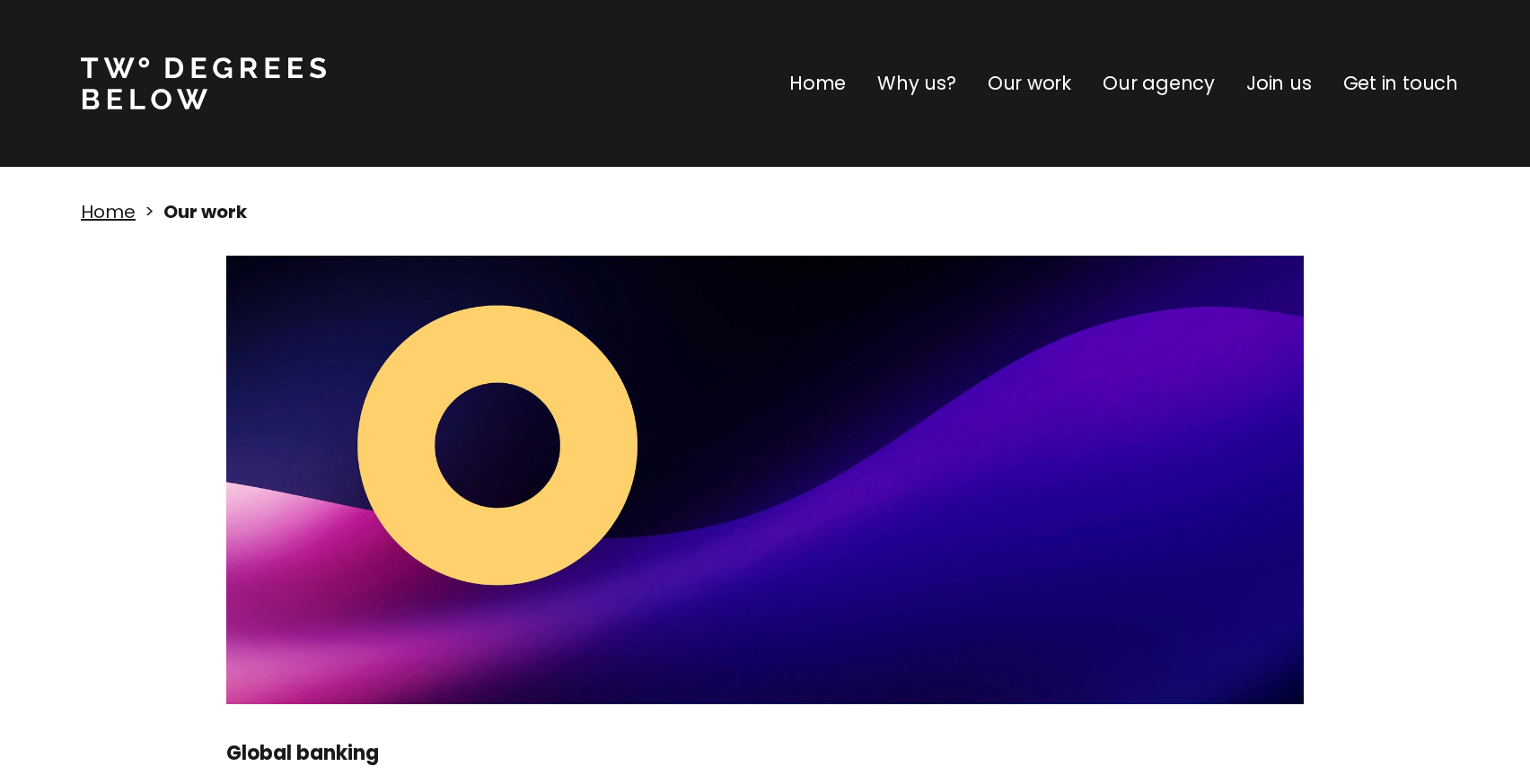
click at [1191, 88] on p "Our agency" at bounding box center [1158, 83] width 112 height 29
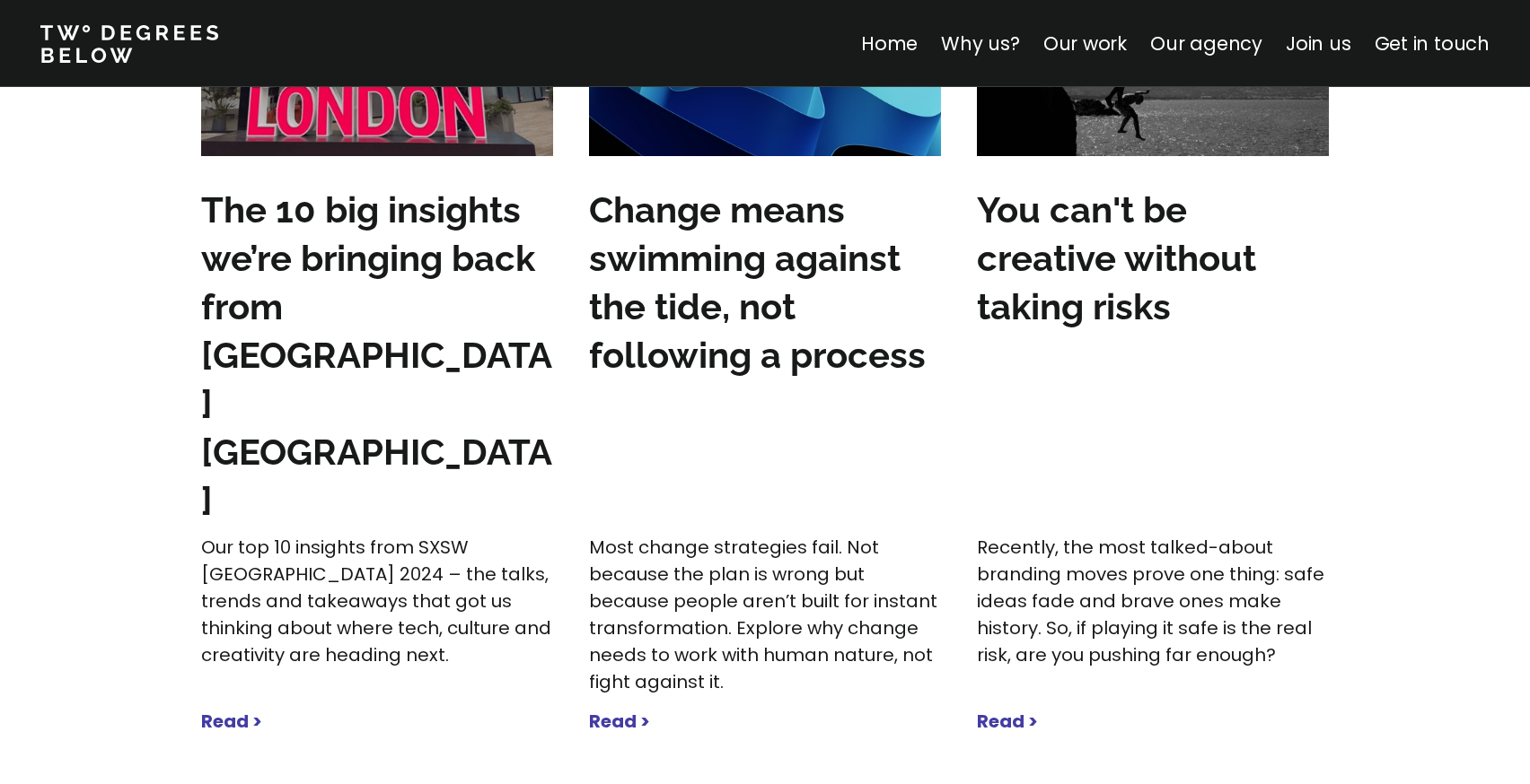
scroll to position [5587, 0]
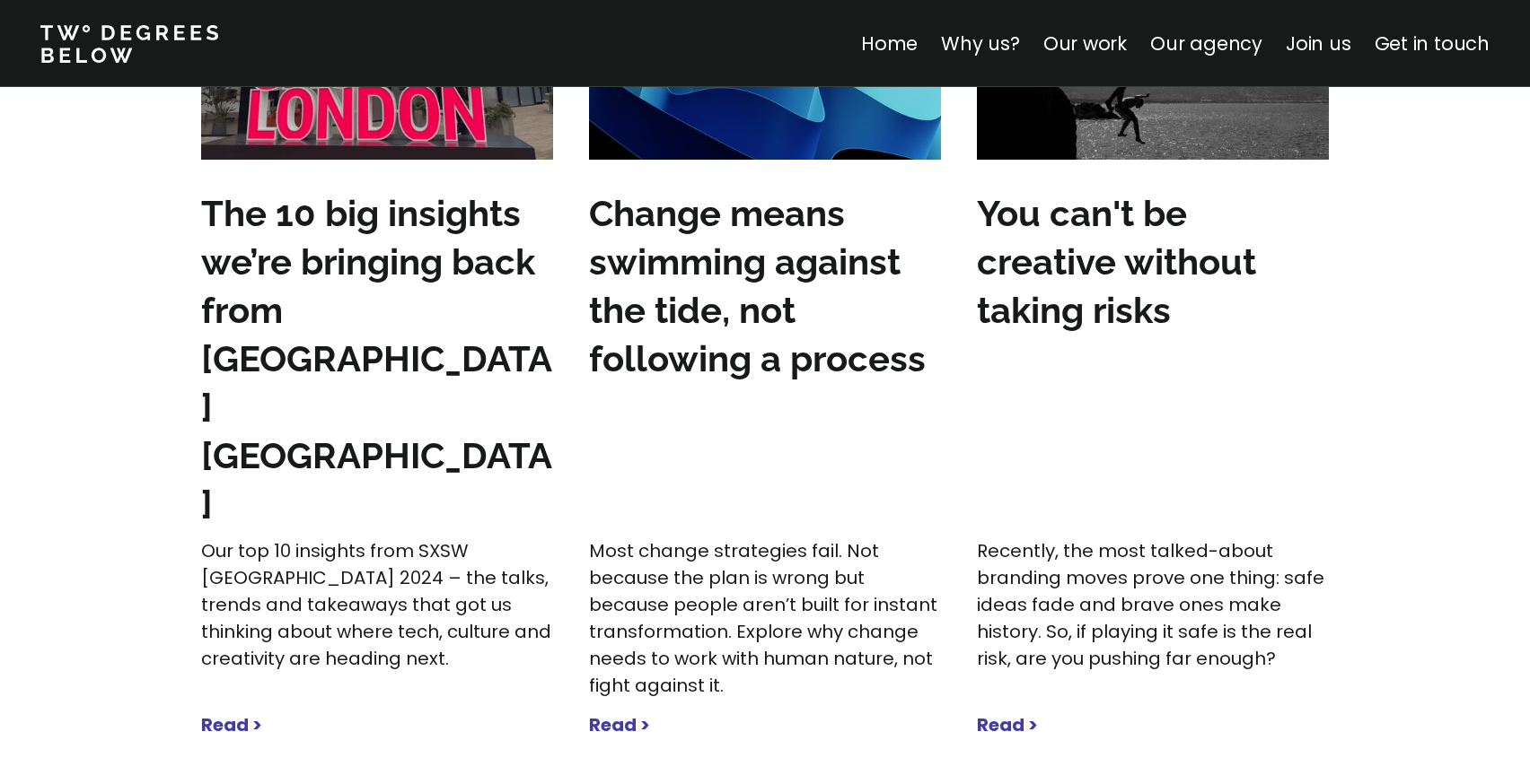
click at [637, 713] on strong "Read >" at bounding box center [619, 724] width 61 height 25
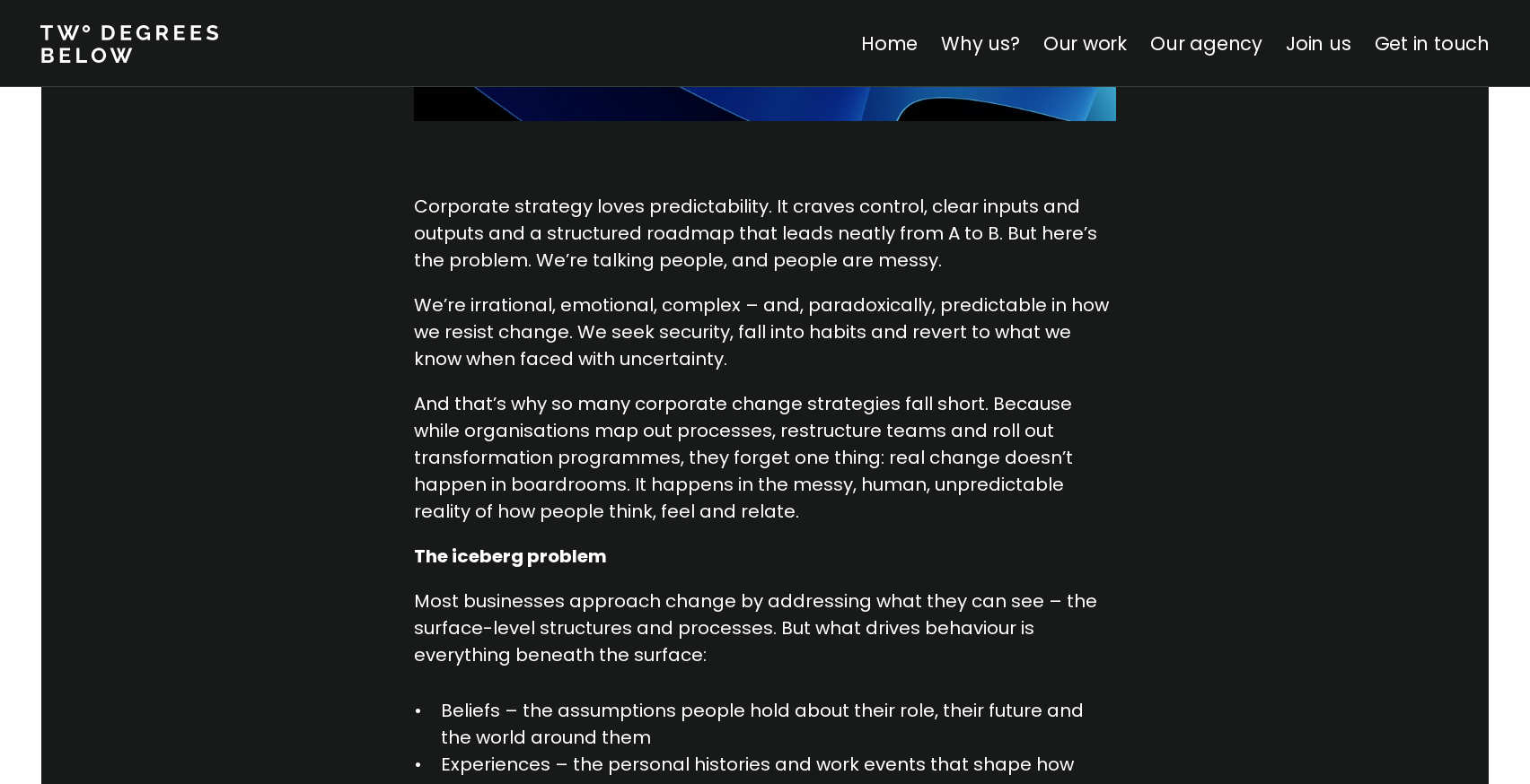
scroll to position [810, 0]
click at [1068, 47] on link "Our work" at bounding box center [1085, 44] width 83 height 26
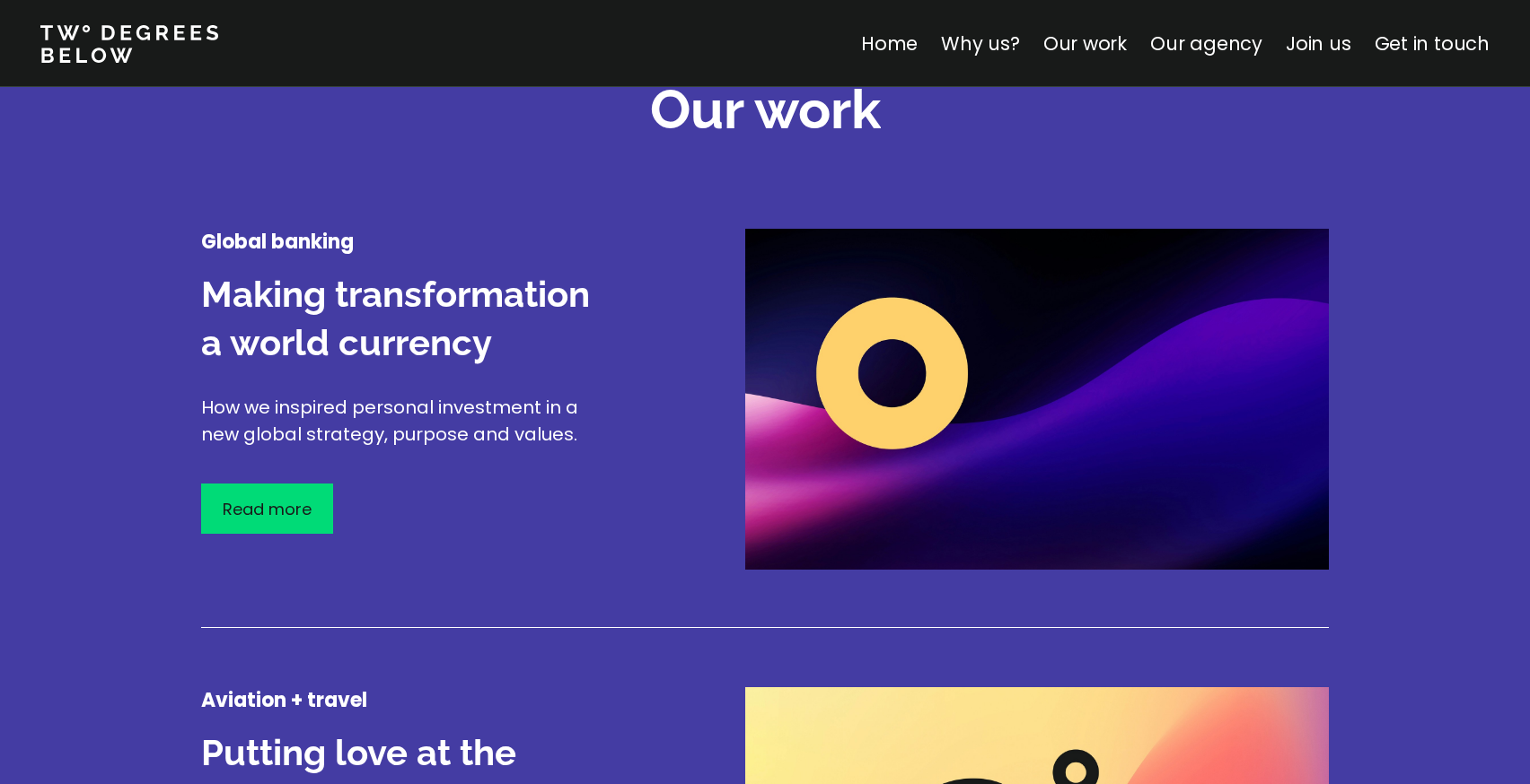
scroll to position [2154, 0]
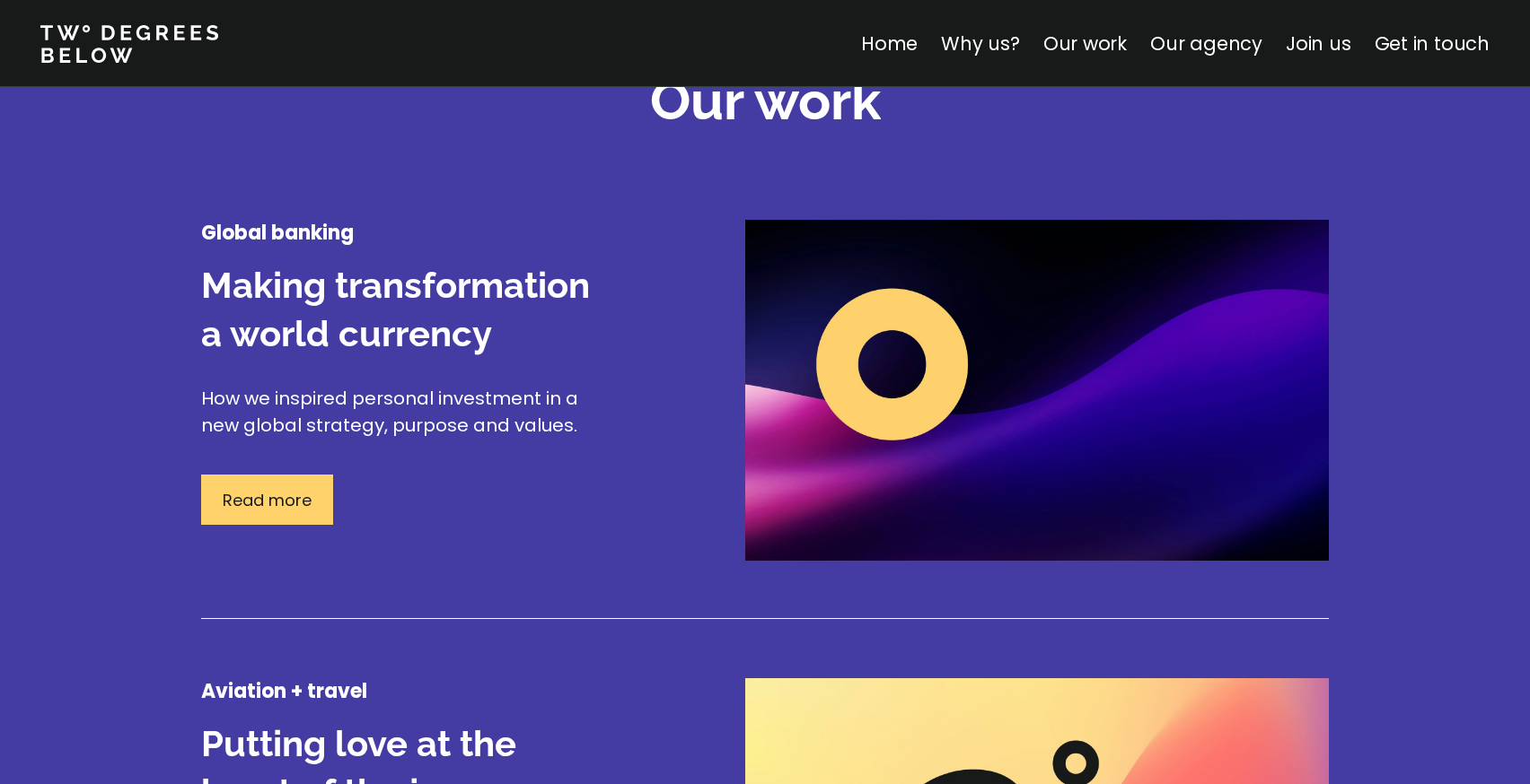
click at [314, 506] on div "Read more" at bounding box center [267, 499] width 132 height 51
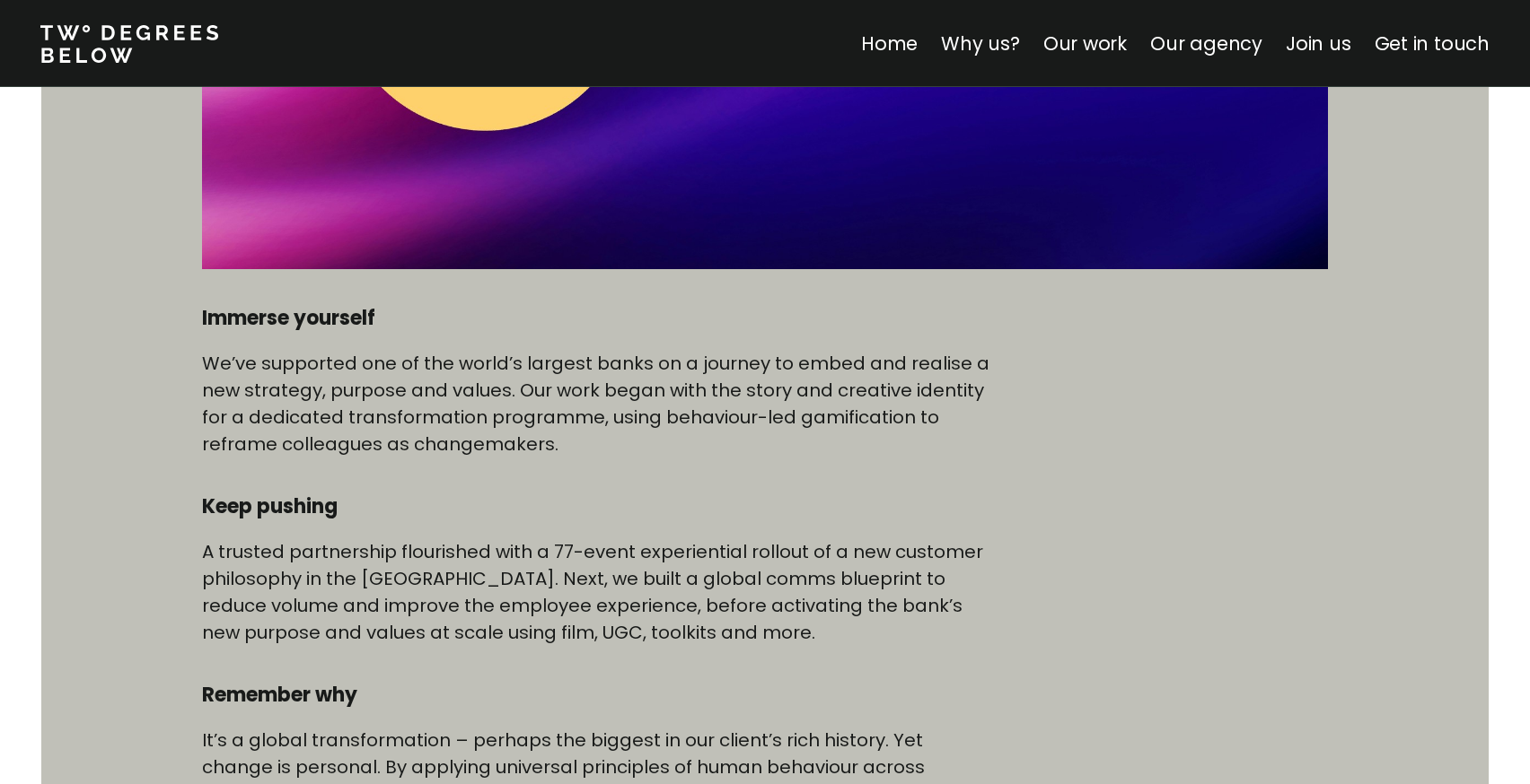
scroll to position [783, 0]
click at [1110, 47] on link "Our work" at bounding box center [1085, 44] width 83 height 26
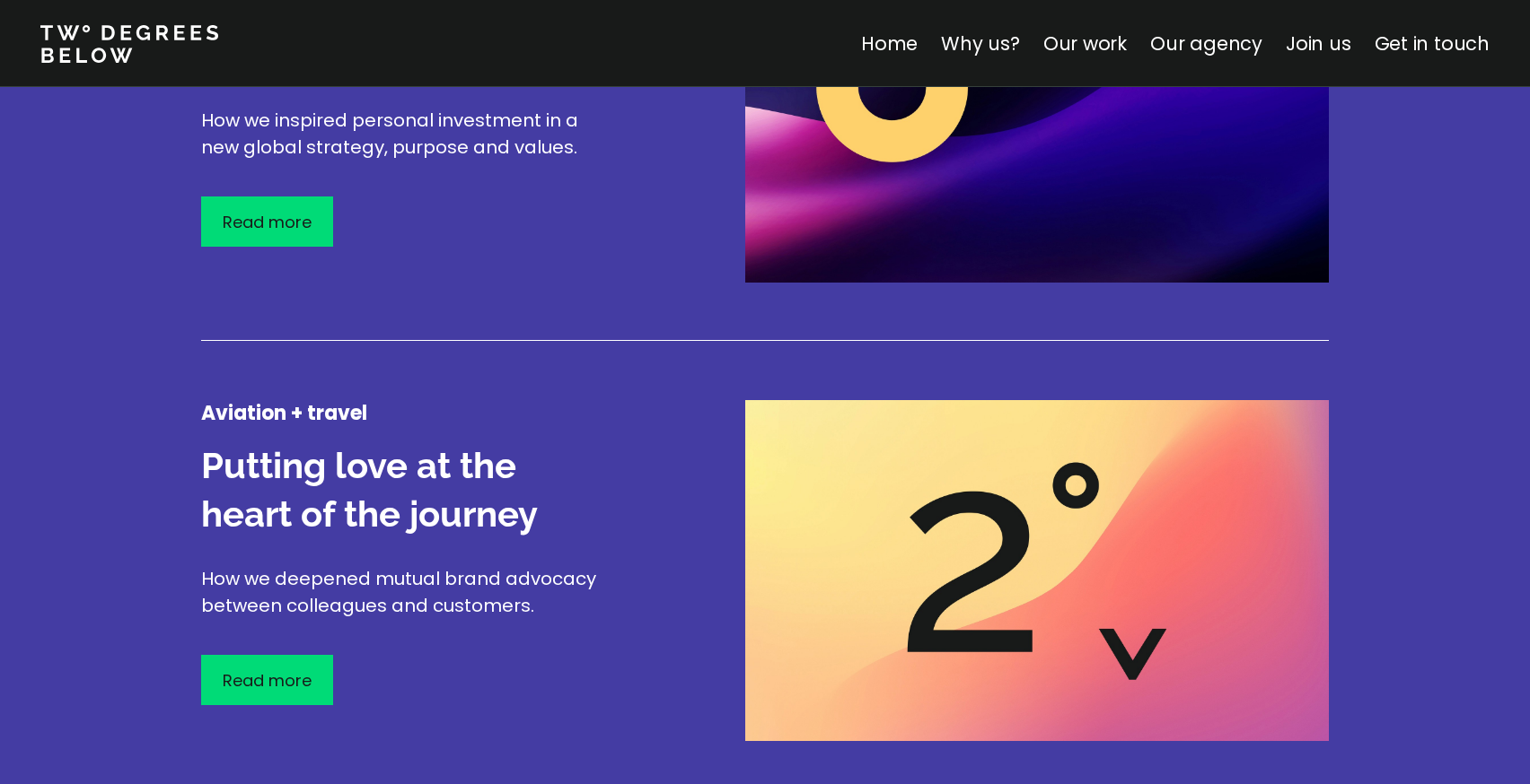
scroll to position [2508, 0]
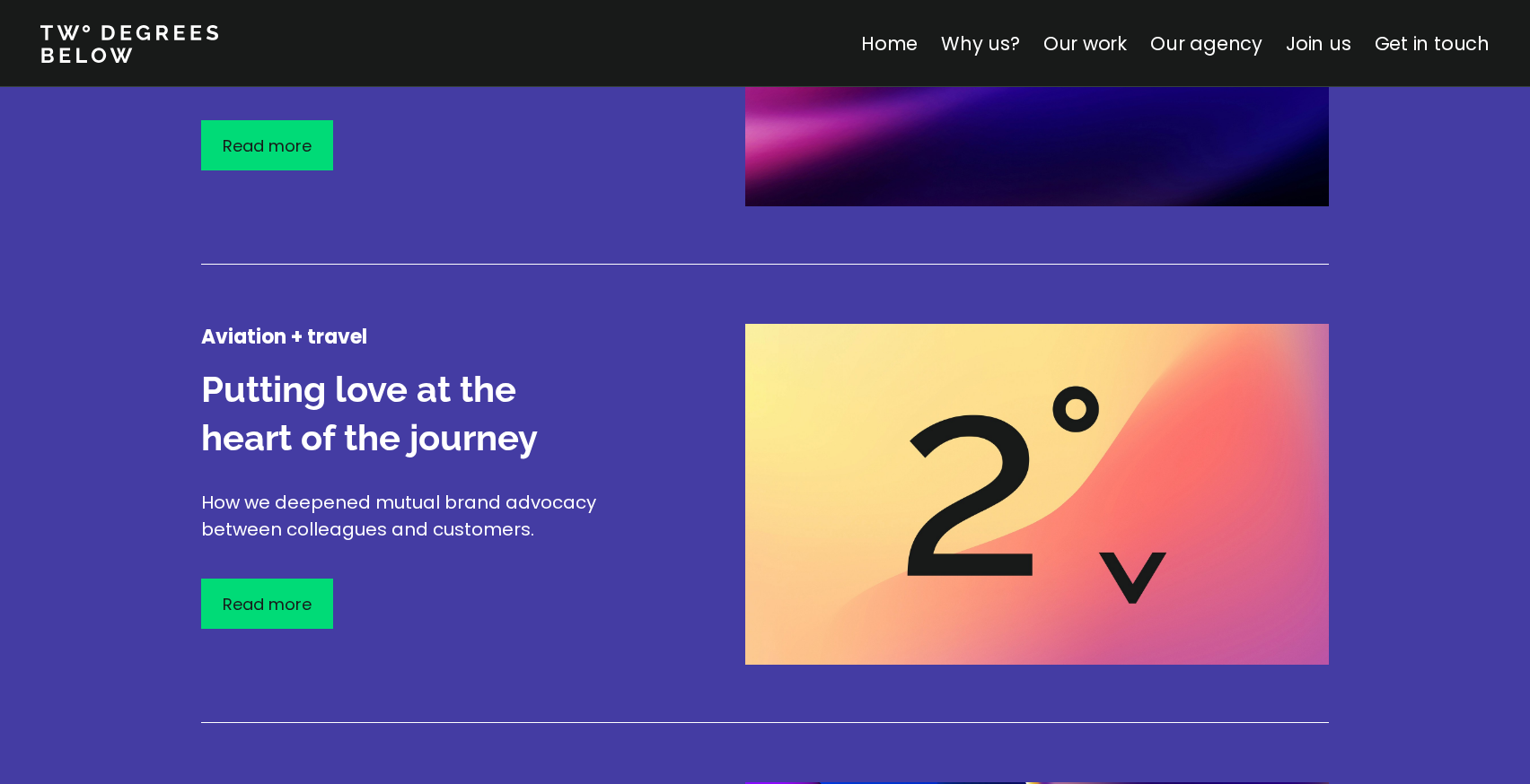
click at [472, 389] on h3 "Putting love at the heart of the journey" at bounding box center [408, 414] width 413 height 97
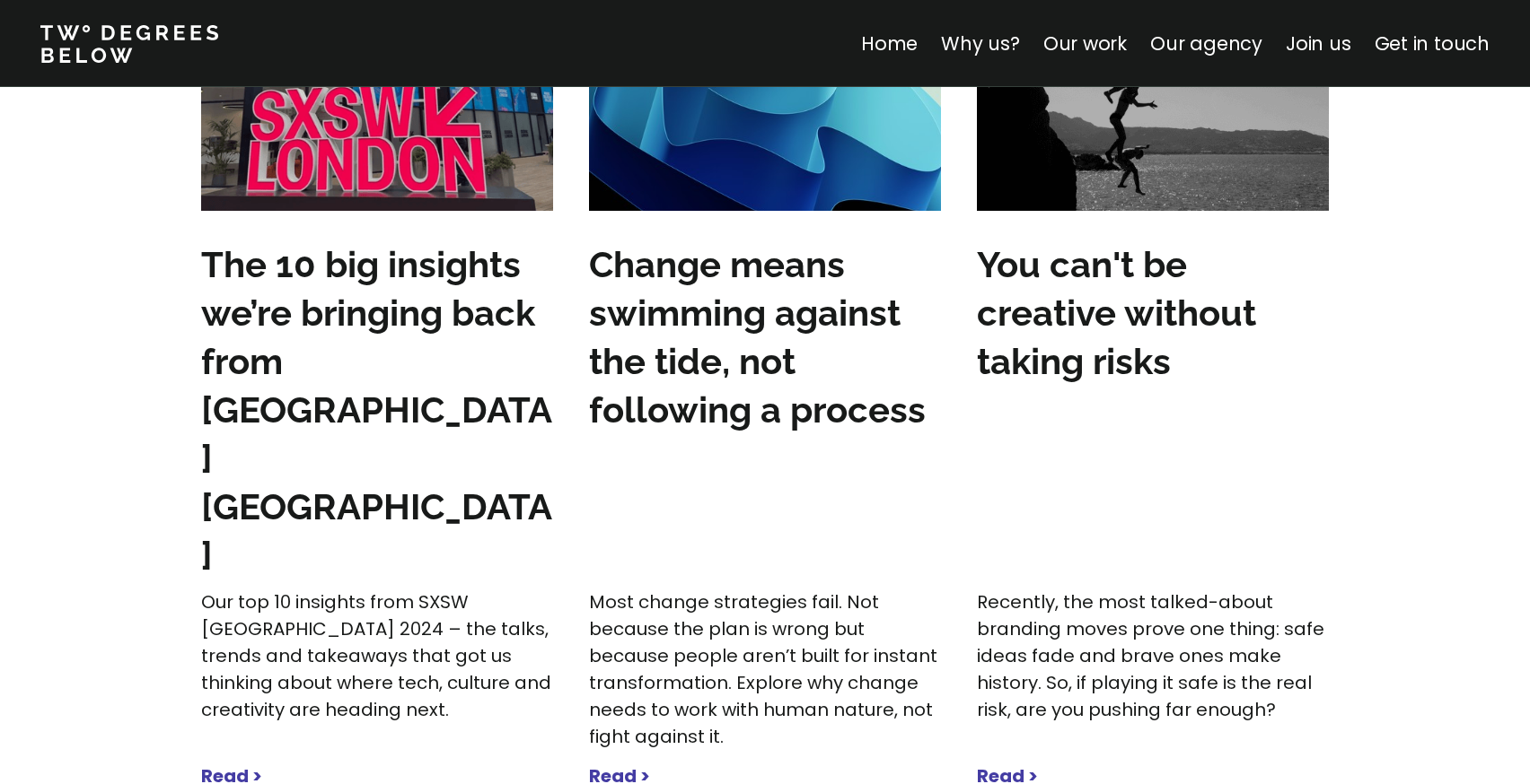
scroll to position [5533, 0]
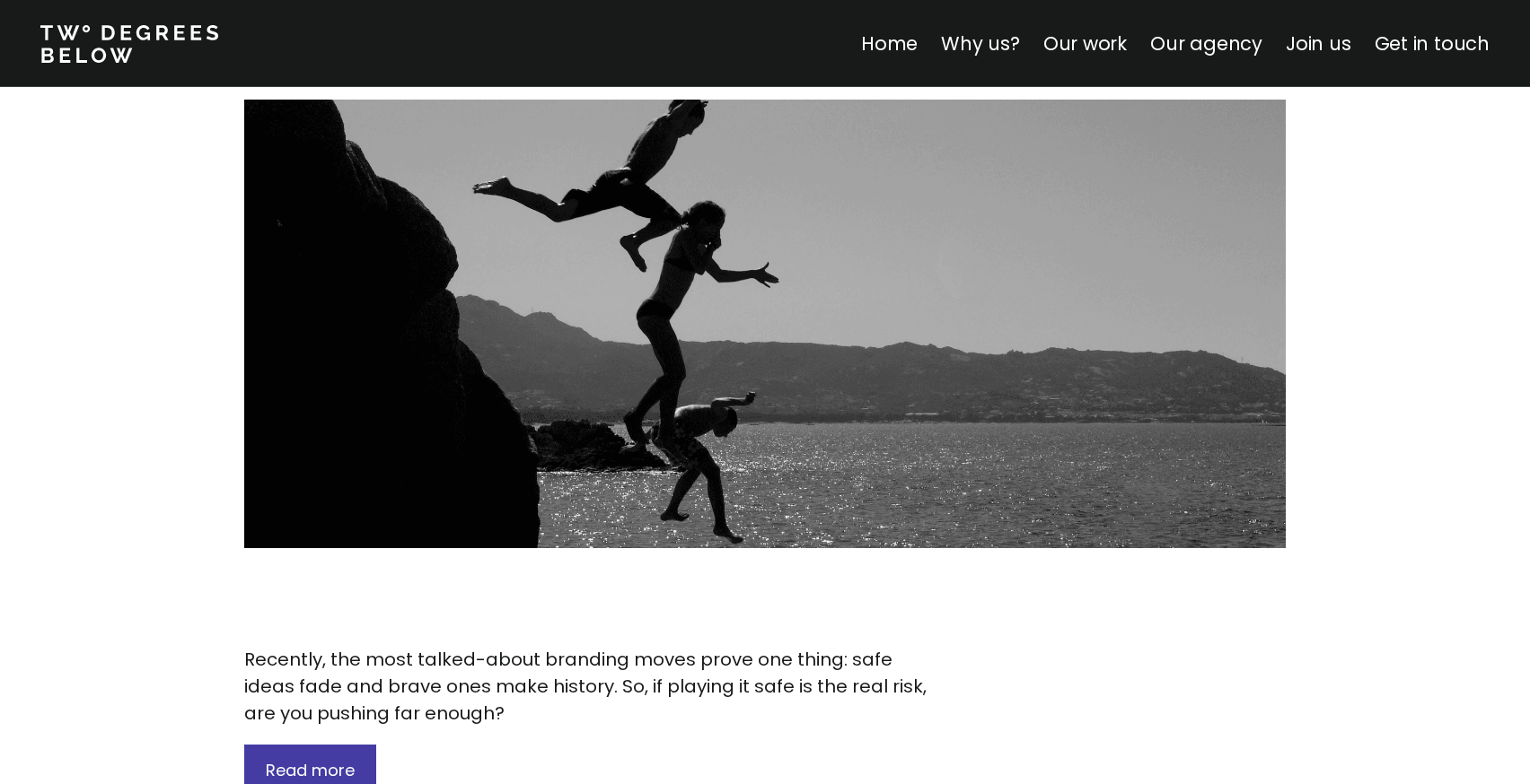
scroll to position [1663, 0]
